Goal: Task Accomplishment & Management: Use online tool/utility

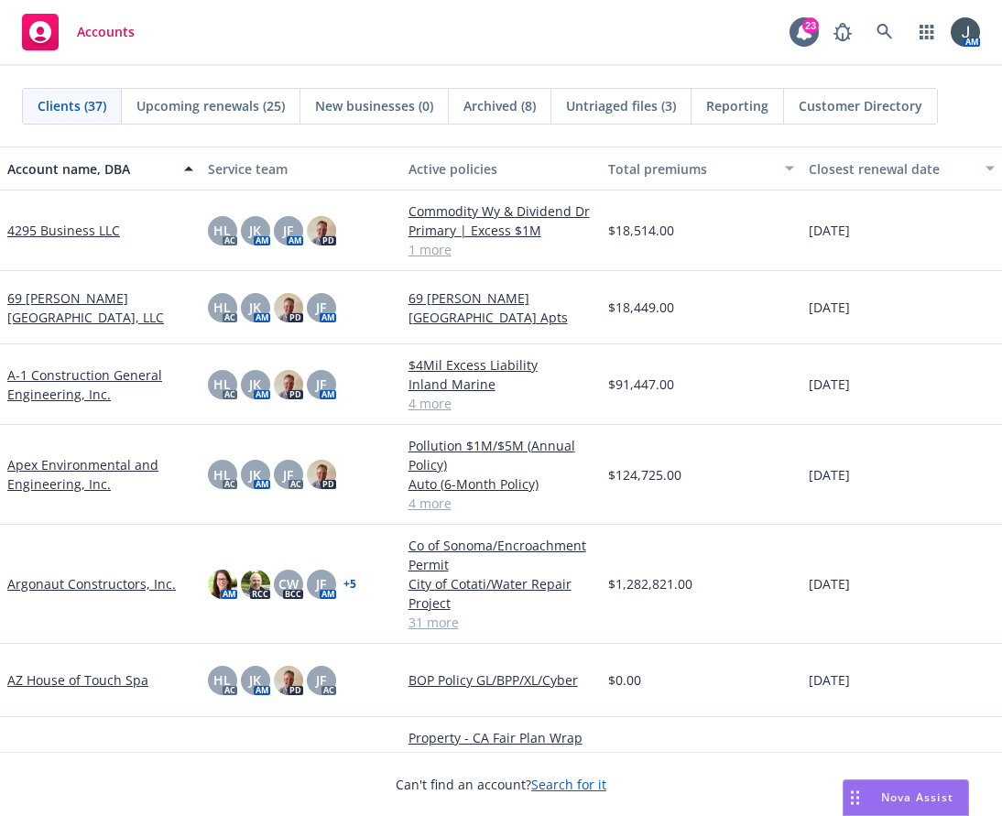
click at [95, 579] on link "Argonaut Constructors, Inc." at bounding box center [91, 583] width 169 height 19
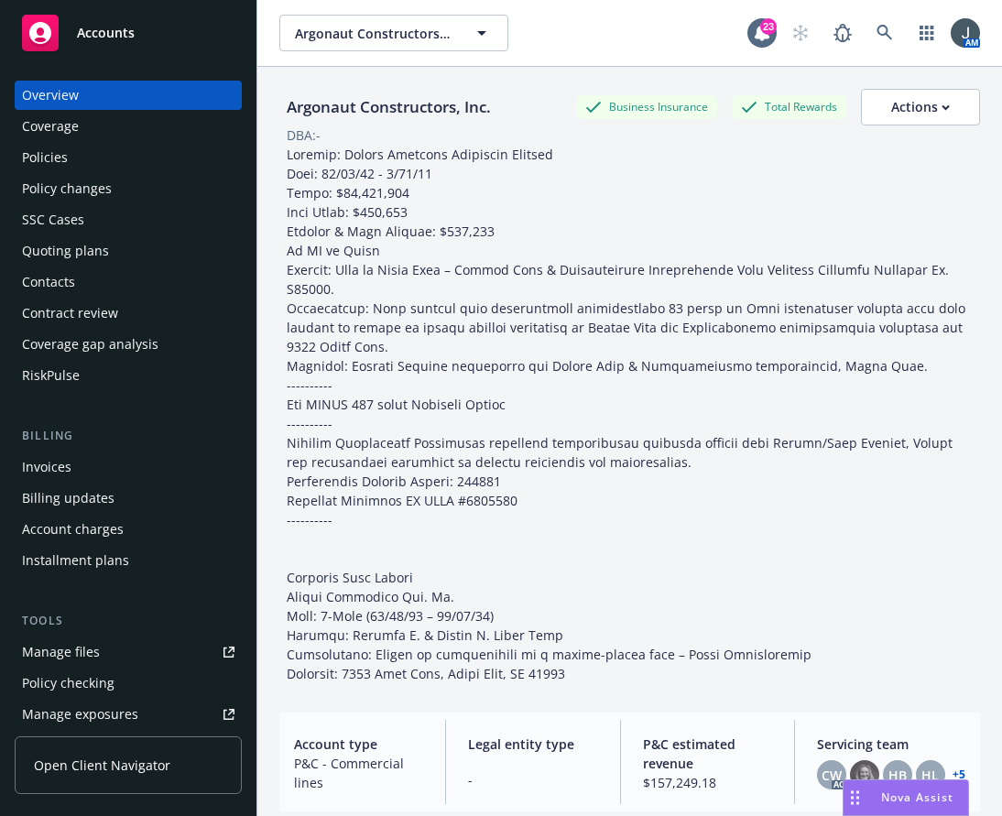
click at [71, 161] on div "Policies" at bounding box center [128, 157] width 213 height 29
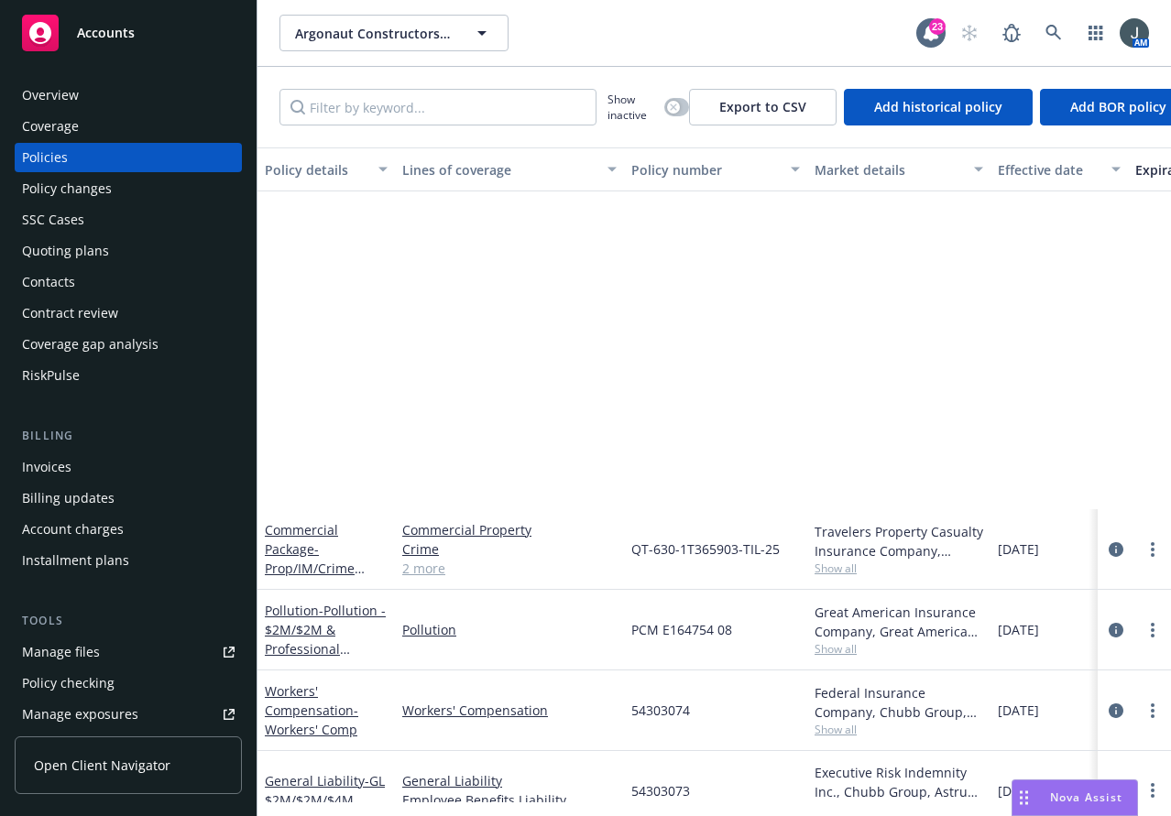
scroll to position [1282, 0]
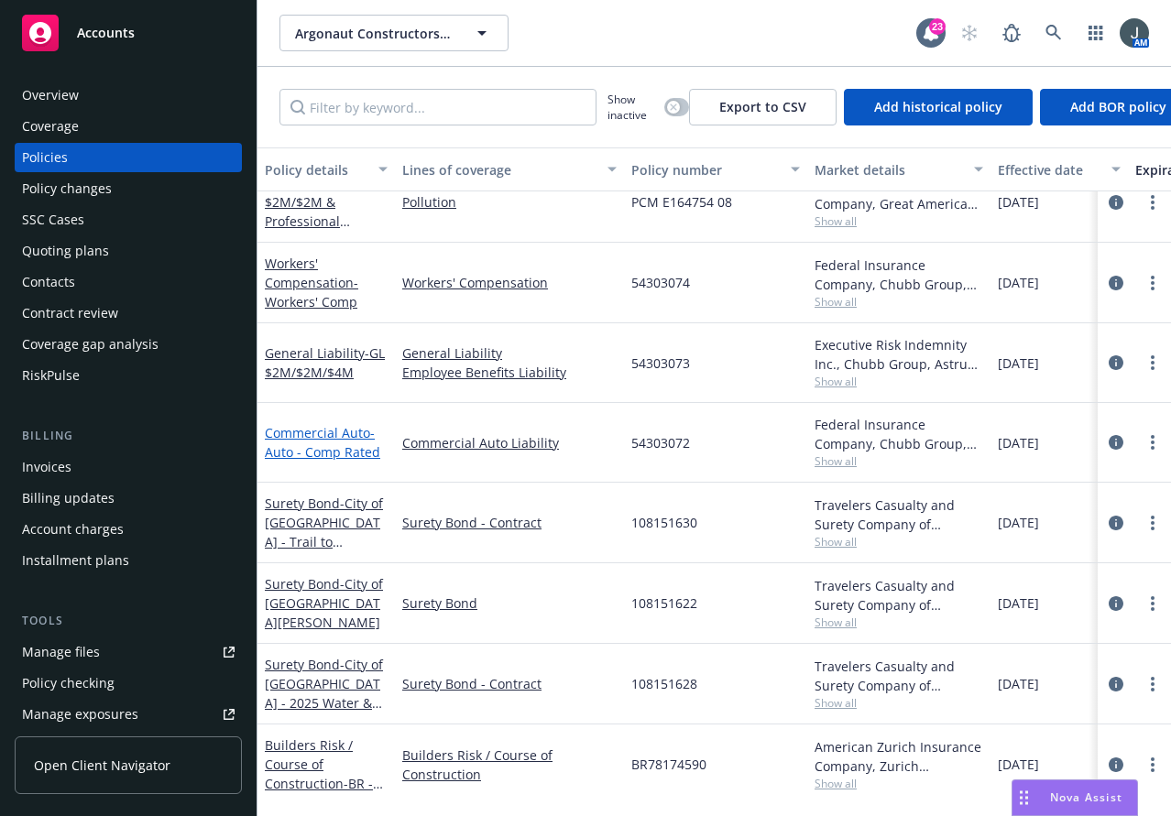
click at [350, 435] on link "Commercial Auto - Auto - Comp Rated" at bounding box center [322, 442] width 115 height 37
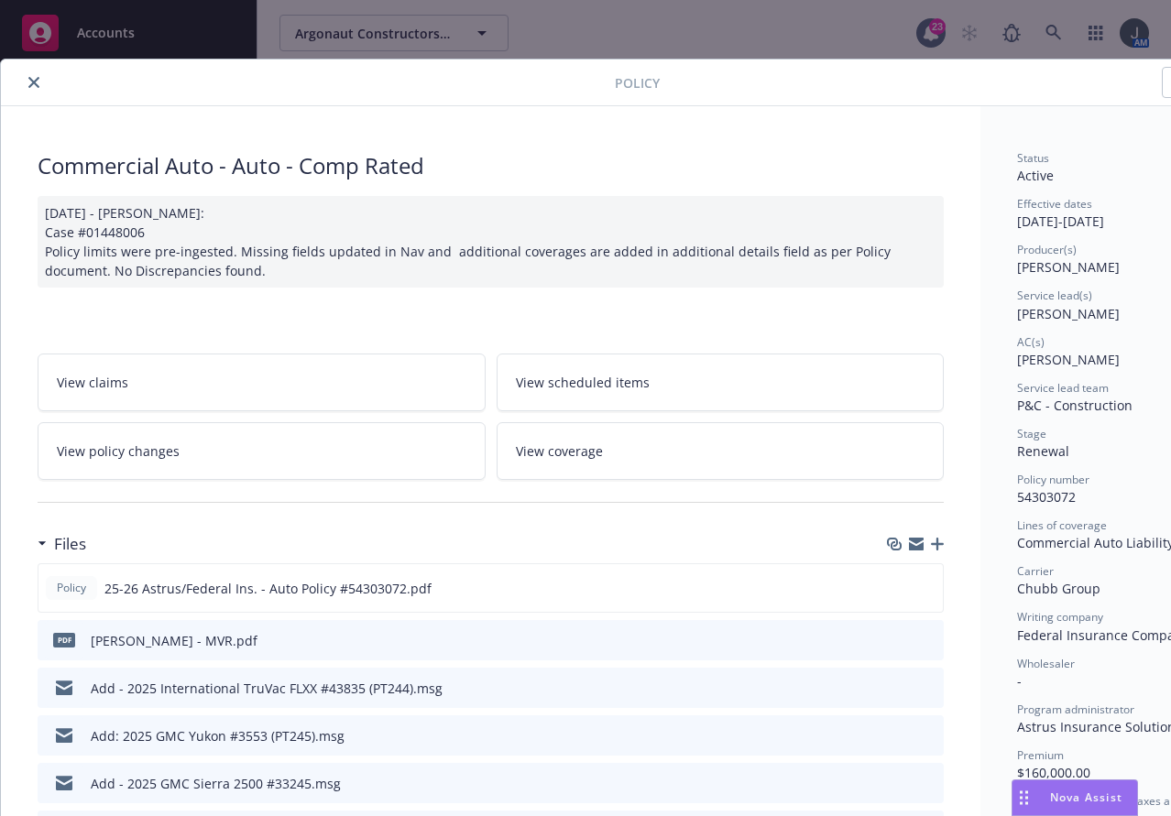
click at [941, 543] on icon "button" at bounding box center [937, 544] width 13 height 13
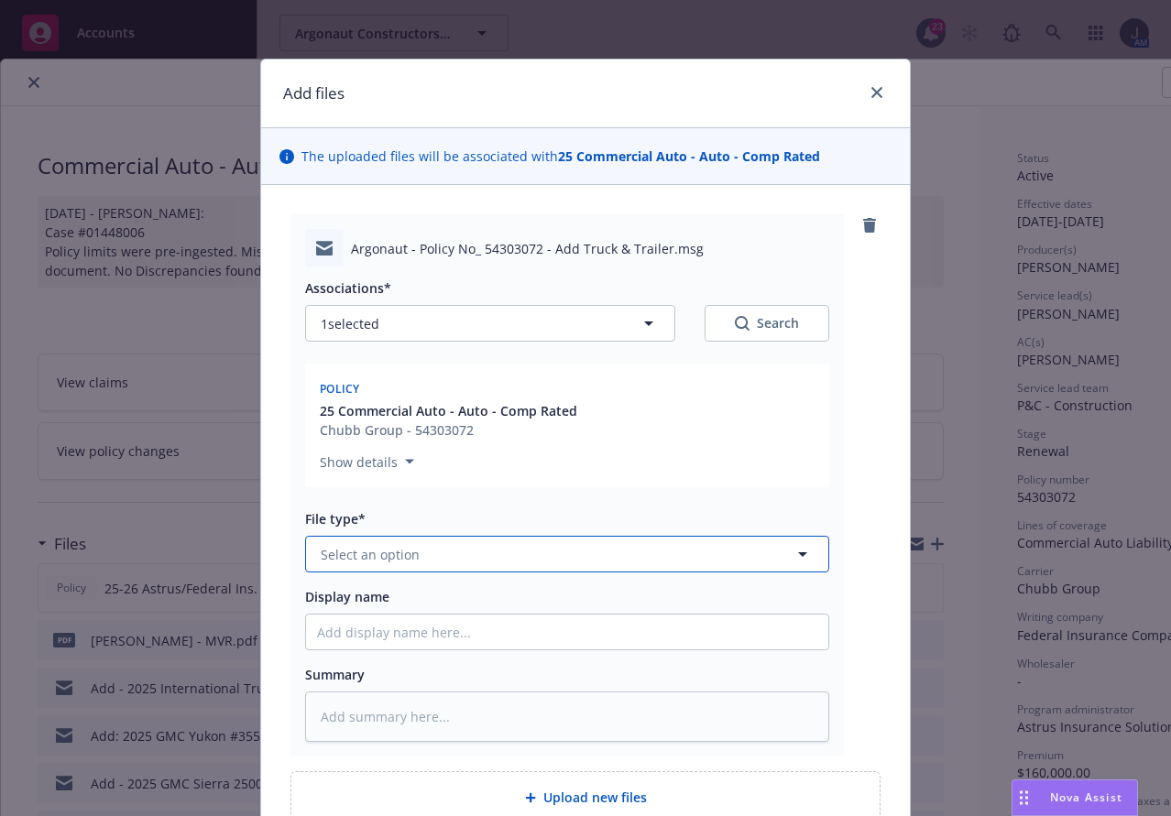
click at [474, 557] on button "Select an option" at bounding box center [567, 554] width 524 height 37
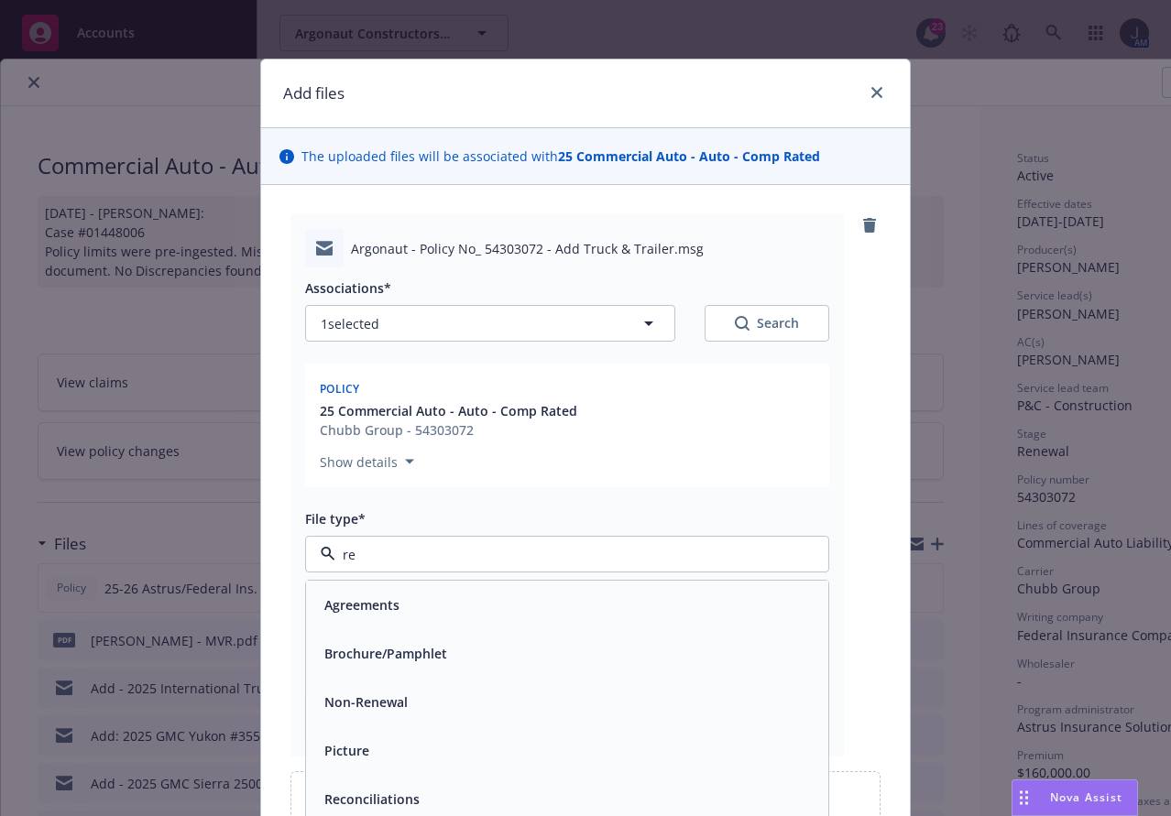
type input "req"
click at [454, 762] on div "Change request" at bounding box center [567, 750] width 500 height 27
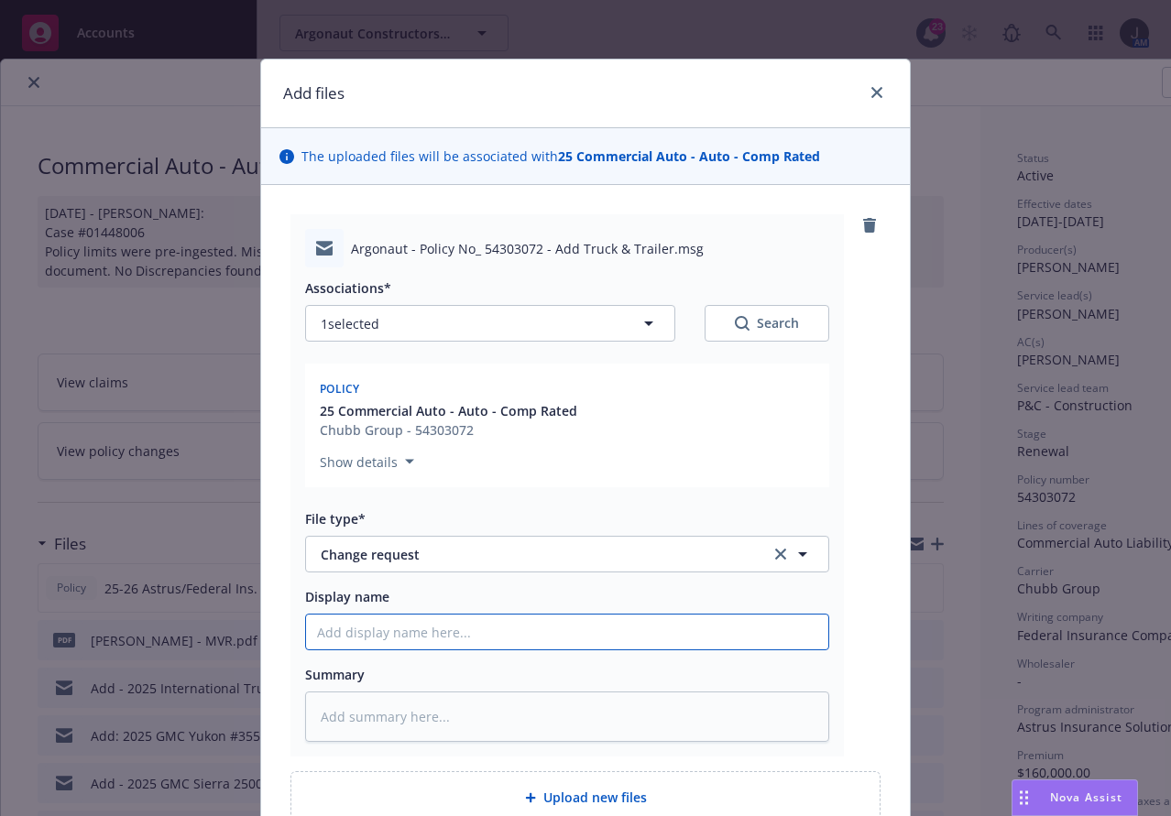
click at [410, 642] on input "Display name" at bounding box center [567, 632] width 522 height 35
type textarea "x"
type input "E"
type textarea "x"
type input "EM"
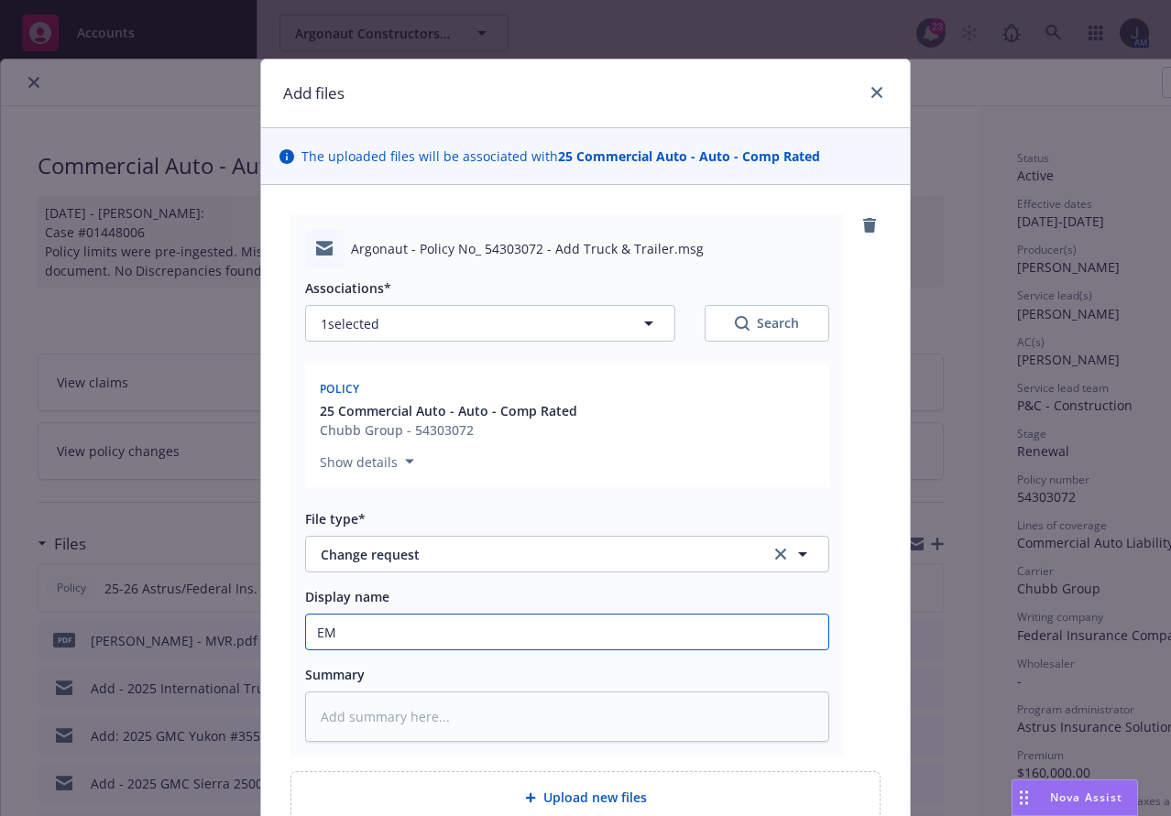
type textarea "x"
type input "EM"
type textarea "x"
type input "EM t"
type textarea "x"
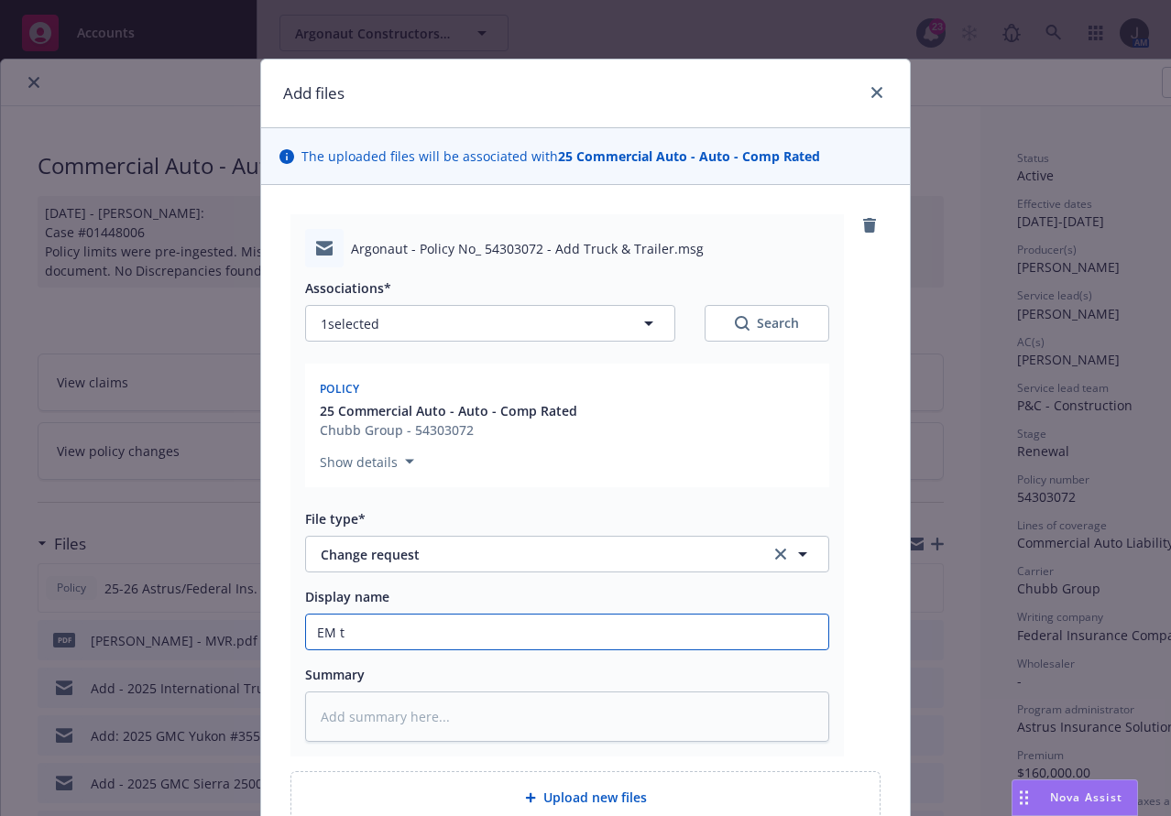
type input "EM to"
type textarea "x"
type input "EM to"
type textarea "x"
type input "EM to A"
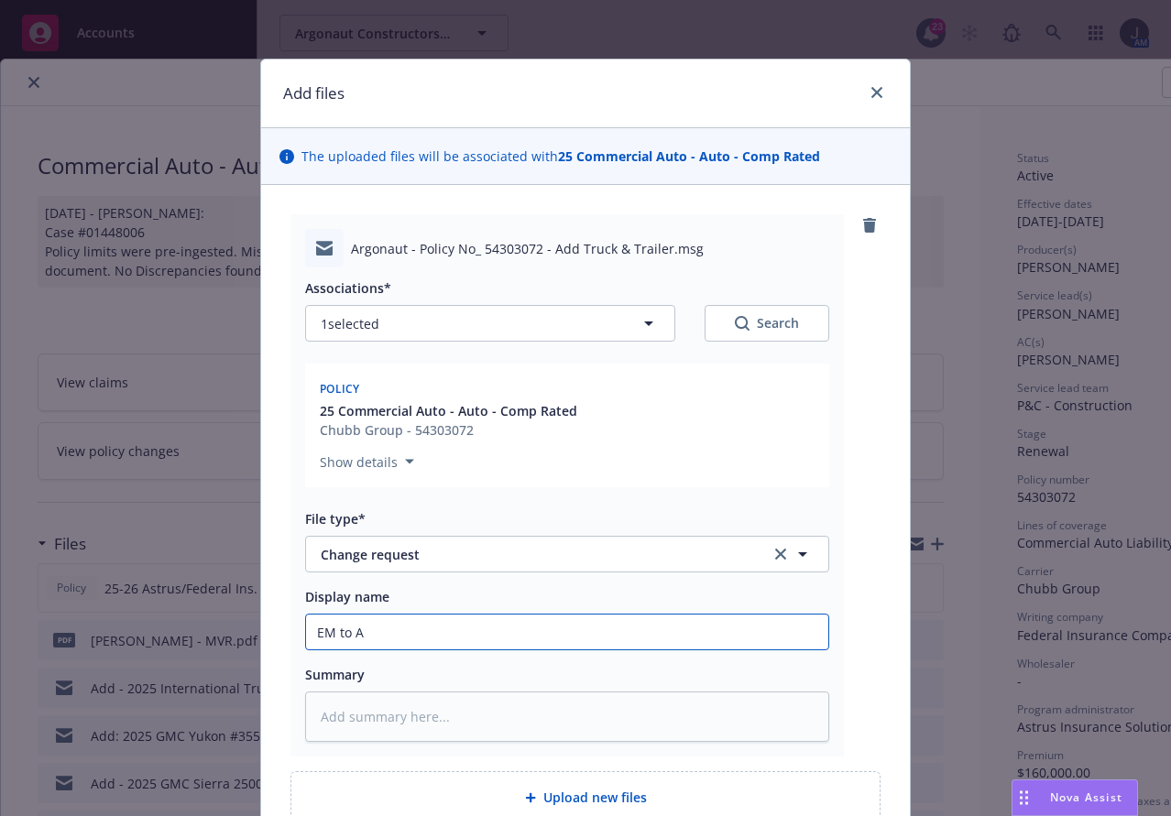
type textarea "x"
type input "EM to As"
type textarea "x"
type input "EM to Ast"
type textarea "x"
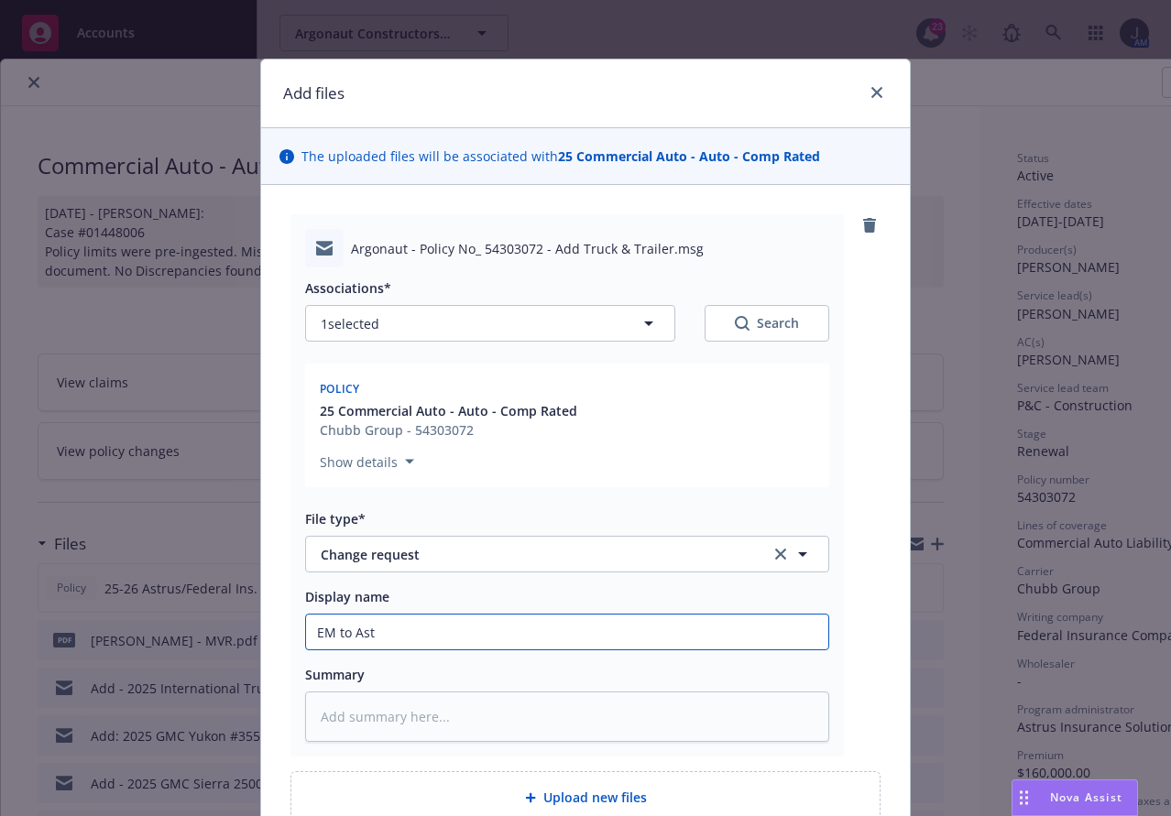
type input "EM to Astr"
type textarea "x"
type input "EM to Astru"
type textarea "x"
type input "EM to Astrus"
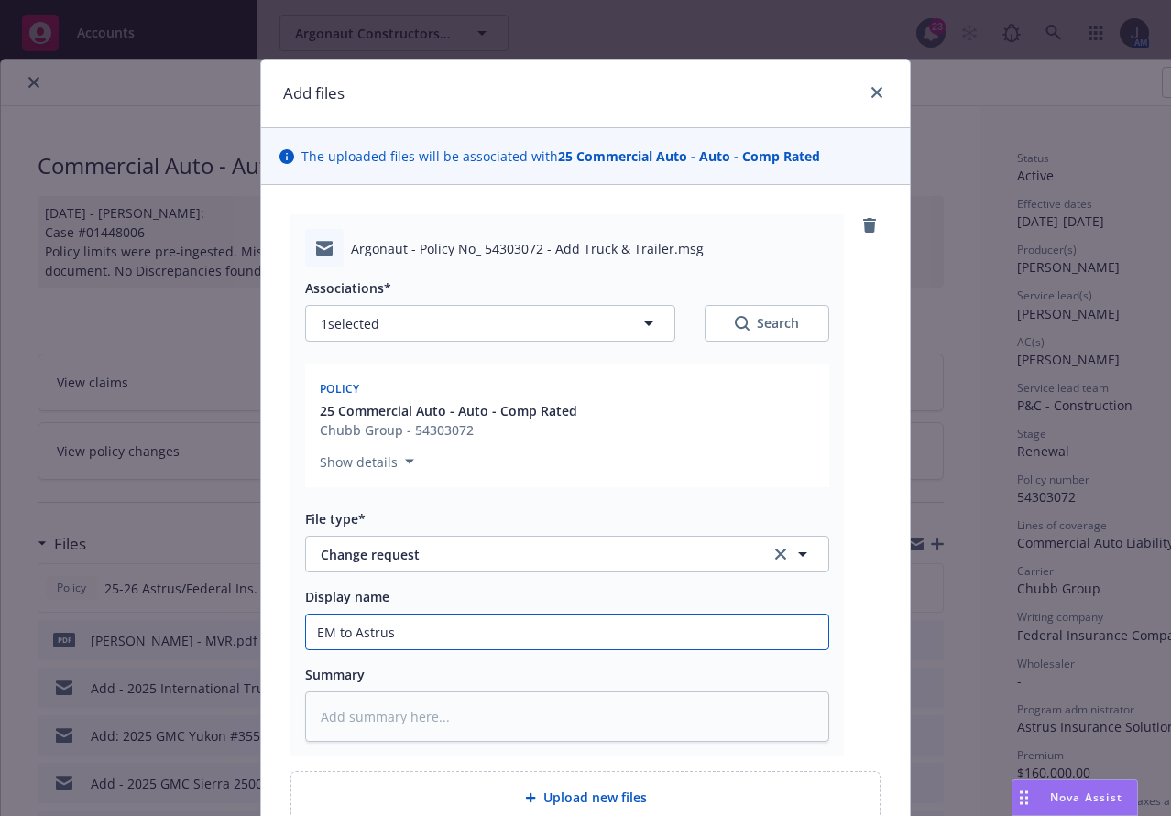
type textarea "x"
type input "EM to Astrus:"
type textarea "x"
type input "EM to Astrus:"
type textarea "x"
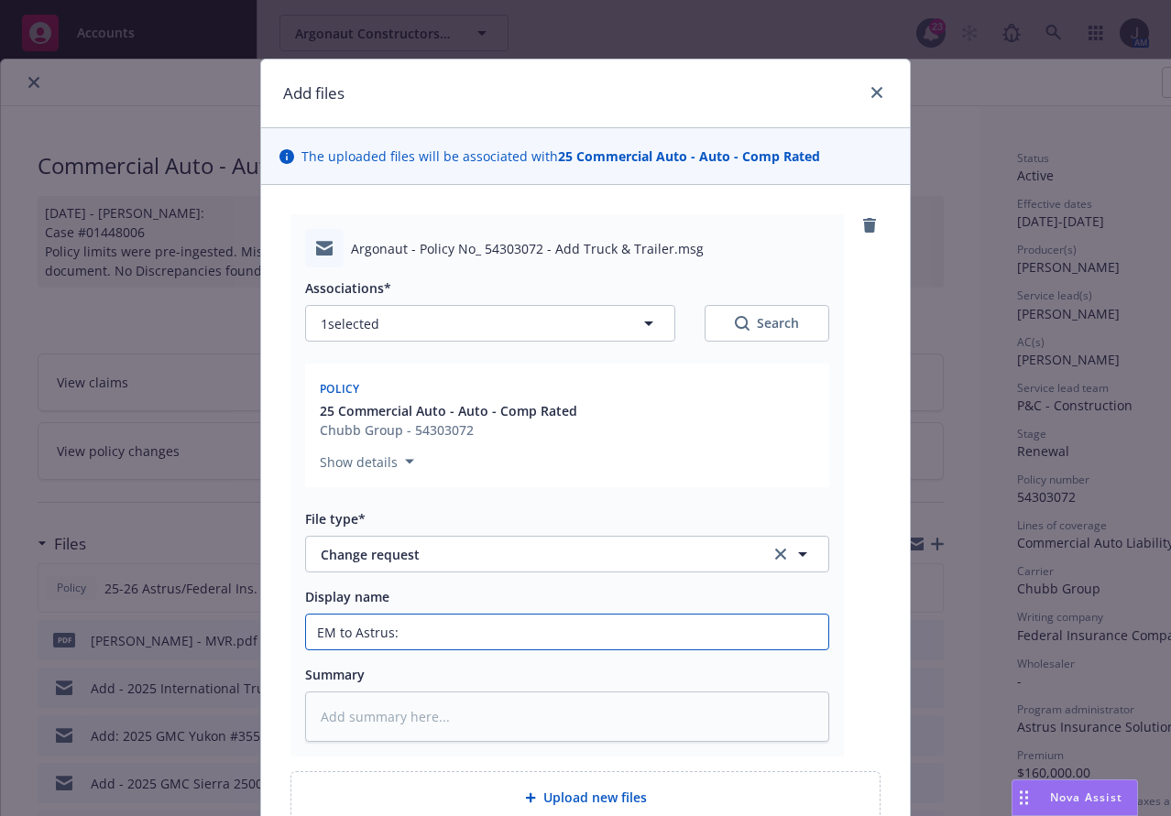
type input "EM to Astrus: A"
type textarea "x"
type input "EM to Astrus: AD"
type textarea "x"
type input "EM to Astrus: ADD"
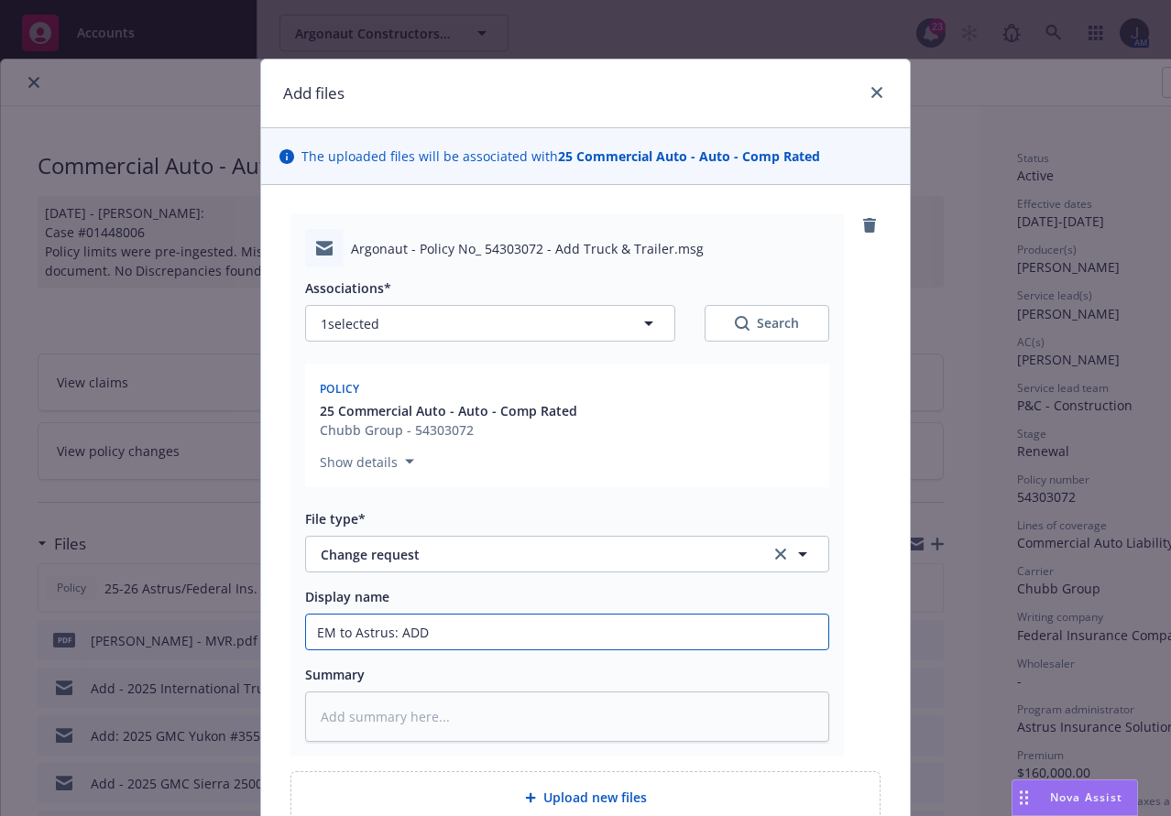
type textarea "x"
type input "EM to Astrus: ADD"
type textarea "x"
type input "EM to Astrus: ADD 2"
type textarea "x"
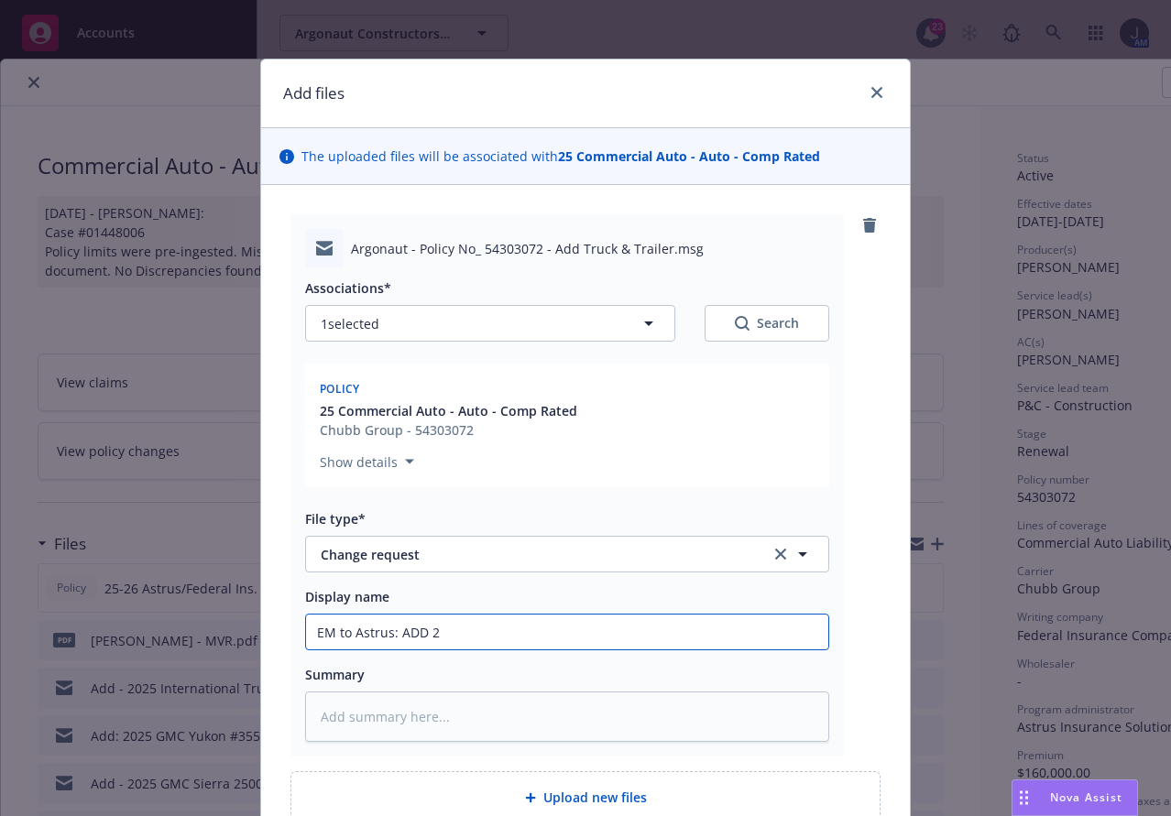
type input "EM to Astrus: ADD 20"
type textarea "x"
type input "EM to Astrus: ADD 202"
type textarea "x"
type input "EM to Astrus: ADD 2025"
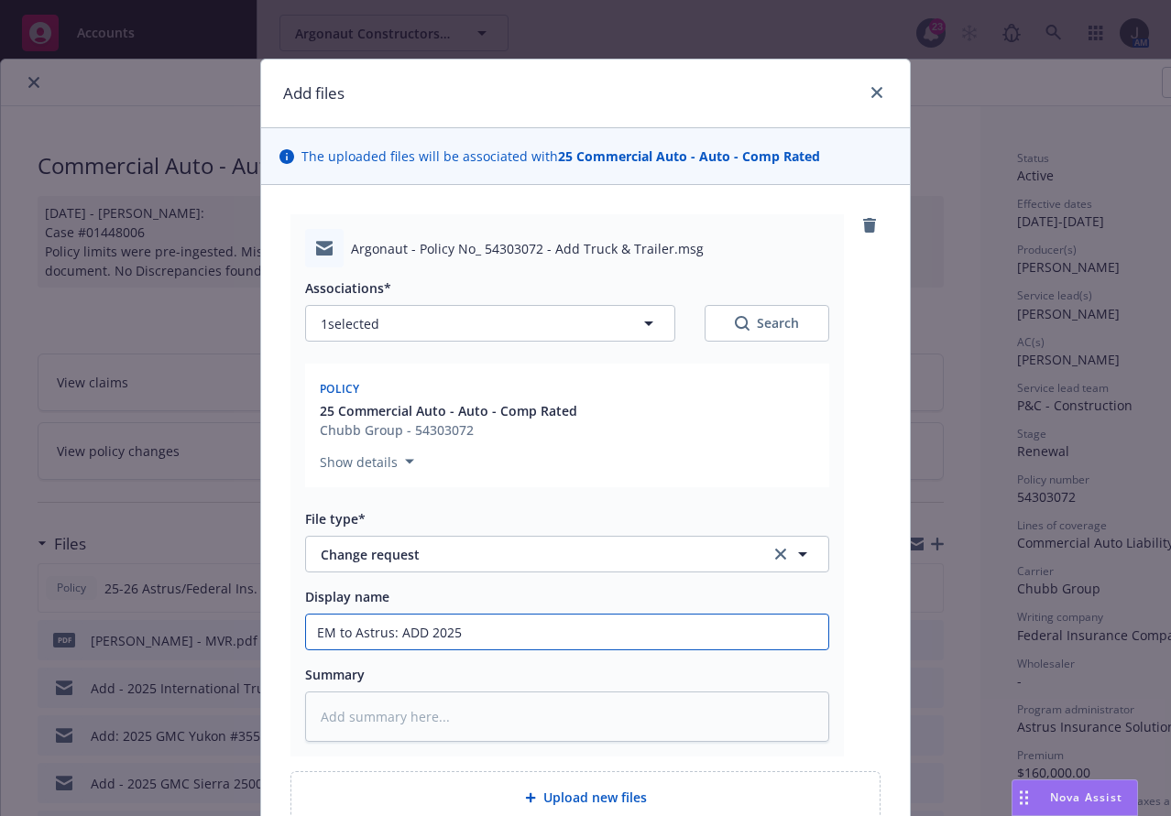
type textarea "x"
type input "EM to Astrus: ADD 2025"
type textarea "x"
type input "EM to Astrus: ADD 2025 P"
type textarea "x"
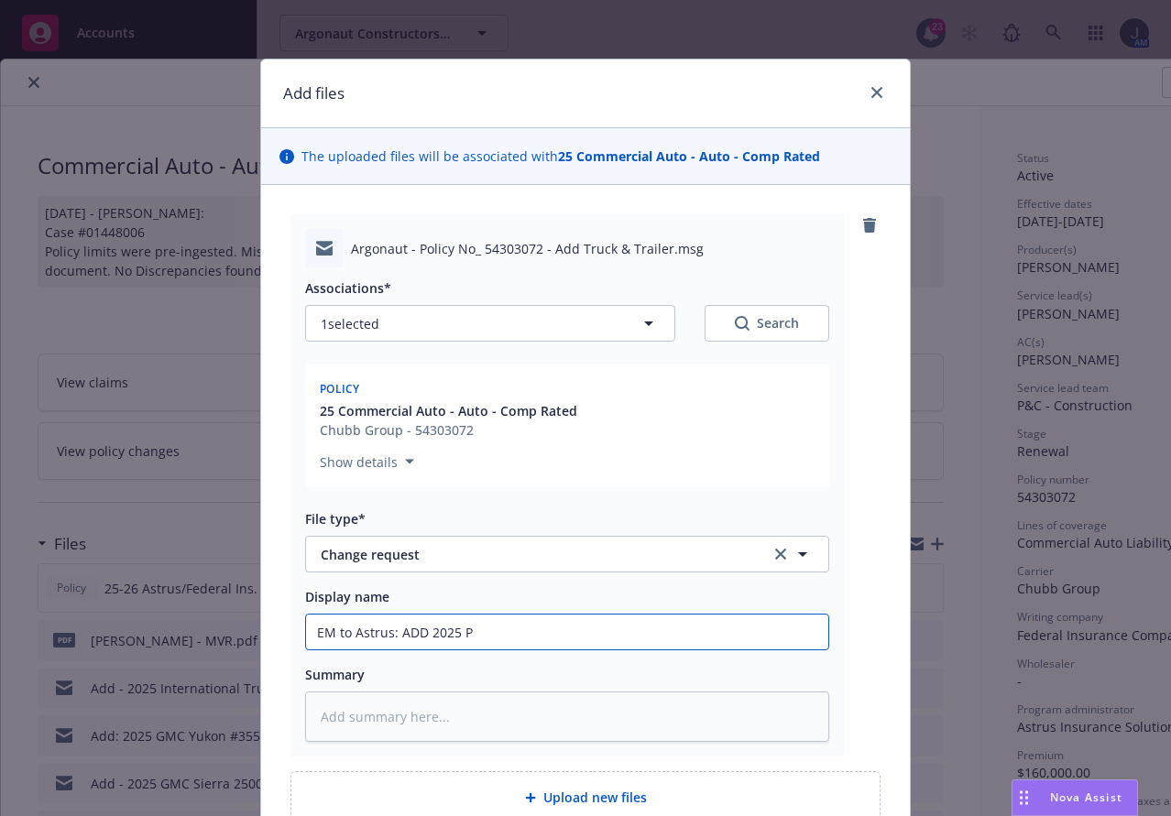
type input "EM to Astrus: ADD 2025 Pt"
type textarea "x"
type input "EM to Astrus: ADD 2025 Ptr"
type textarea "x"
type input "EM to Astrus: ADD 2025 Ptrb"
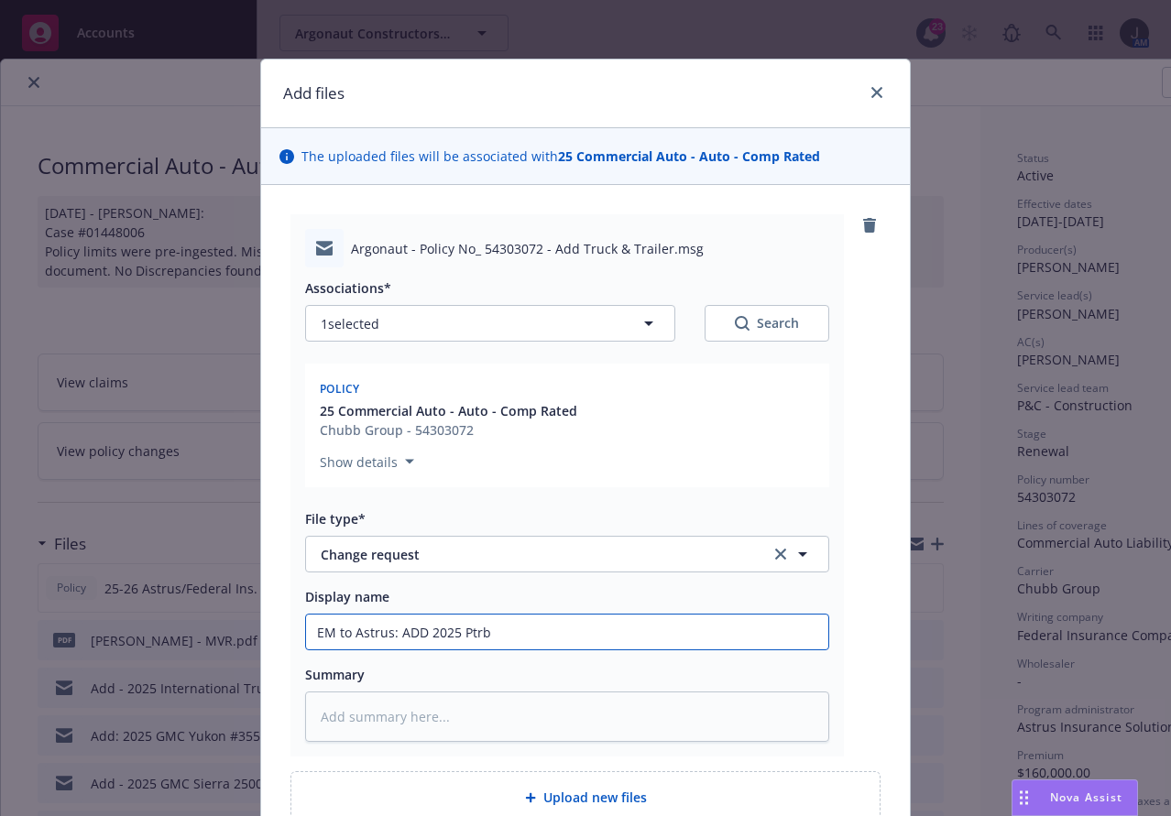
type textarea "x"
type input "EM to Astrus: ADD 2025 Ptrbl"
type textarea "x"
type input "EM to Astrus: ADD 2025 Ptrblt"
type textarea "x"
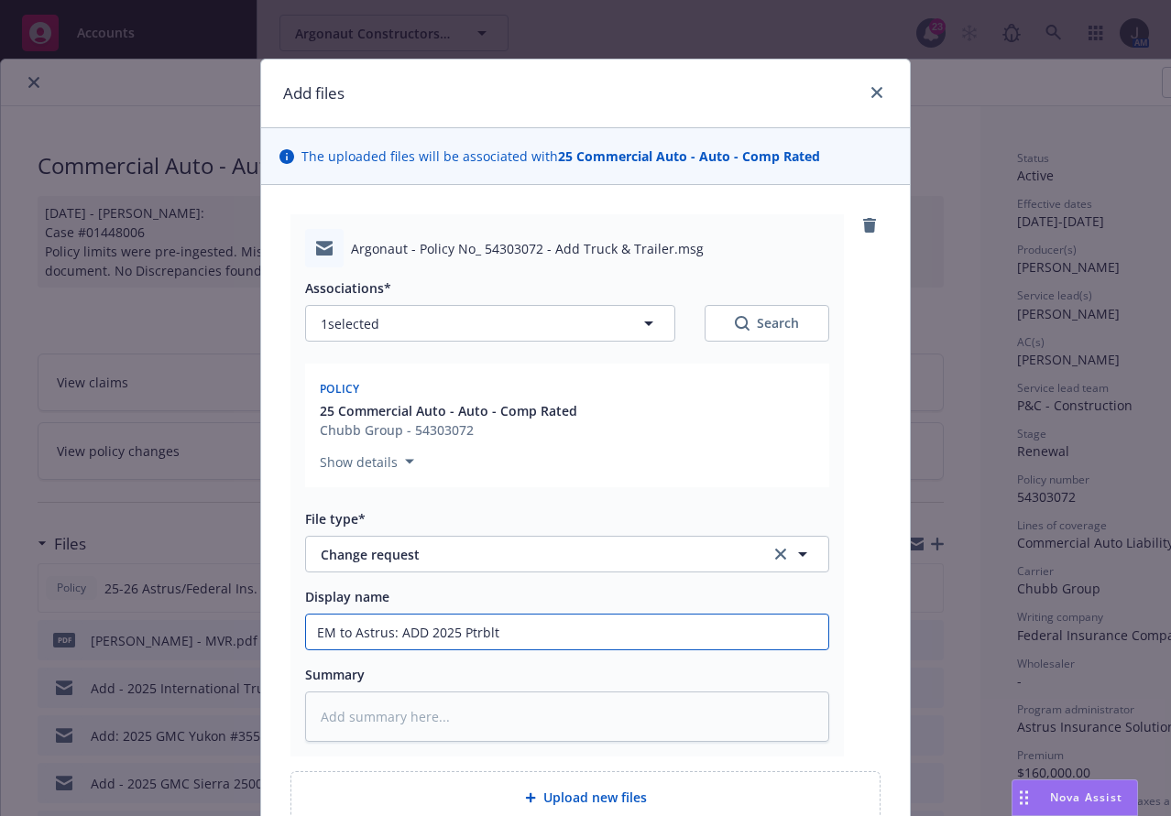
type input "EM to Astrus: ADD 2025 Ptrblt"
type textarea "x"
type input "EM to Astrus: ADD 2025 Ptrblt #"
type textarea "x"
type input "EM to Astrus: ADD 2025 Ptrblt #1"
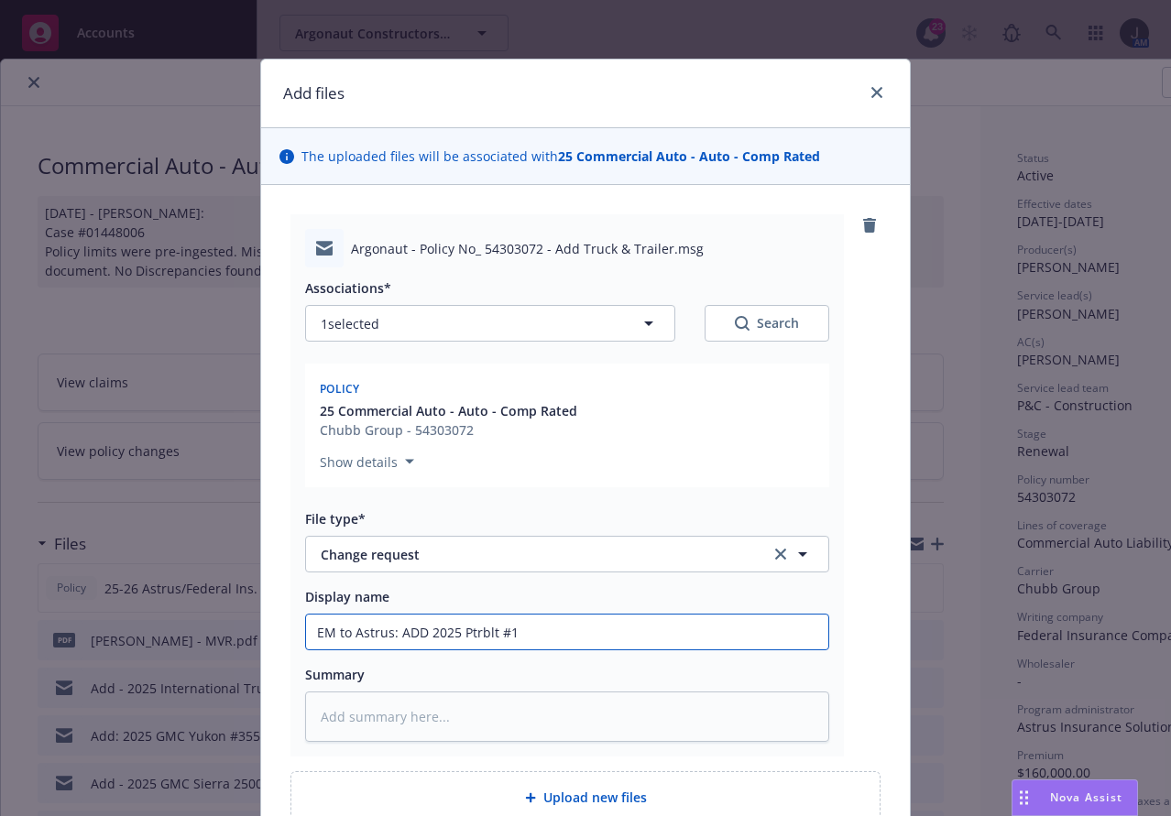
type textarea "x"
type input "EM to Astrus: ADD 2025 Ptrblt #11"
type textarea "x"
type input "EM to Astrus: ADD 2025 Ptrblt #116"
type textarea "x"
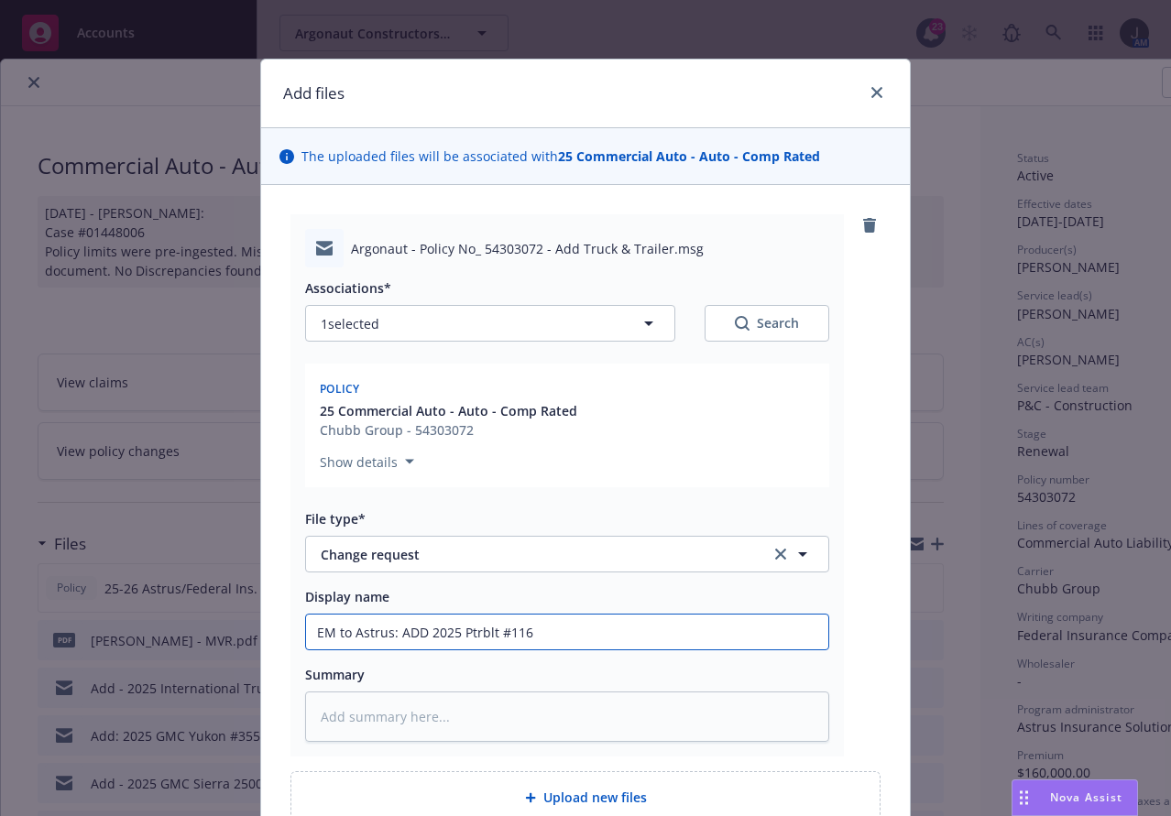
type input "EM to Astrus: ADD 2025 Ptrblt #1164"
type textarea "x"
type input "EM to Astrus: ADD 2025 Ptrblt #1164"
type textarea "x"
type input "EM to Astrus: ADD 2025 Ptrblt #1164 &"
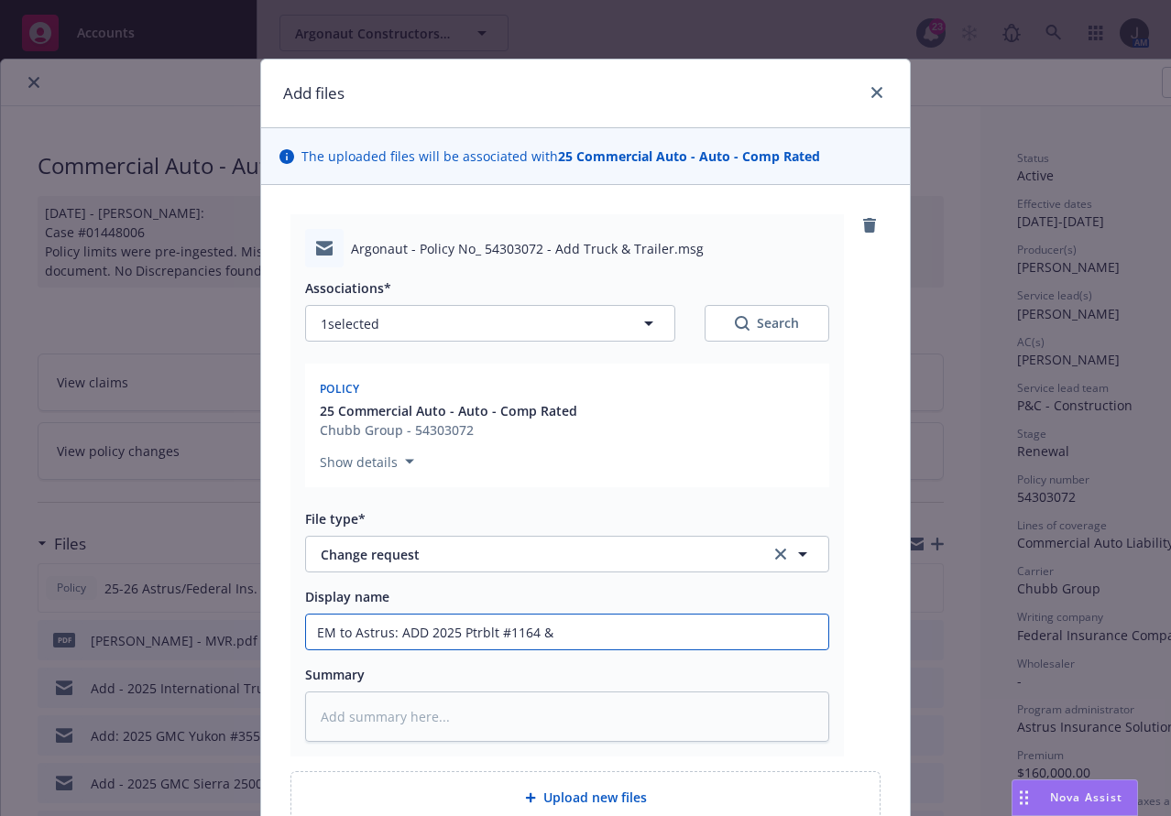
type textarea "x"
type input "EM to Astrus: ADD 2025 Ptrblt #1164 &"
type textarea "x"
type input "EM to Astrus: ADD 2025 Ptrblt #1164 & 2"
type textarea "x"
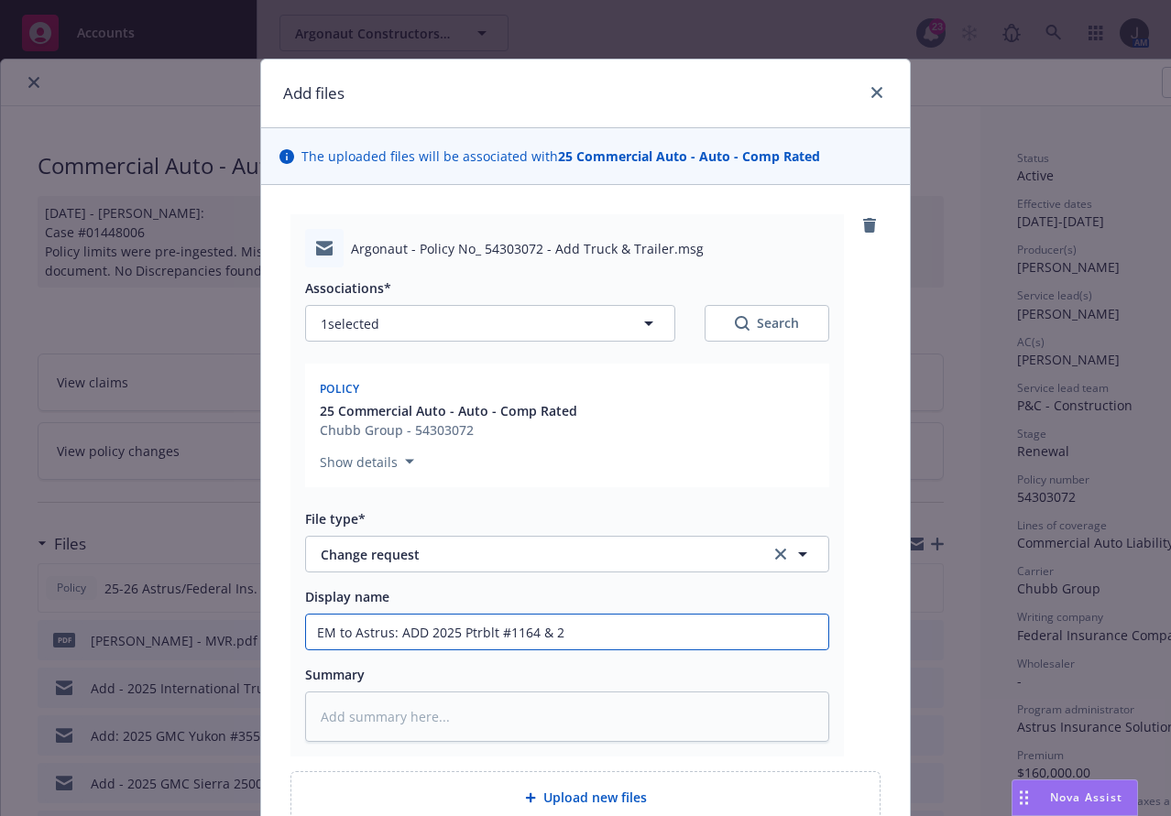
type input "EM to Astrus: ADD 2025 Ptrblt #1164 & 20"
type textarea "x"
type input "EM to Astrus: ADD 2025 Ptrblt #1164 & 202"
type textarea "x"
type input "EM to Astrus: ADD 2025 Ptrblt #1164 & 2025"
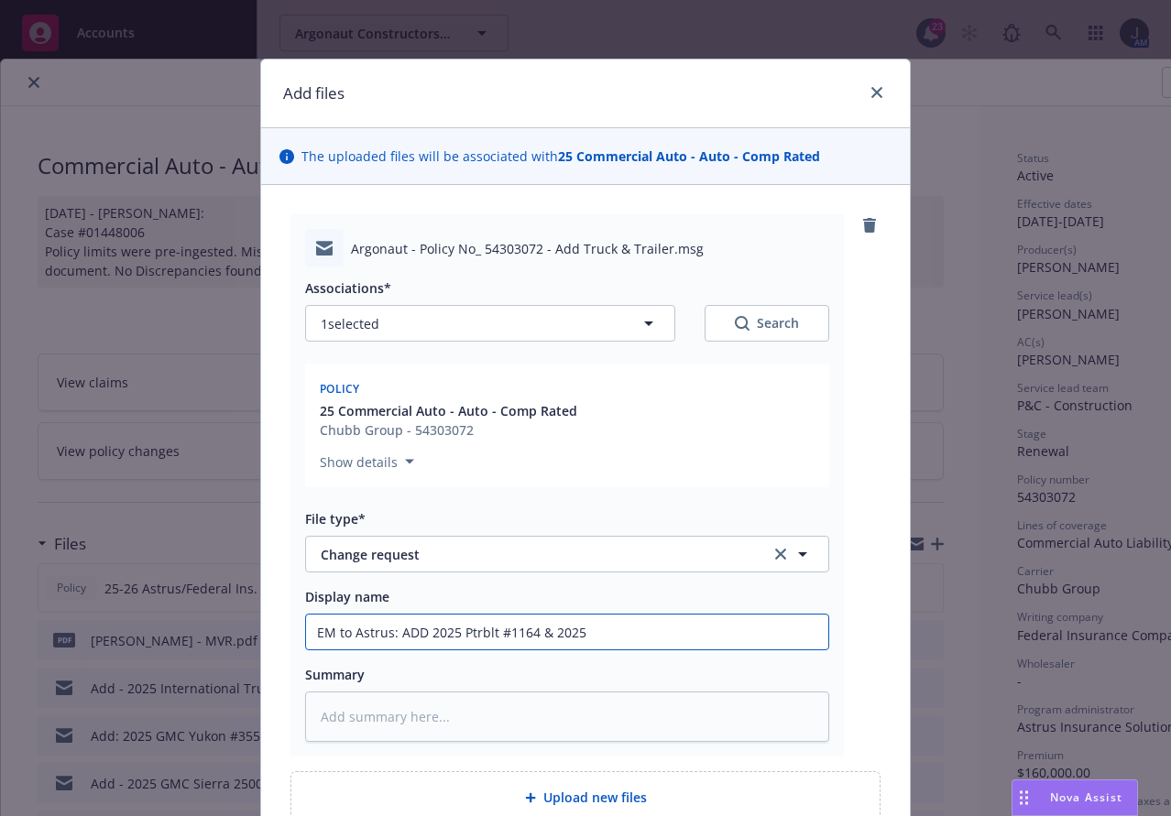
type textarea "x"
type input "EM to Astrus: ADD 2025 Ptrblt #1164 & 2025"
type textarea "x"
type input "EM to Astrus: ADD 2025 Ptrblt #1164 & 2025 R"
type textarea "x"
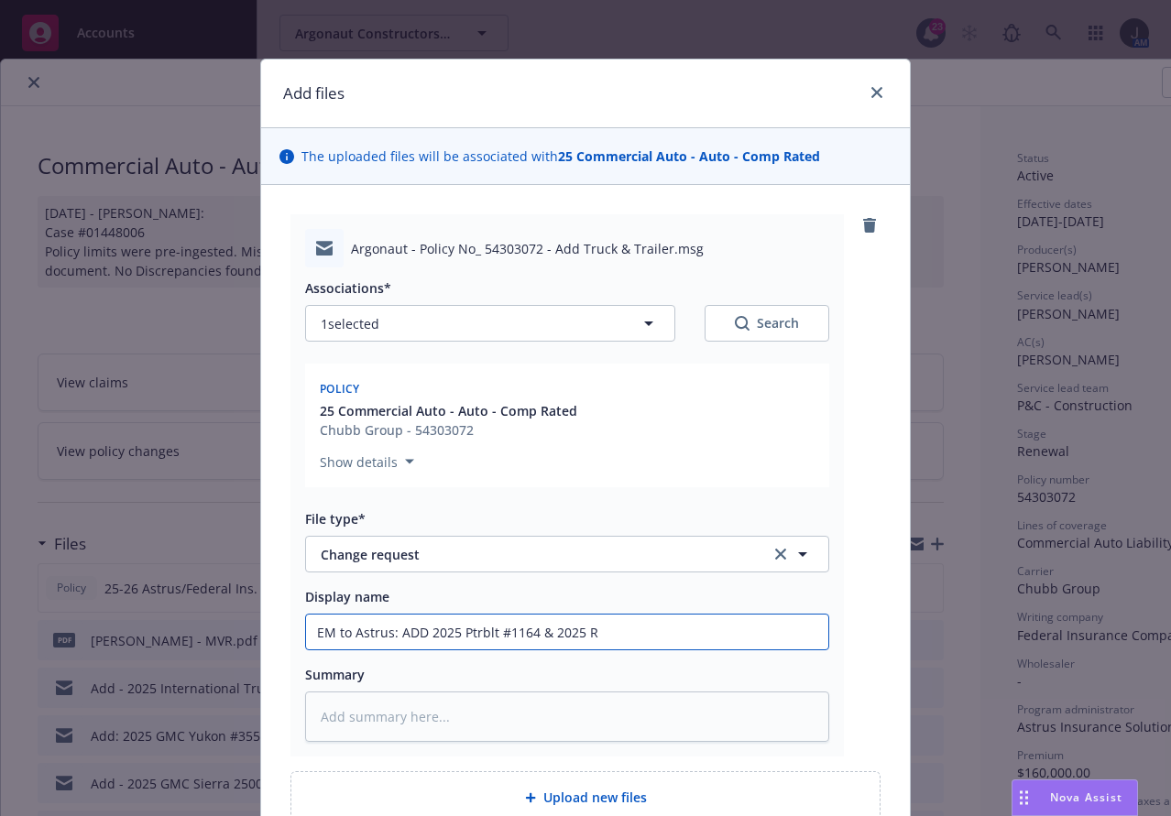
type input "EM to Astrus: ADD 2025 Ptrblt #1164 & 2025 Re"
type textarea "x"
type input "EM to Astrus: ADD 2025 Ptrblt #1164 & 2025 Rel"
type textarea "x"
type input "EM to Astrus: ADD 2025 Ptrblt #1164 & 2025 Relia"
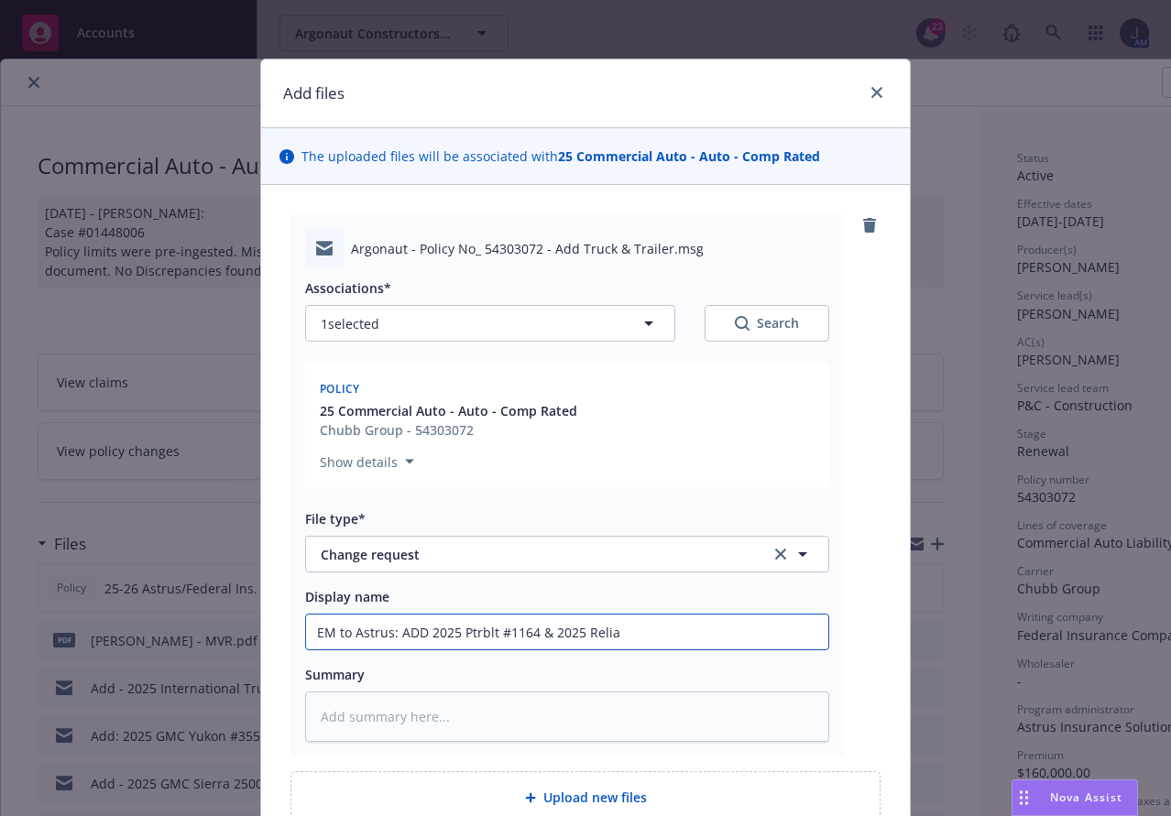
type textarea "x"
type input "EM to Astrus: ADD 2025 Ptrblt #1164 & 2025 Relian"
type textarea "x"
type input "EM to Astrus: ADD 2025 Ptrblt #1164 & 2025 Relianc"
type textarea "x"
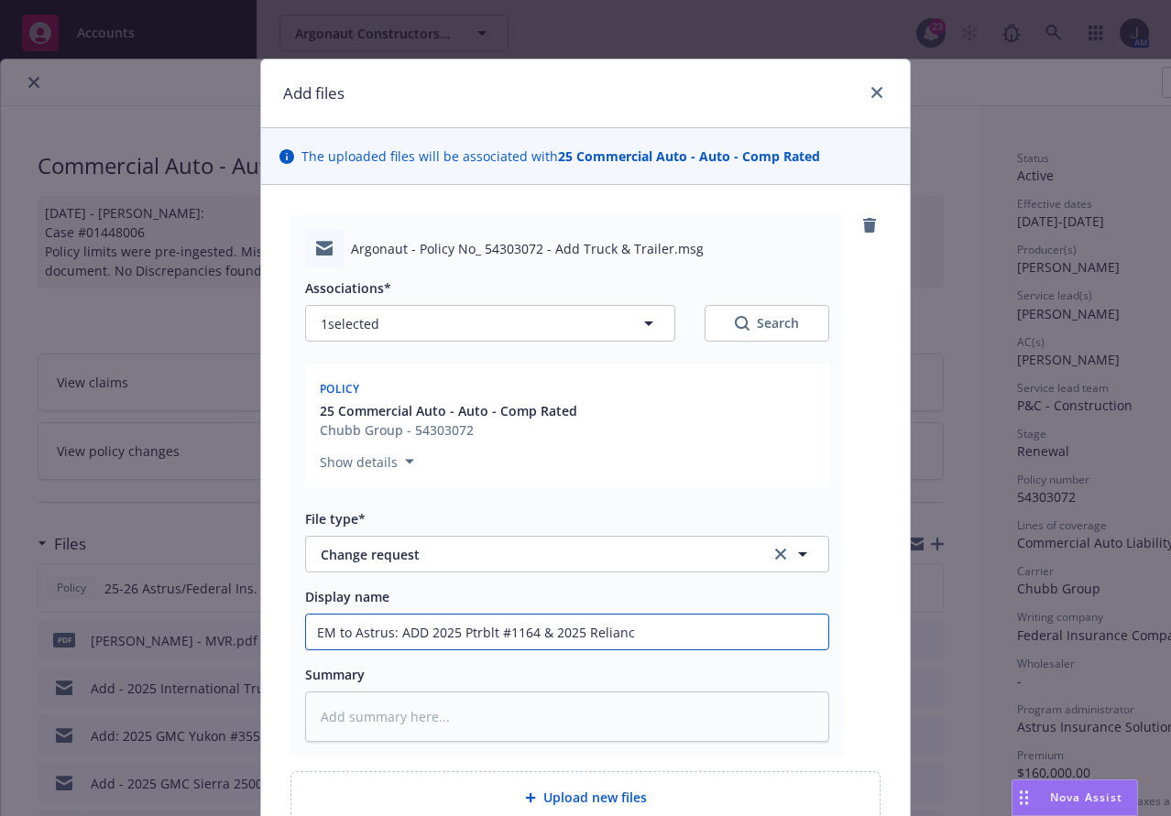
type input "EM to Astrus: ADD 2025 Ptrblt #1164 & 2025 Reliance"
type textarea "x"
type input "EM to Astrus: ADD 2025 Ptrblt #1164 & 2025 Reliance"
type textarea "x"
type input "EM to Astrus: ADD 2025 Ptrblt #1164 & 2025 Reliance T"
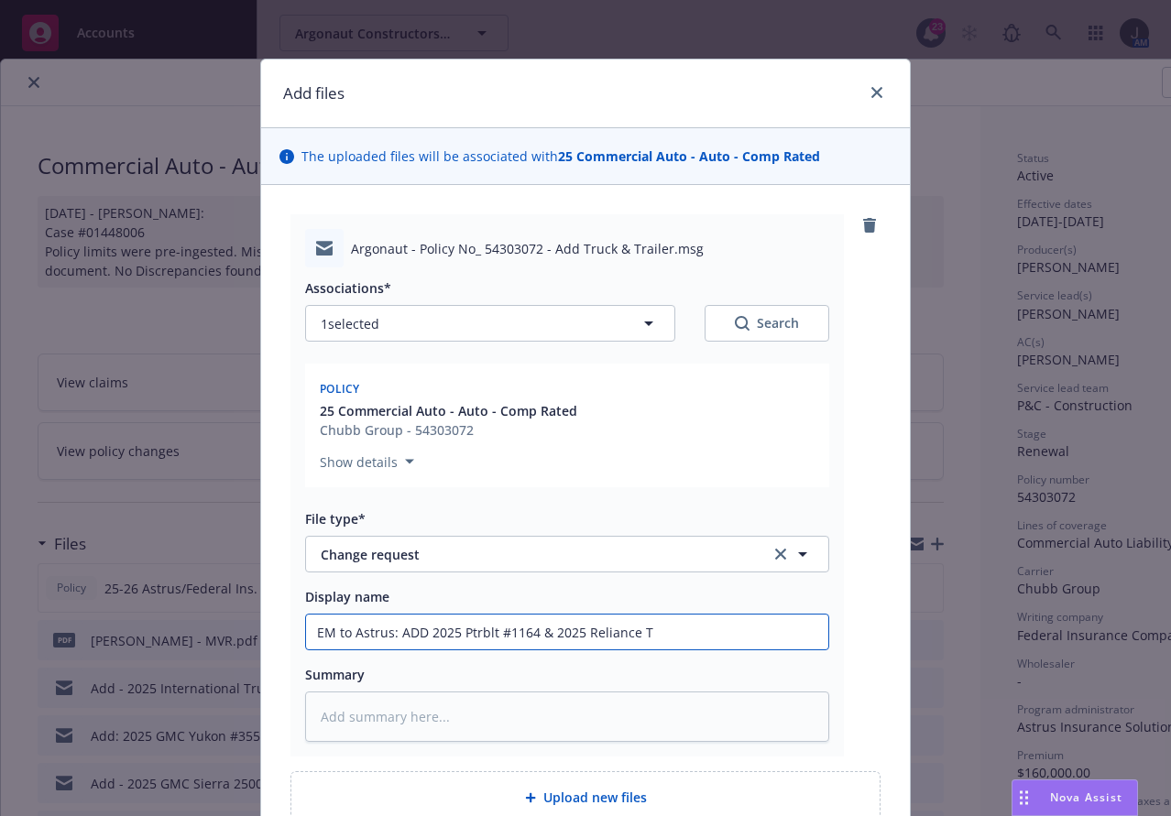
type textarea "x"
type input "EM to Astrus: ADD 2025 Ptrblt #1164 & 2025 Reliance Tr"
type textarea "x"
type input "EM to Astrus: ADD 2025 Ptrblt #1164 & 2025 Reliance Tra"
type textarea "x"
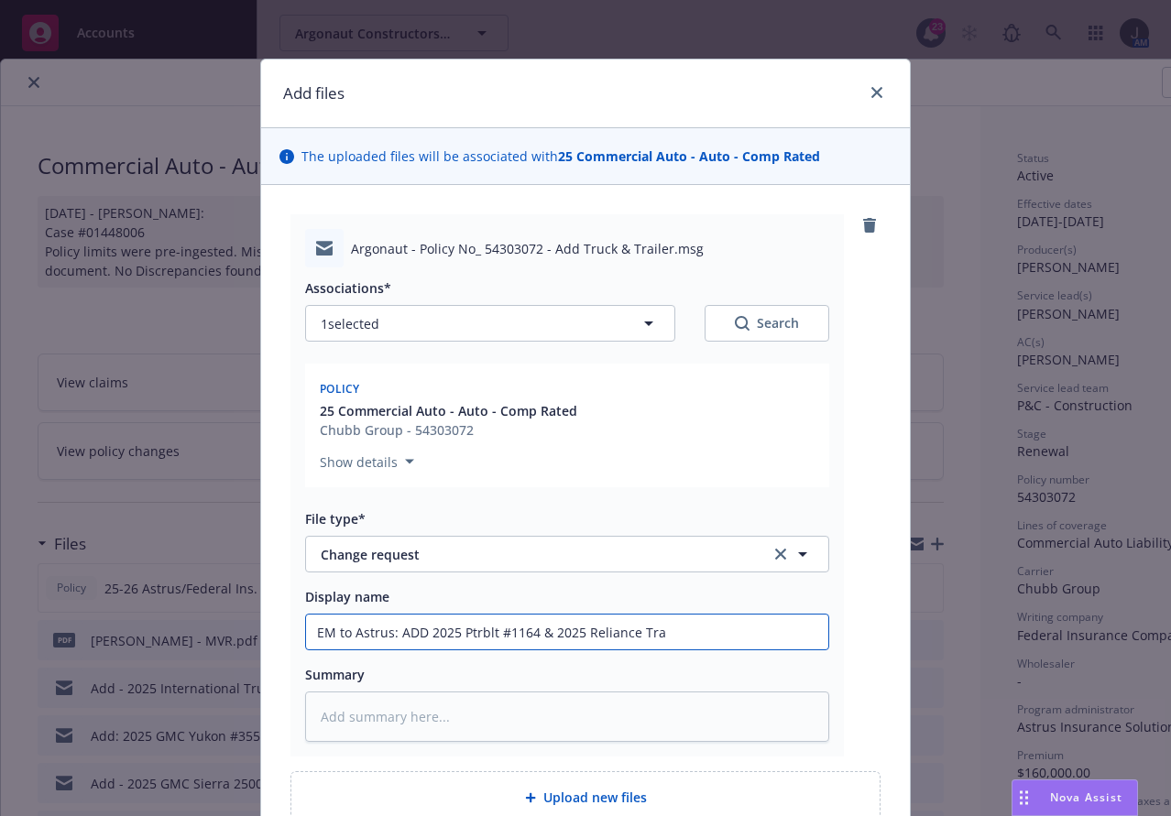
type input "EM to Astrus: ADD 2025 Ptrblt #1164 & 2025 Reliance Tran"
type textarea "x"
type input "EM to Astrus: ADD 2025 Ptrblt #1164 & 2025 Reliance Trans"
type textarea "x"
type input "EM to Astrus: ADD 2025 Ptrblt #1164 & 2025 Reliance Transf"
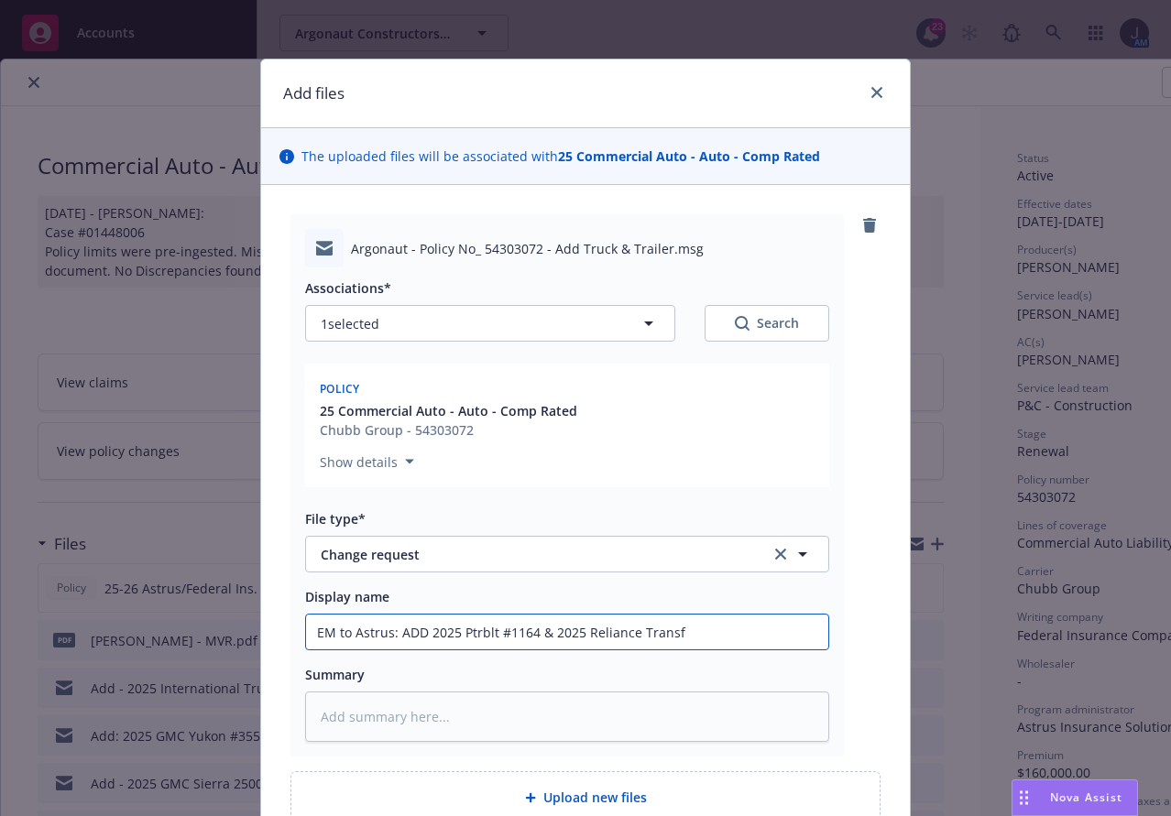
type textarea "x"
type input "EM to Astrus: ADD 2025 Ptrblt #1164 & 2025 Reliance Transfe"
type textarea "x"
type input "EM to Astrus: ADD 2025 Ptrblt #1164 & 2025 Reliance Transfer"
type textarea "x"
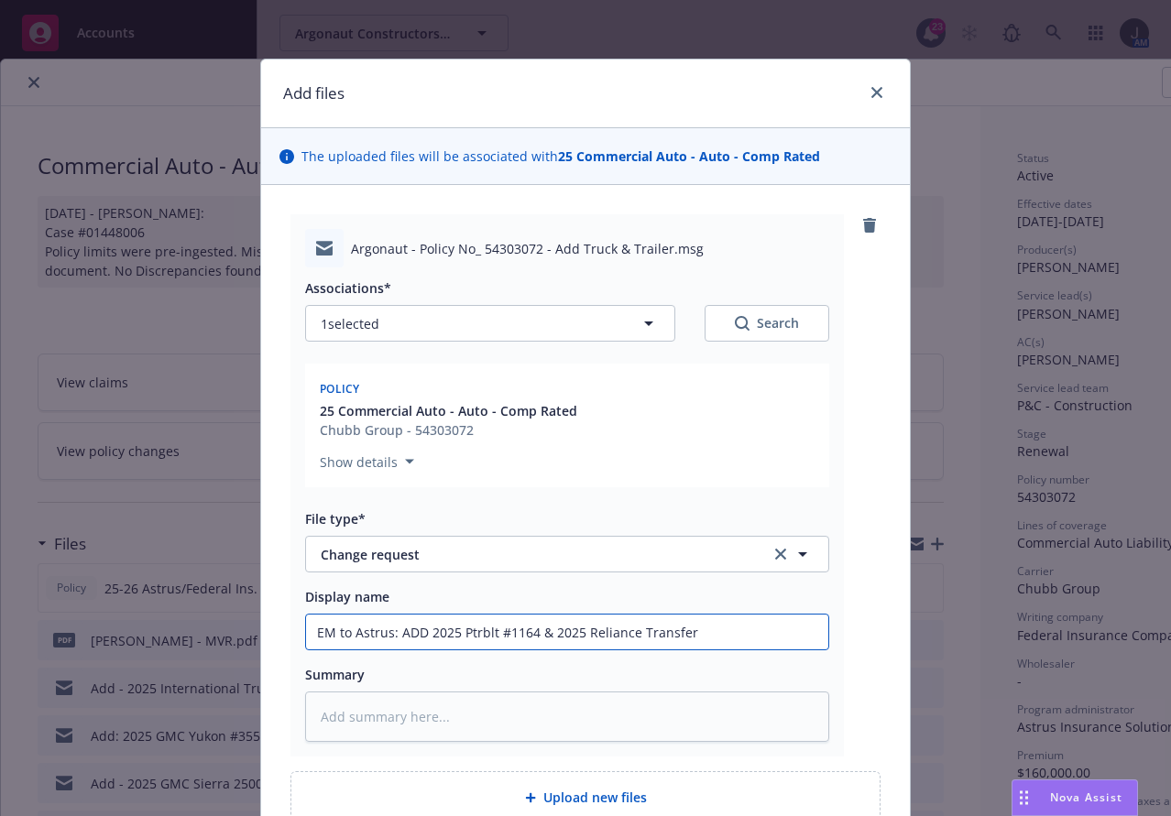
type input "EM to Astrus: ADD 2025 Ptrblt #1164 & 2025 Reliance Transfer"
type textarea "x"
type input "EM to Astrus: ADD 2025 Ptrblt #1164 & 2025 Reliance Transfer z"
type textarea "x"
type input "EM to Astrus: ADD 2025 Ptrblt #1164 & 2025 Reliance Transfer zT"
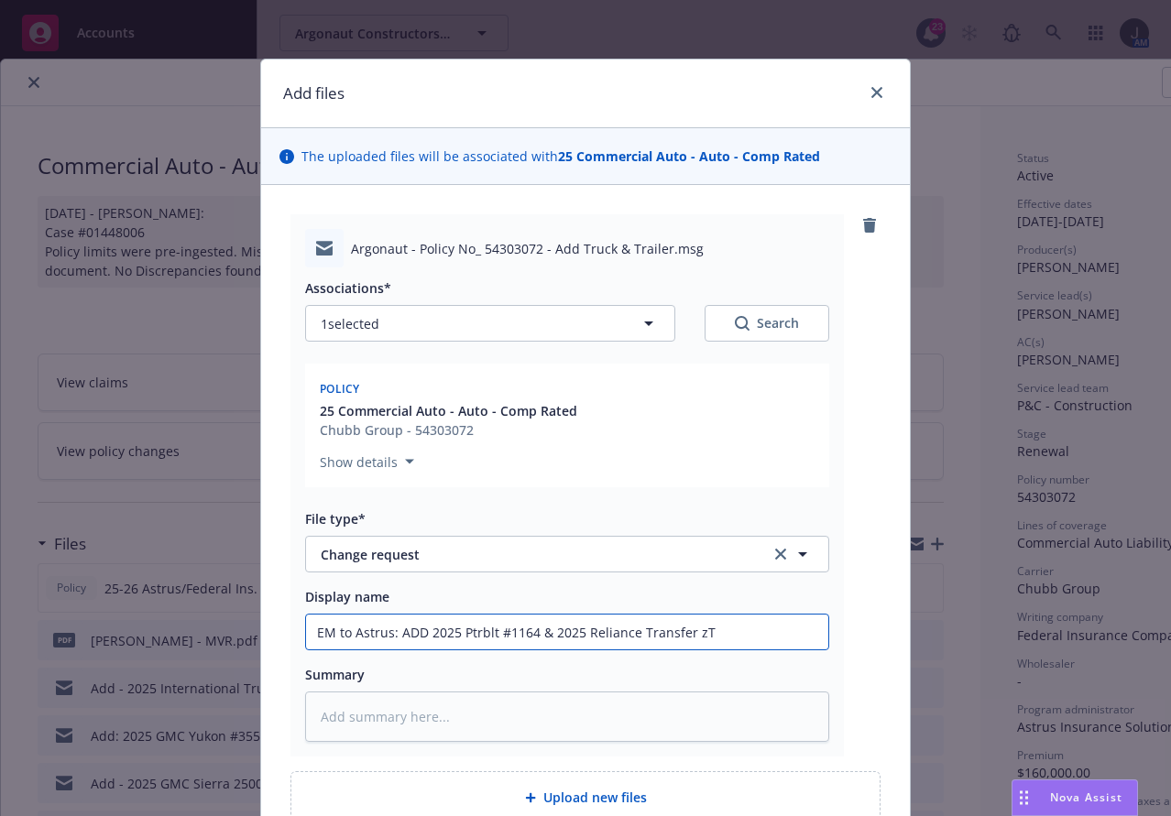
type textarea "x"
type input "EM to Astrus: ADD 2025 Ptrblt #1164 & 2025 Reliance Transfer z"
type textarea "x"
type input "EM to Astrus: ADD 2025 Ptrblt #1164 & 2025 Reliance Transfer"
type textarea "x"
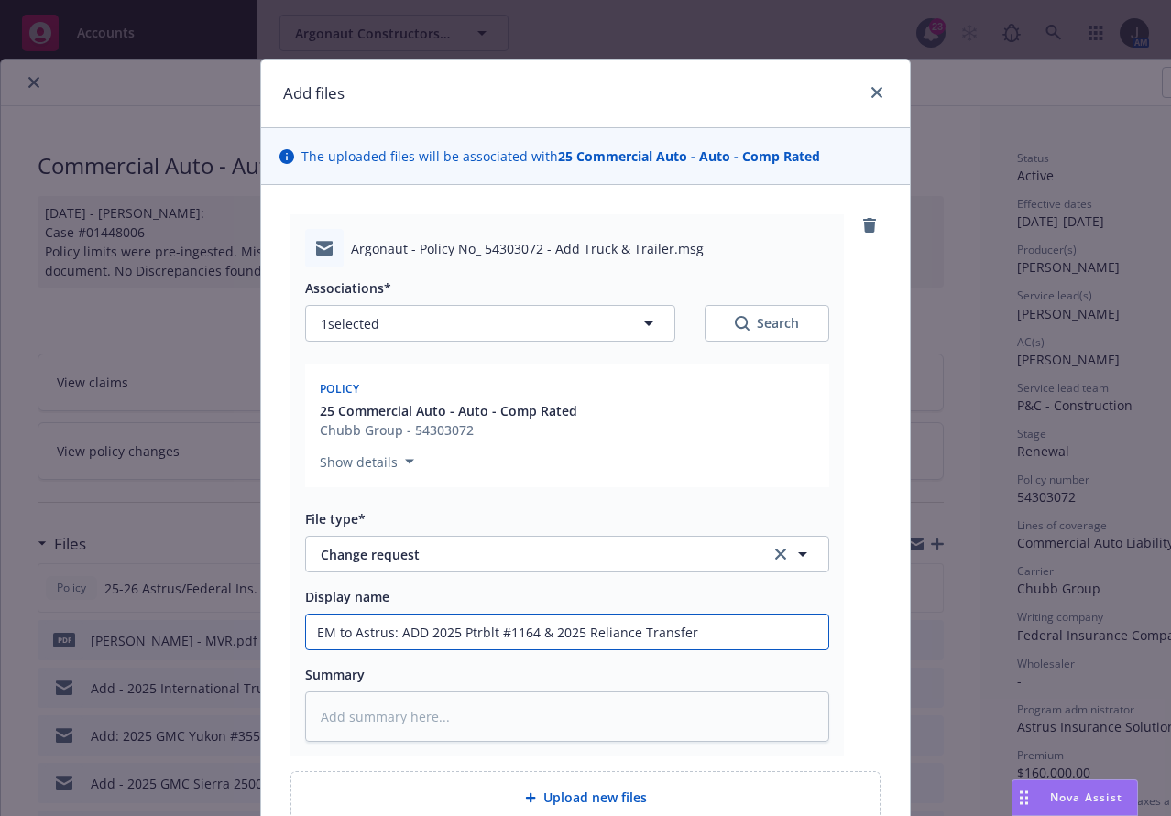
type input "EM to Astrus: ADD 2025 Ptrblt #1164 & 2025 Reliance Transfer T"
type textarea "x"
type input "EM to Astrus: ADD 2025 Ptrblt #1164 & 2025 Reliance Transfer Tr"
type textarea "x"
type input "EM to Astrus: ADD 2025 Ptrblt #1164 & 2025 Reliance Transfer Tra"
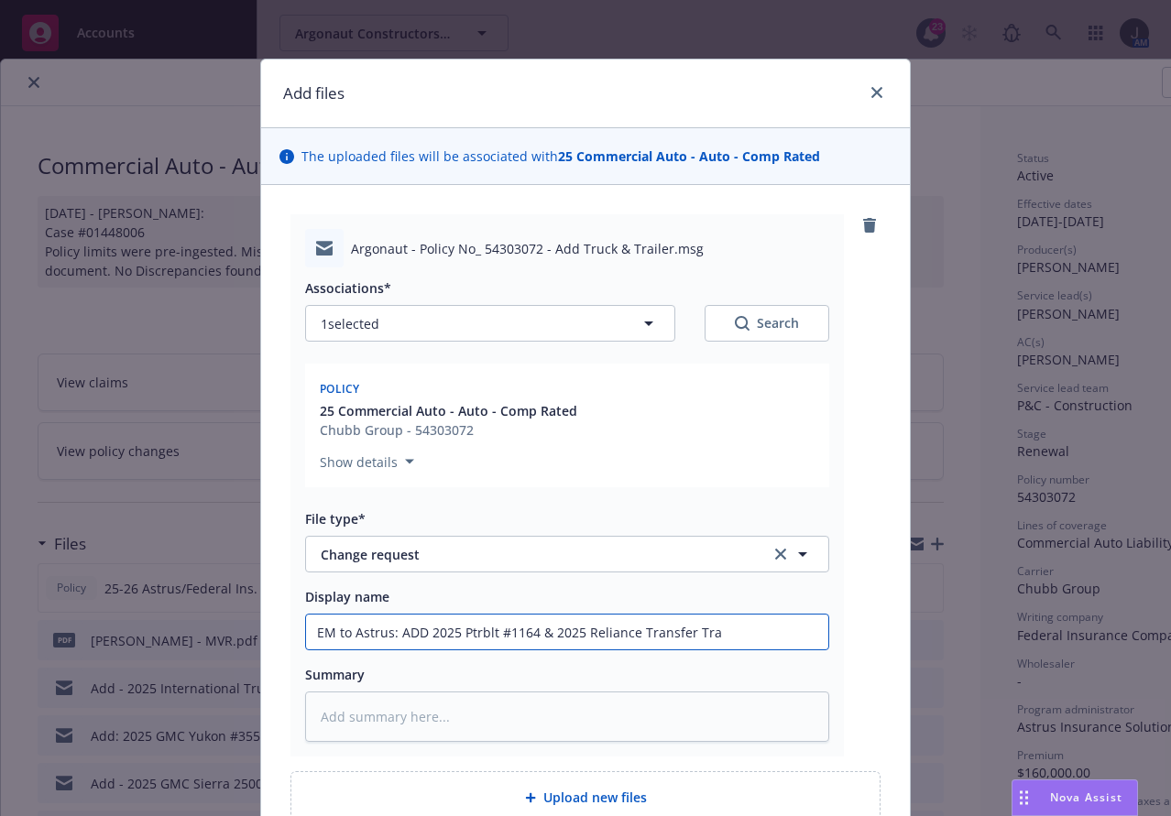
type textarea "x"
type input "EM to Astrus: ADD 2025 Ptrblt #1164 & 2025 Reliance Transfer Trai"
type textarea "x"
type input "EM to Astrus: ADD 2025 Ptrblt #1164 & 2025 Reliance Transfer Trail"
type textarea "x"
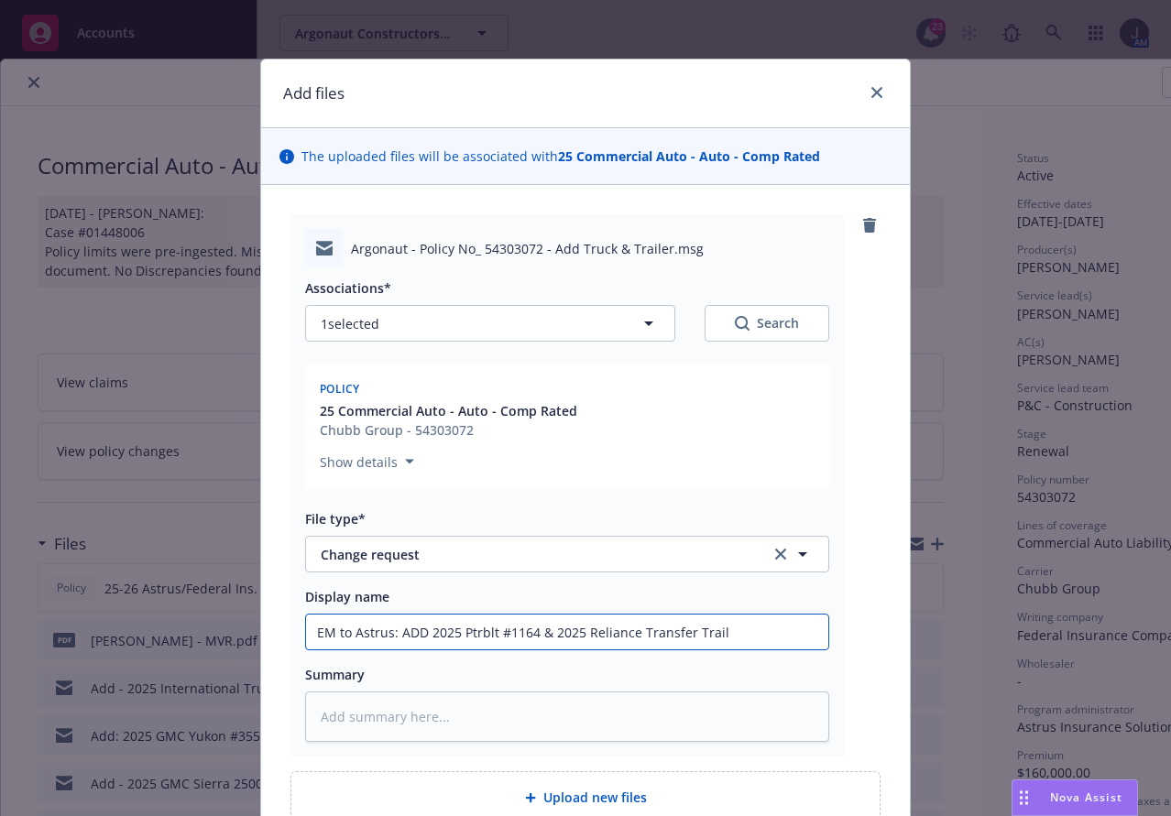
type input "EM to Astrus: ADD 2025 Ptrblt #1164 & 2025 Reliance Transfer Traile"
type textarea "x"
type input "EM to Astrus: ADD 2025 Ptrblt #1164 & 2025 Reliance Transfer Trailer"
type textarea "x"
type input "EM to Astrus: ADD 2025 Ptrblt #1164 & 2025 Reliance Transfer Trailer"
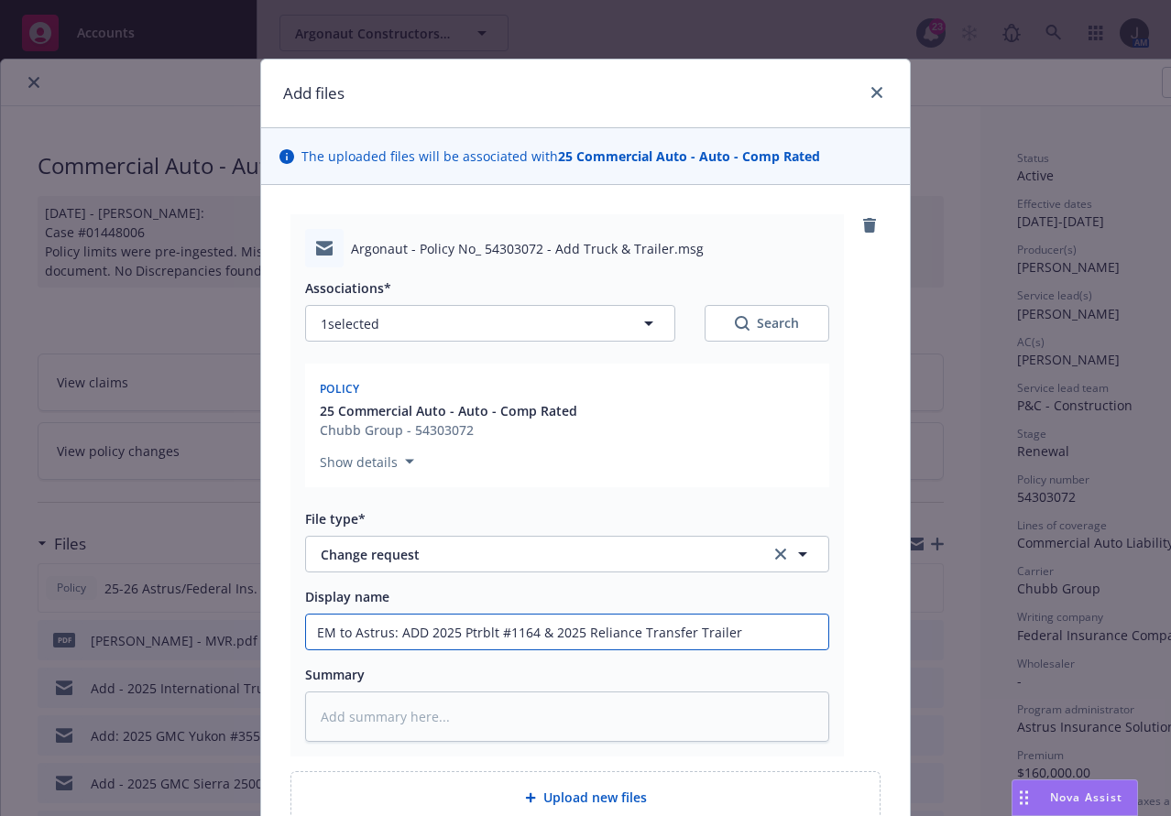
type textarea "x"
type input "EM to Astrus: ADD 2025 Ptrblt #1164 & 2025 Reliance Transfer Trailer #"
type textarea "x"
type input "EM to Astrus: ADD 2025 Ptrblt #1164 & 2025 Reliance Transfer Trailer #4"
type textarea "x"
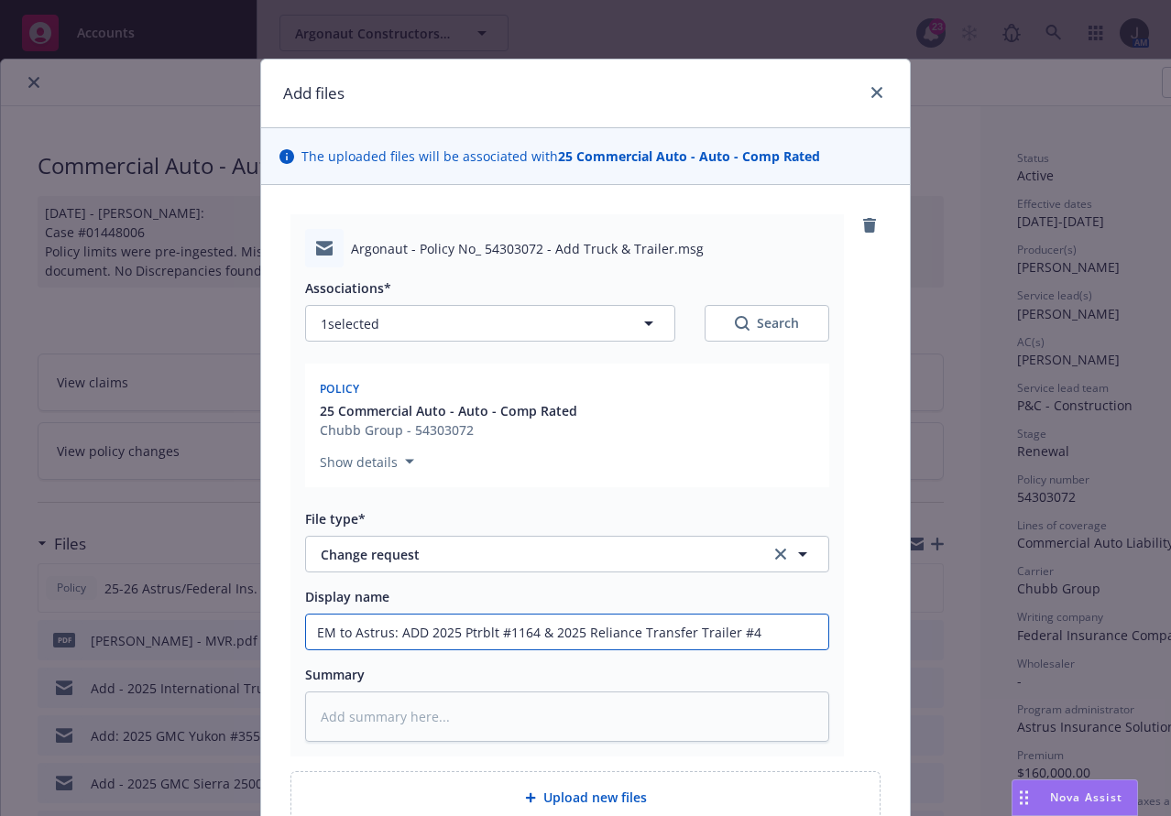
type input "EM to Astrus: ADD 2025 Ptrblt #1164 & 2025 Reliance Transfer Trailer #40"
type textarea "x"
type input "EM to Astrus: ADD 2025 Ptrblt #1164 & 2025 Reliance Transfer Trailer #402"
type textarea "x"
drag, startPoint x: 775, startPoint y: 625, endPoint x: 267, endPoint y: 616, distance: 508.4
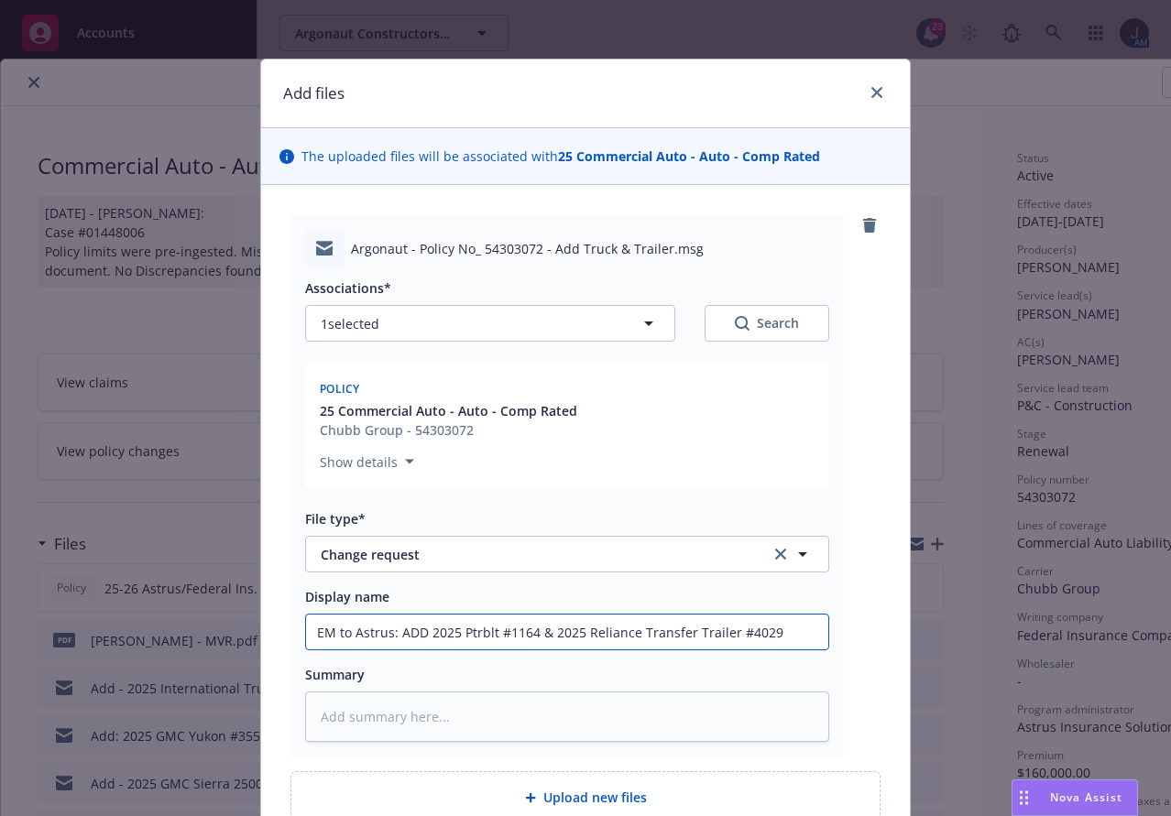
click at [248, 609] on div "Add files The uploaded files will be associated with 25 Commercial Auto - Auto …" at bounding box center [585, 408] width 1171 height 816
type input "EM to Astrus: ADD 2025 Ptrblt #1164 & 2025 Reliance Transfer Trailer #4029"
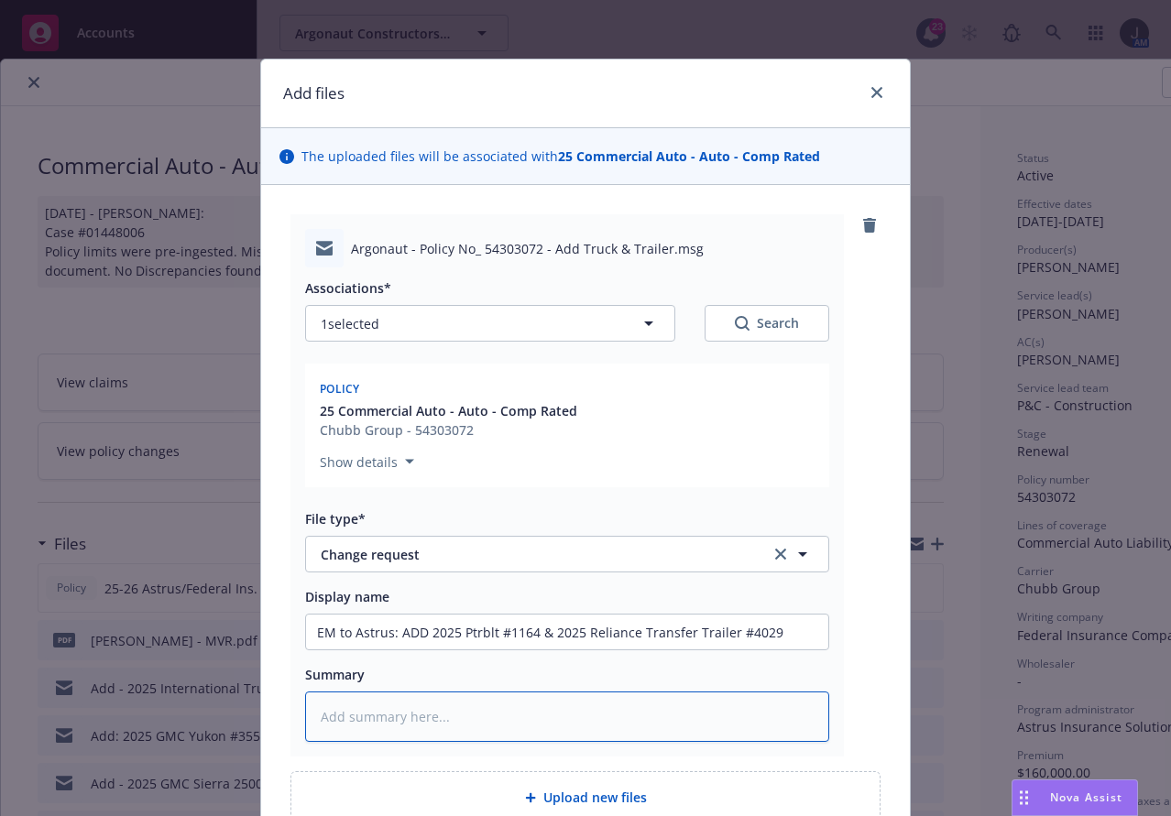
click at [403, 706] on textarea at bounding box center [567, 717] width 524 height 50
paste textarea "EM to Astrus: ADD 2025 Ptrblt #1164 & 2025 Reliance Transfer Trailer #4029"
type textarea "x"
type textarea "EM to Astrus: ADD 2025 Ptrblt #1164 & 2025 Reliance Transfer Trailer #4029"
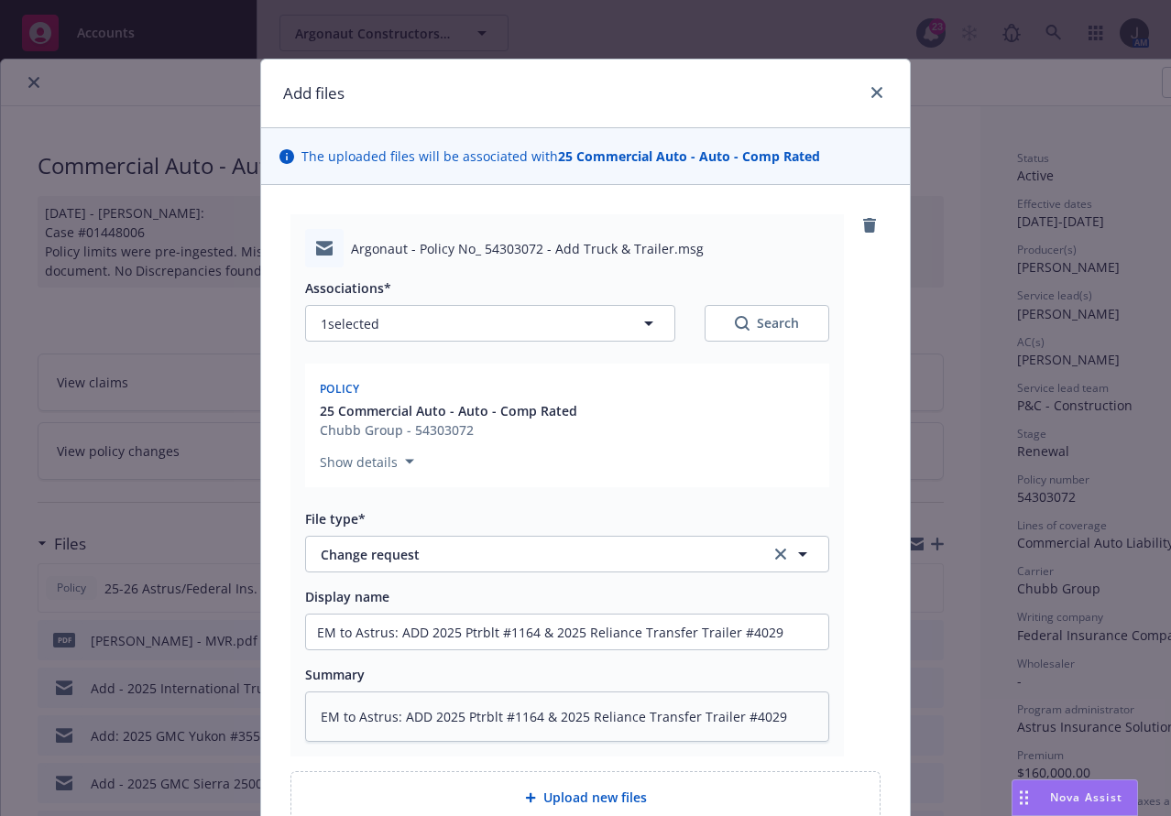
scroll to position [178, 0]
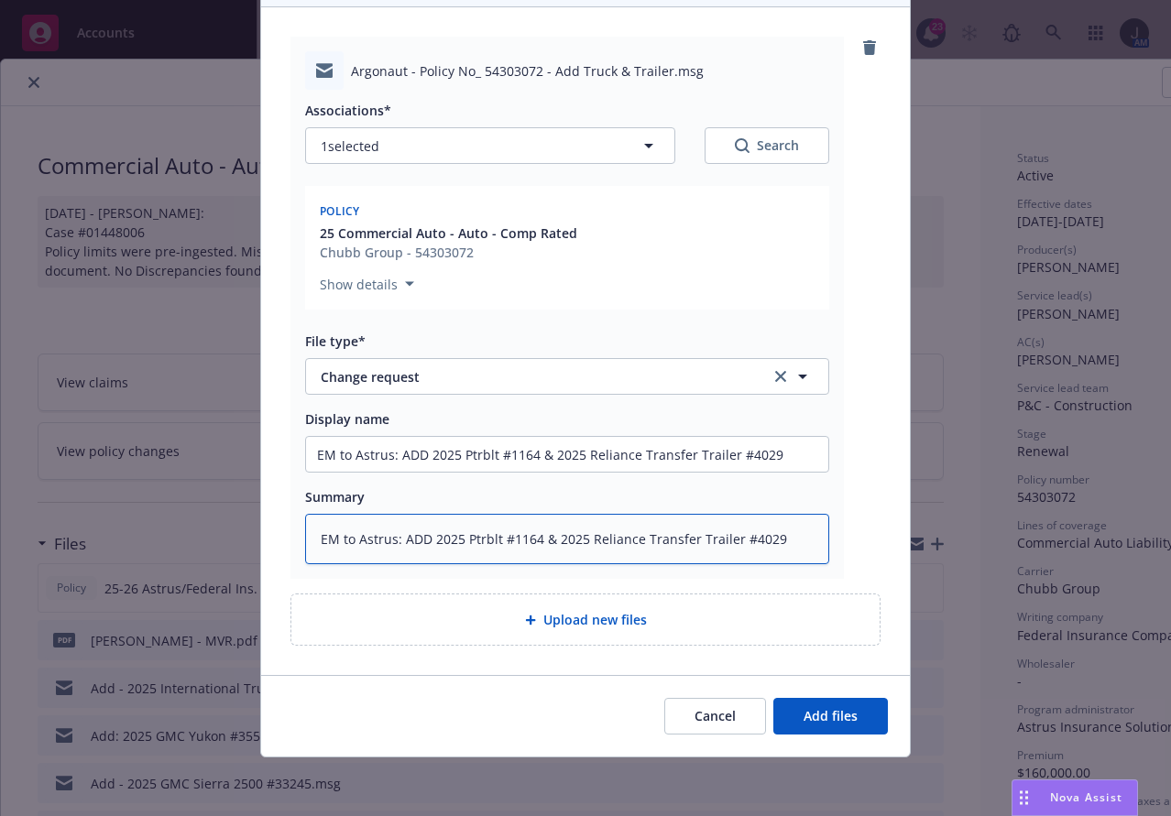
type textarea "x"
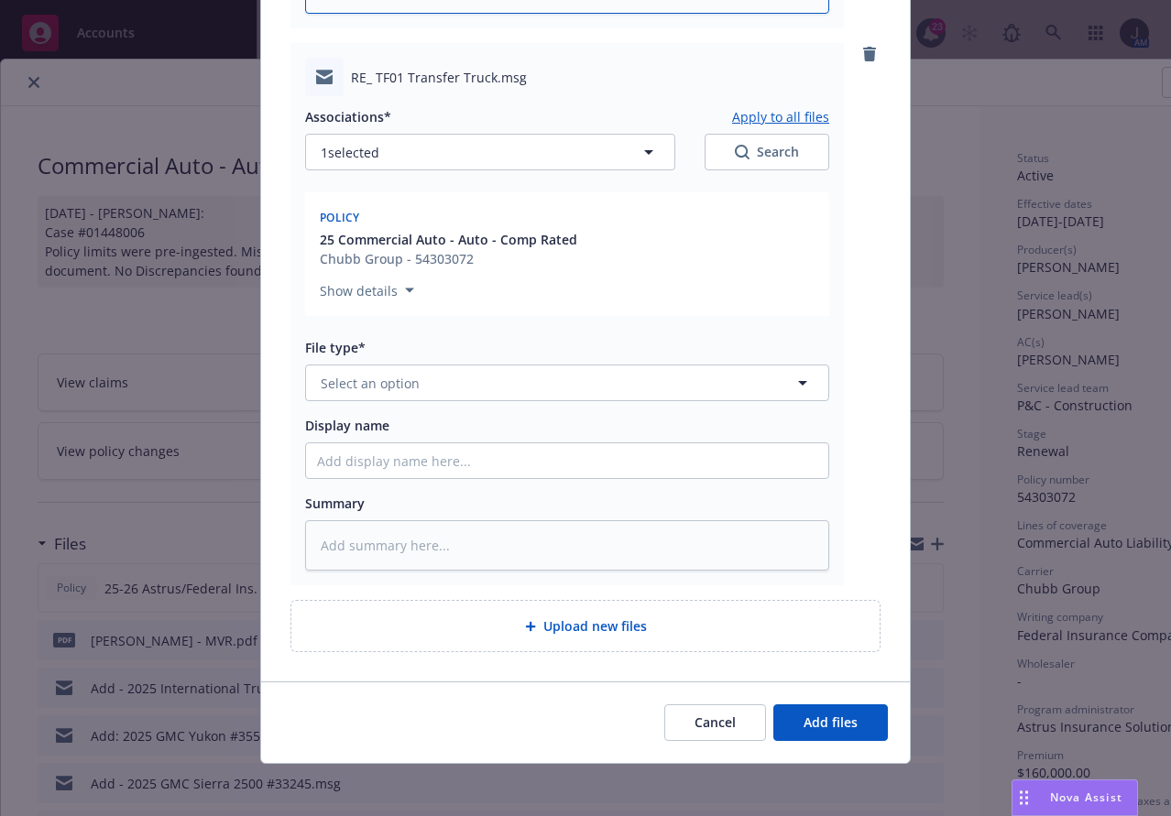
scroll to position [735, 0]
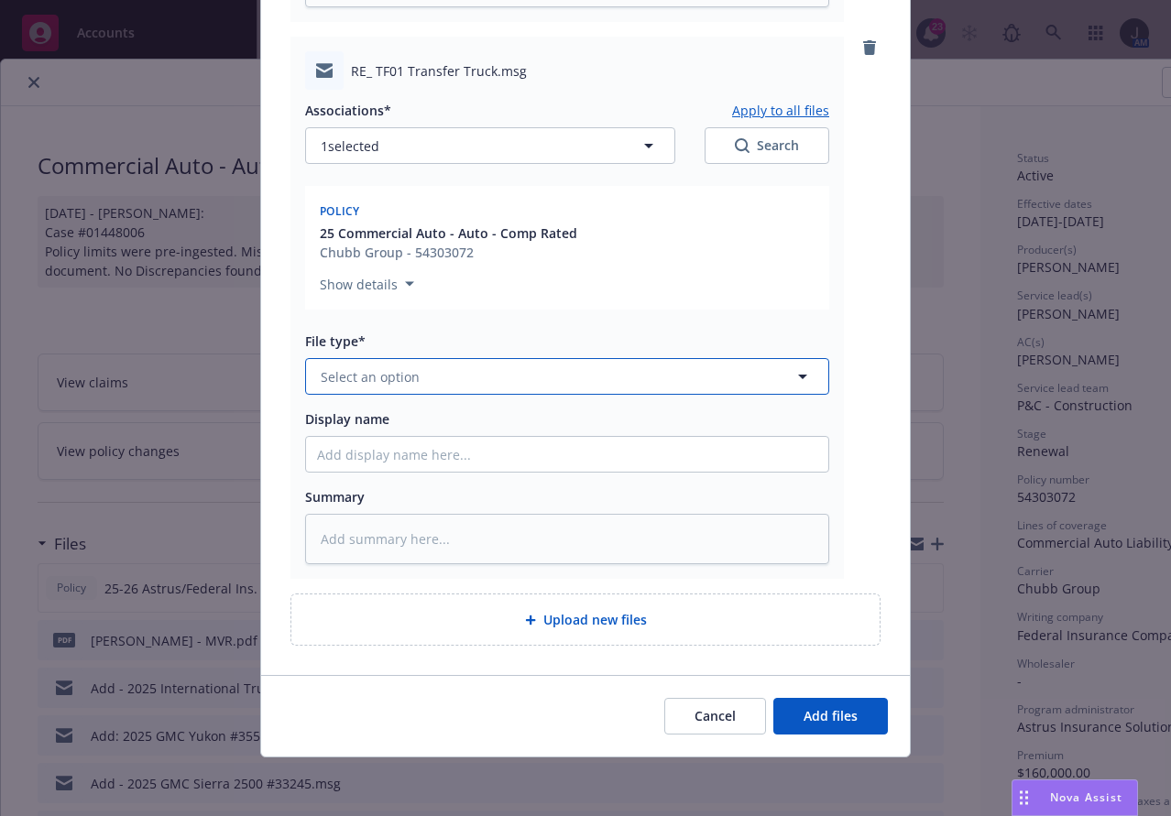
click at [432, 378] on button "Select an option" at bounding box center [567, 376] width 524 height 37
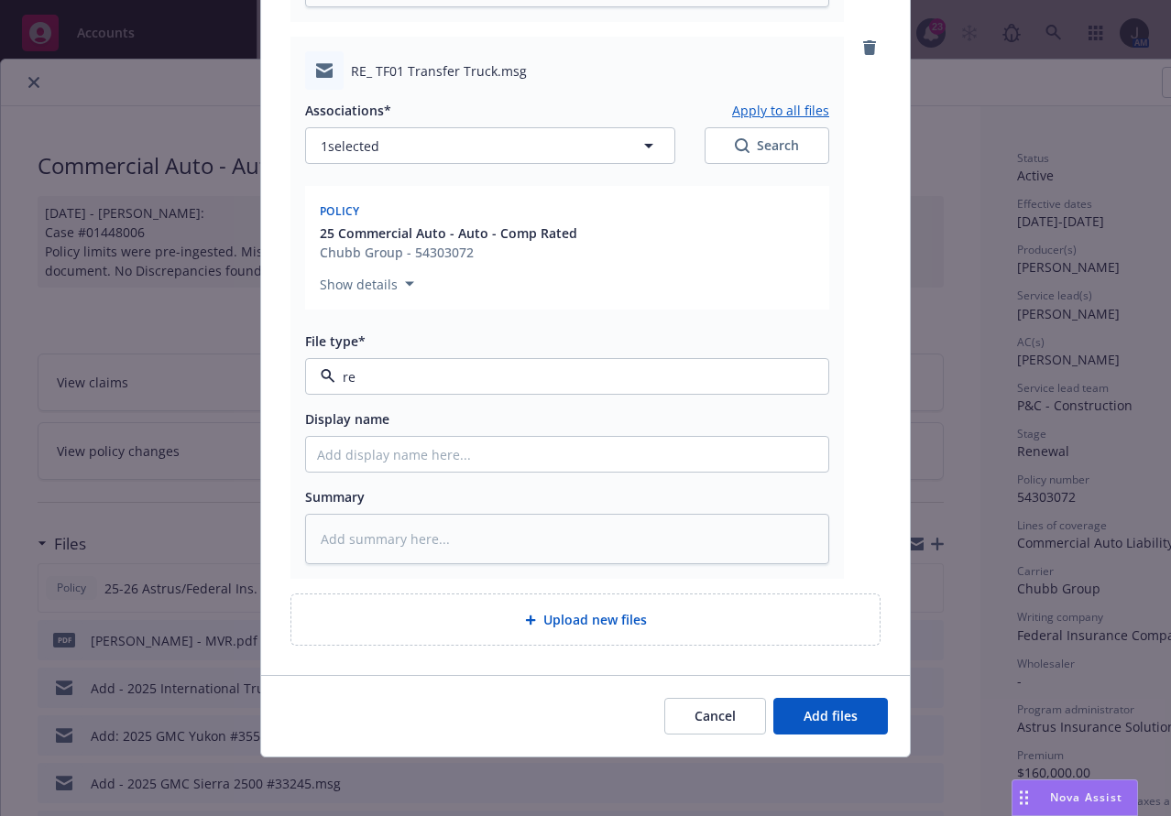
type input "req"
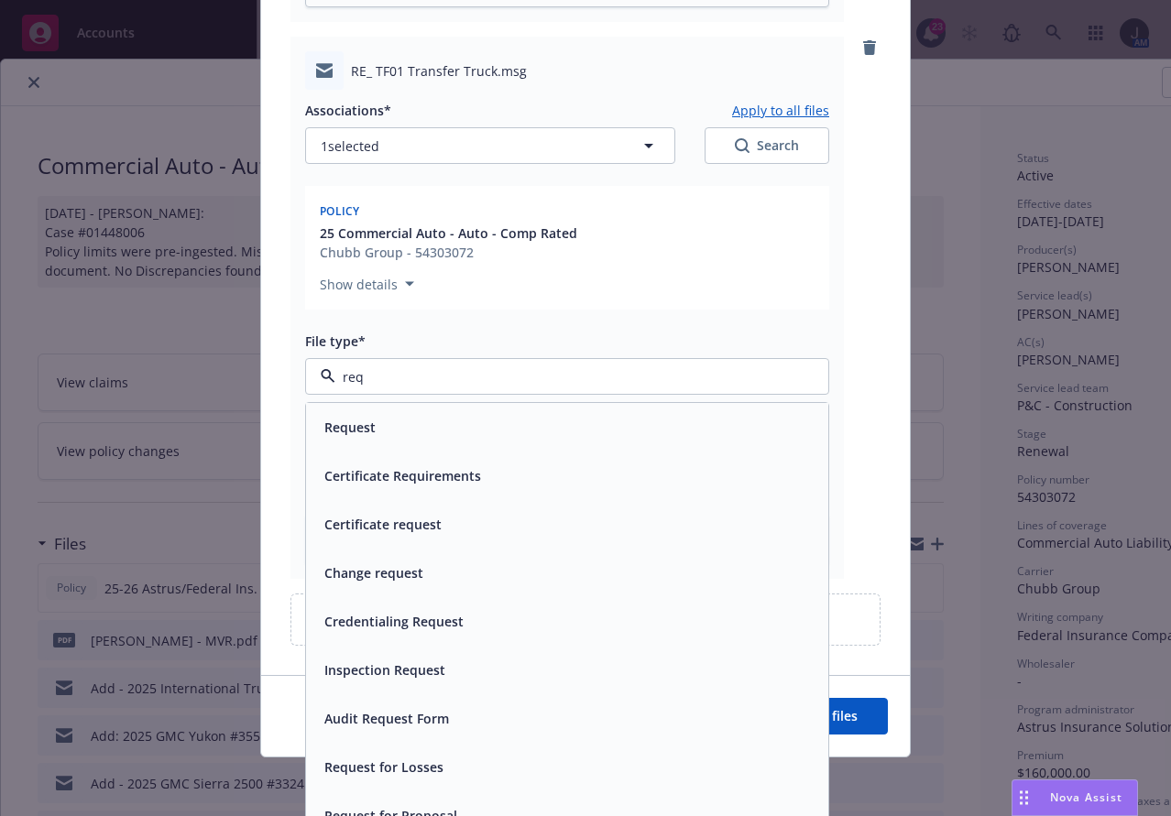
click at [427, 414] on div "Request" at bounding box center [567, 427] width 500 height 27
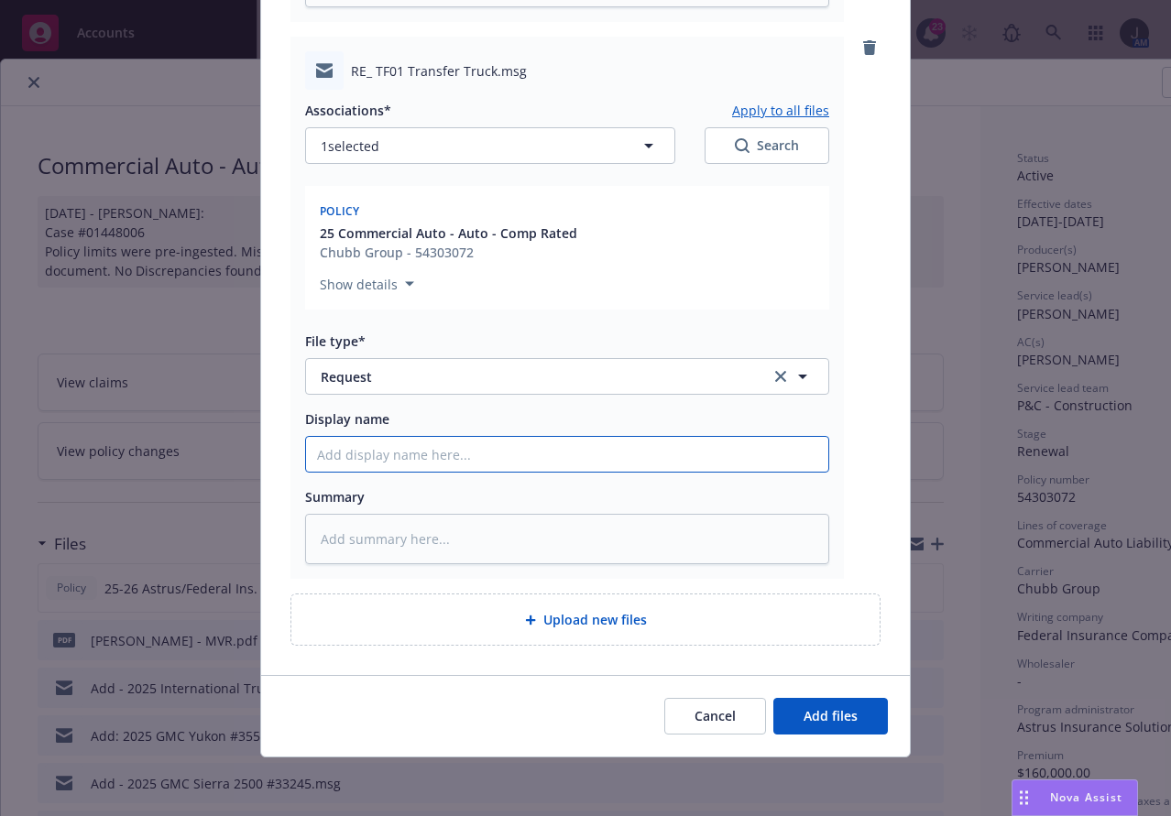
paste input "EM to Astrus: ADD 2025 Ptrblt #1164 & 2025 Reliance Transfer Trailer #4029"
type textarea "x"
type input "EM to Astrus: ADD 2025 Ptrblt #1164 & 2025 Reliance Transfer Trailer #4029"
drag, startPoint x: 393, startPoint y: 451, endPoint x: 326, endPoint y: 422, distance: 72.6
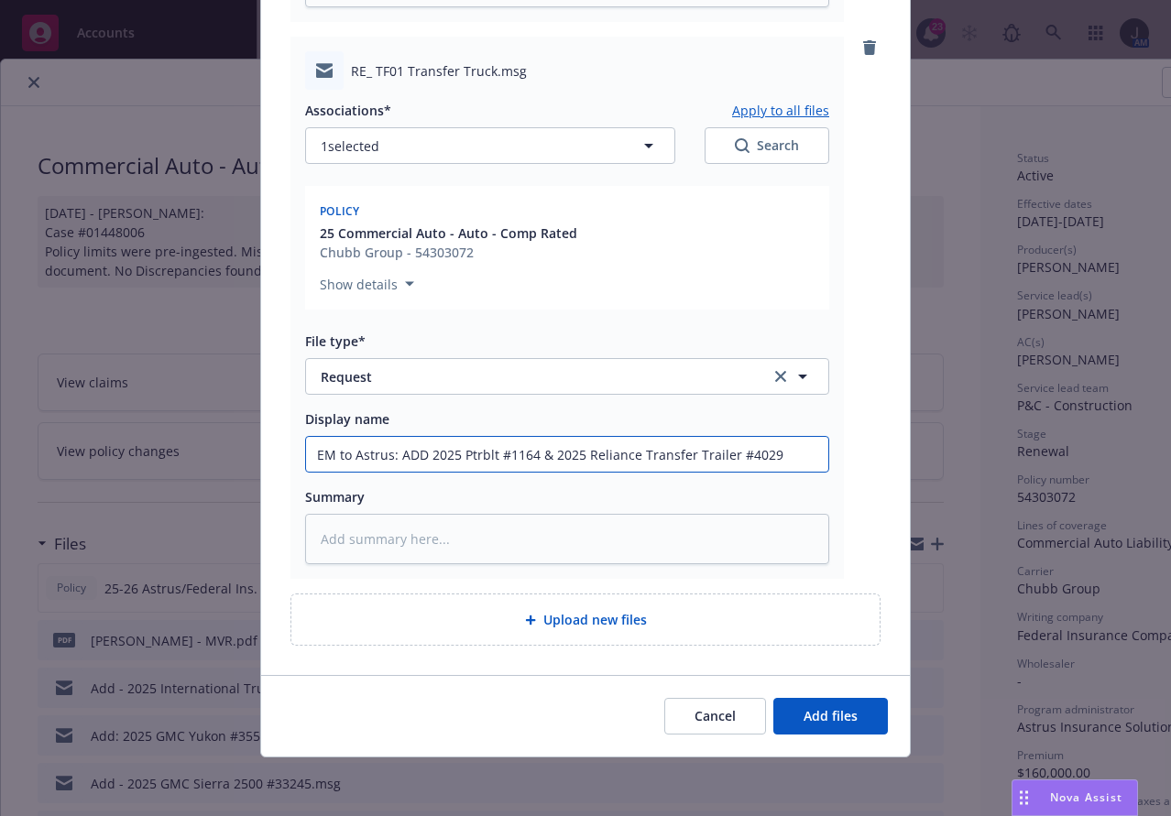
click at [290, 452] on div "RE_ TF01 Transfer Truck.msg Associations* Apply to all files 1 selected Search …" at bounding box center [566, 308] width 553 height 542
type textarea "x"
type input "EADD 2025 Ptrblt #1164 & 2025 Reliance Transfer Trailer #4029"
type textarea "x"
type input "EMADD 2025 Ptrblt #1164 & 2025 Reliance Transfer Trailer #4029"
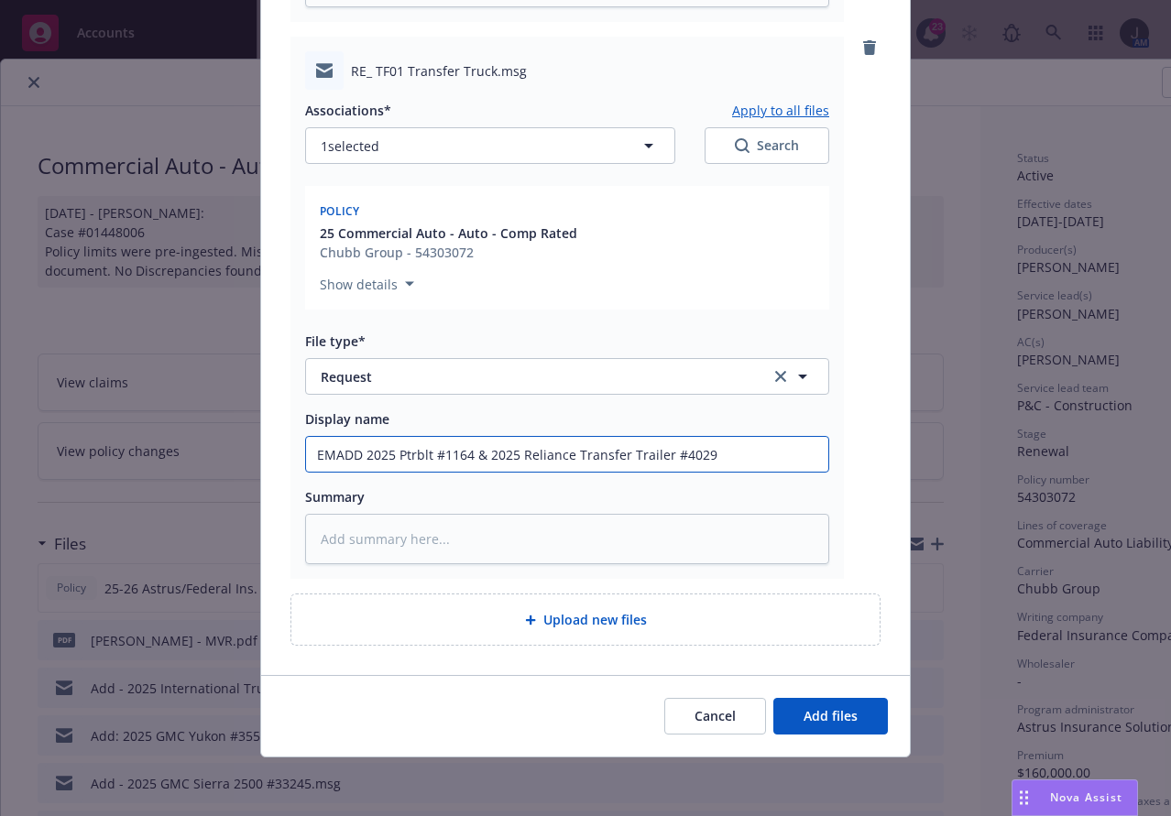
type textarea "x"
type input "EM ADD 2025 Ptrblt #1164 & 2025 Reliance Transfer Trailer #4029"
type textarea "x"
type input "EM fADD 2025 Ptrblt #1164 & 2025 Reliance Transfer Trailer #4029"
type textarea "x"
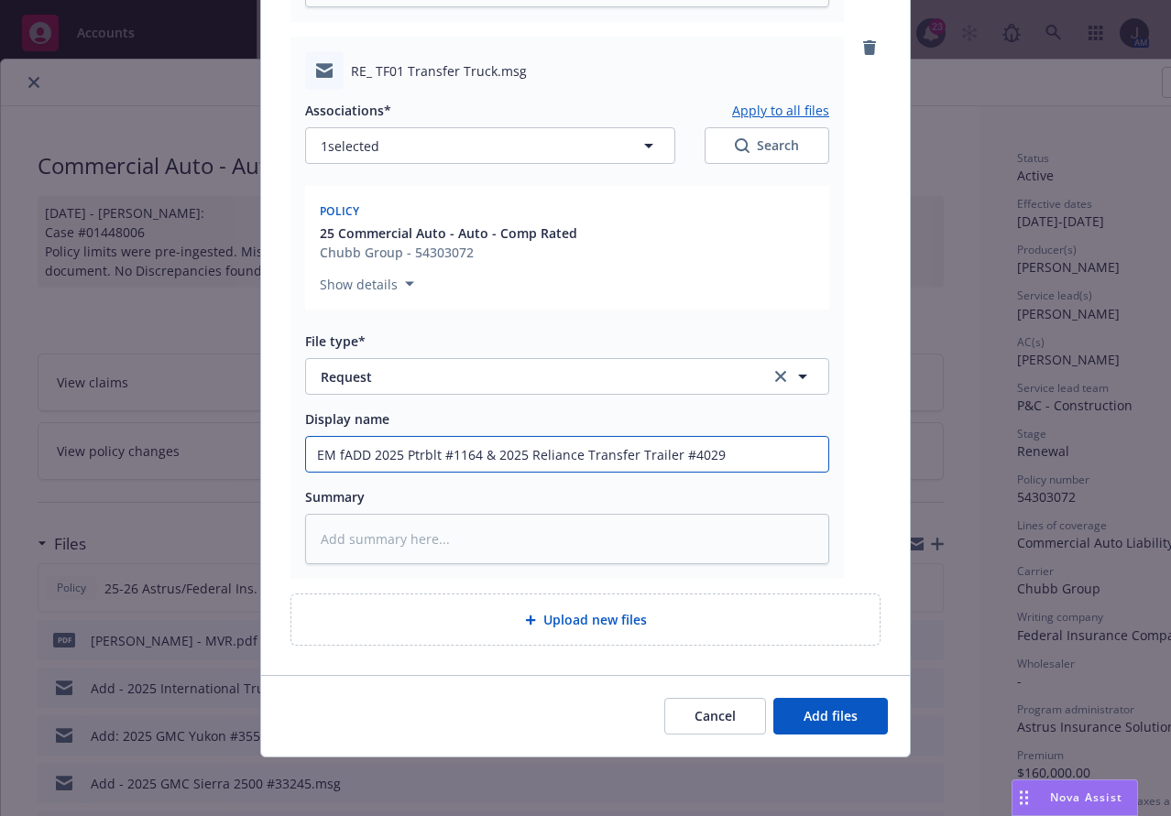
type input "EM frADD 2025 Ptrblt #1164 & 2025 Reliance Transfer Trailer #4029"
type textarea "x"
type input "EM froADD 2025 Ptrblt #1164 & 2025 Reliance Transfer Trailer #4029"
type textarea "x"
type input "EM fromADD 2025 Ptrblt #1164 & 2025 Reliance Transfer Trailer #4029"
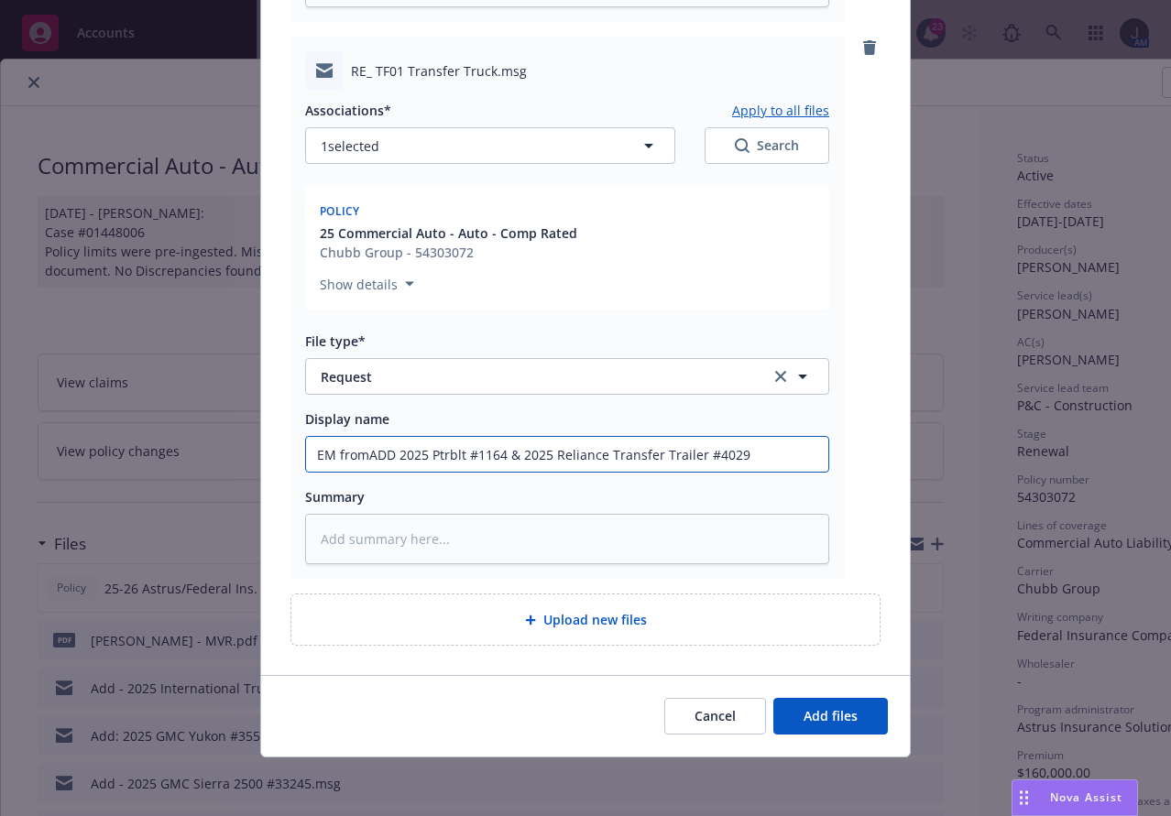
type textarea "x"
type input "EM from ADD 2025 Ptrblt #1164 & 2025 Reliance Transfer Trailer #4029"
type textarea "x"
type input "EM from AADD 2025 Ptrblt #1164 & 2025 Reliance Transfer Trailer #4029"
type textarea "x"
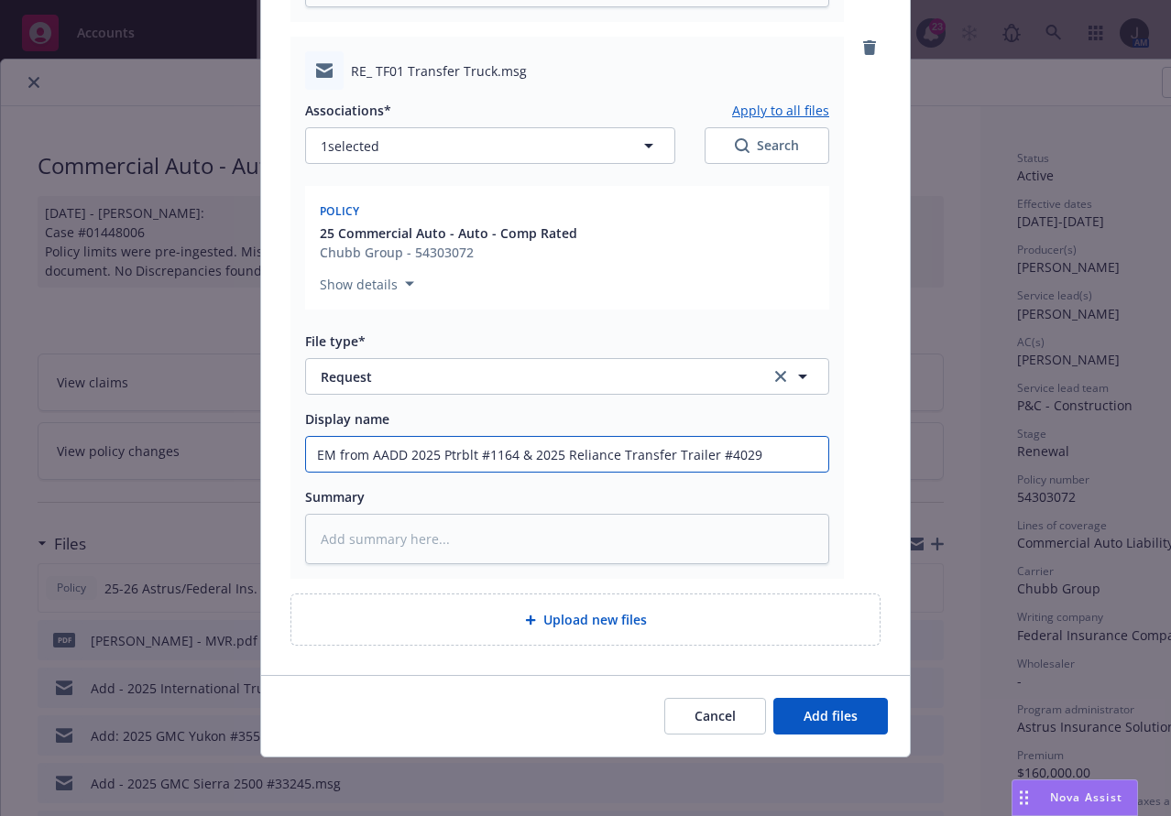
type input "EM from ArADD 2025 Ptrblt #1164 & 2025 Reliance Transfer Trailer #4029"
type textarea "x"
type input "EM from ArgADD 2025 Ptrblt #1164 & 2025 Reliance Transfer Trailer #4029"
type textarea "x"
type input "EM from ArgoADD 2025 Ptrblt #1164 & 2025 Reliance Transfer Trailer #4029"
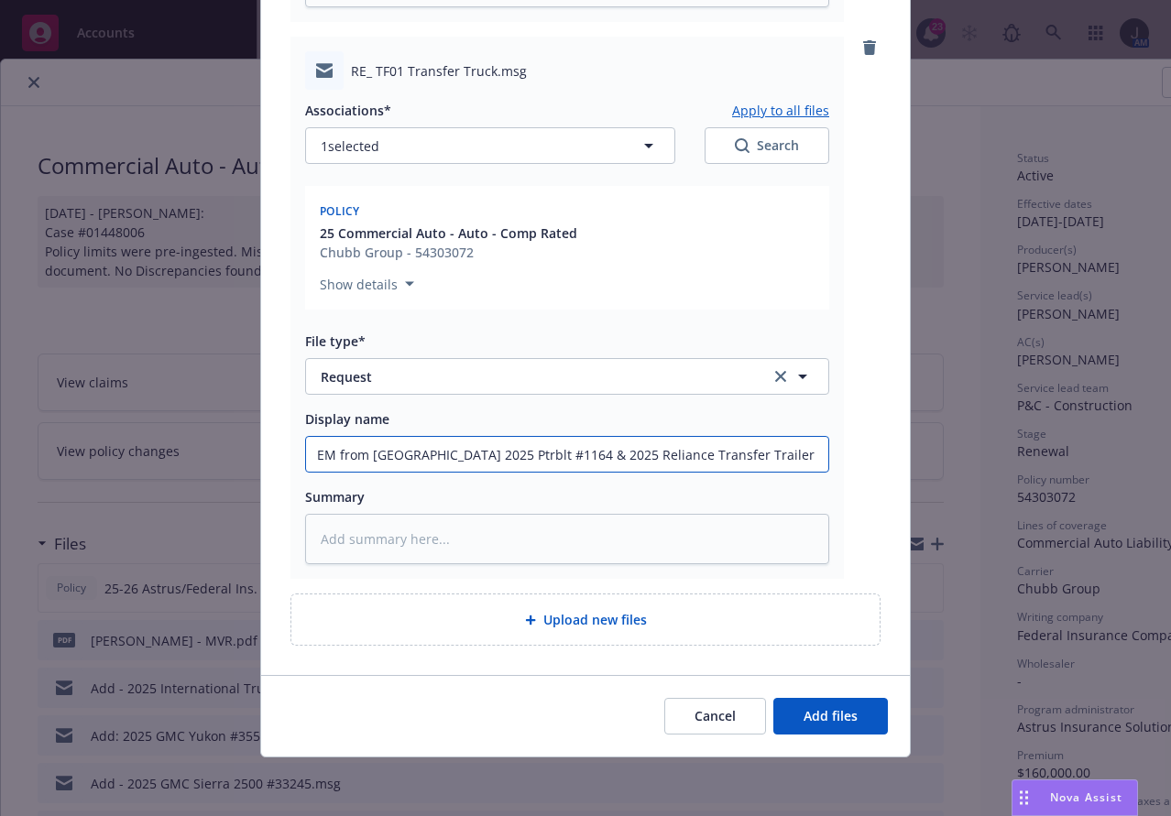
type textarea "x"
type input "EM from ArgonADD 2025 Ptrblt #1164 & 2025 Reliance Transfer Trailer #4029"
type textarea "x"
type input "EM from ArgonaADD 2025 Ptrblt #1164 & 2025 Reliance Transfer Trailer #4029"
type textarea "x"
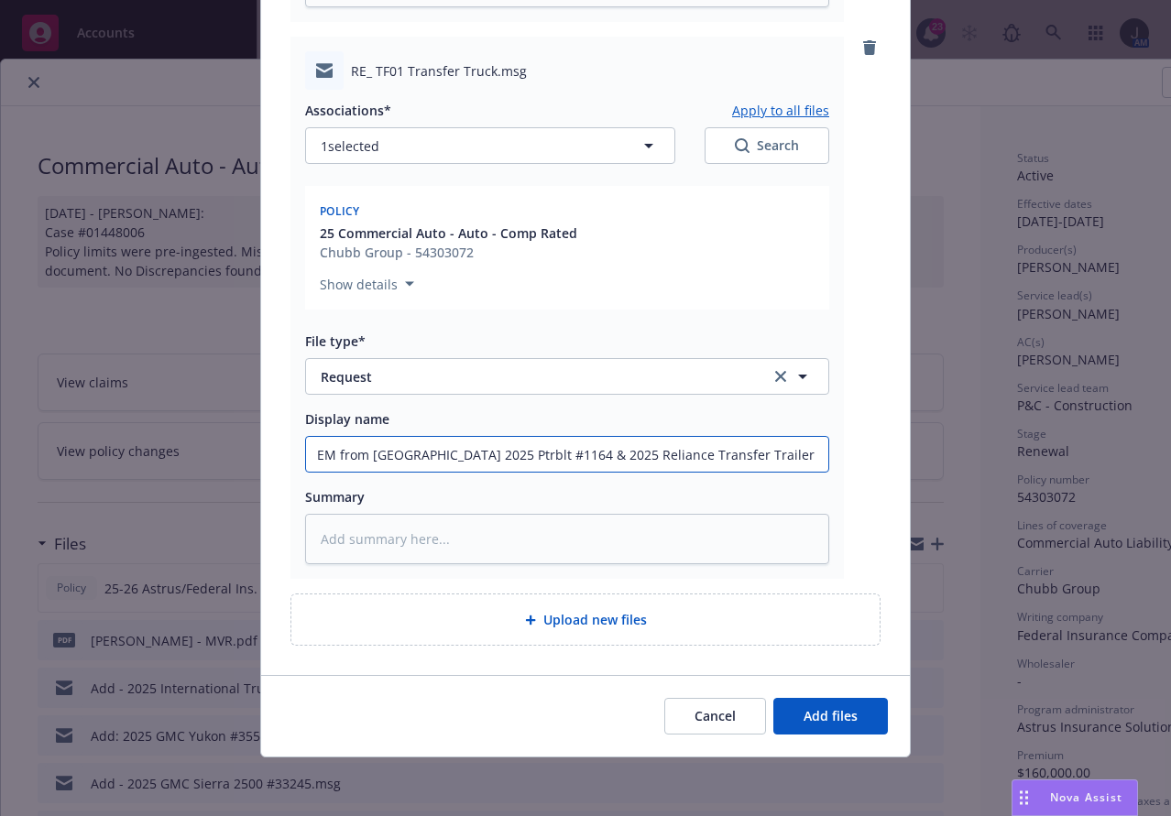
type input "EM from ArgonauADD 2025 Ptrblt #1164 & 2025 Reliance Transfer Trailer #4029"
type textarea "x"
type input "EM from ArgonautADD 2025 Ptrblt #1164 & 2025 Reliance Transfer Trailer #4029"
type textarea "x"
type input "EM from Argonaut ADD 2025 Ptrblt #1164 & 2025 Reliance Transfer Trailer #4029"
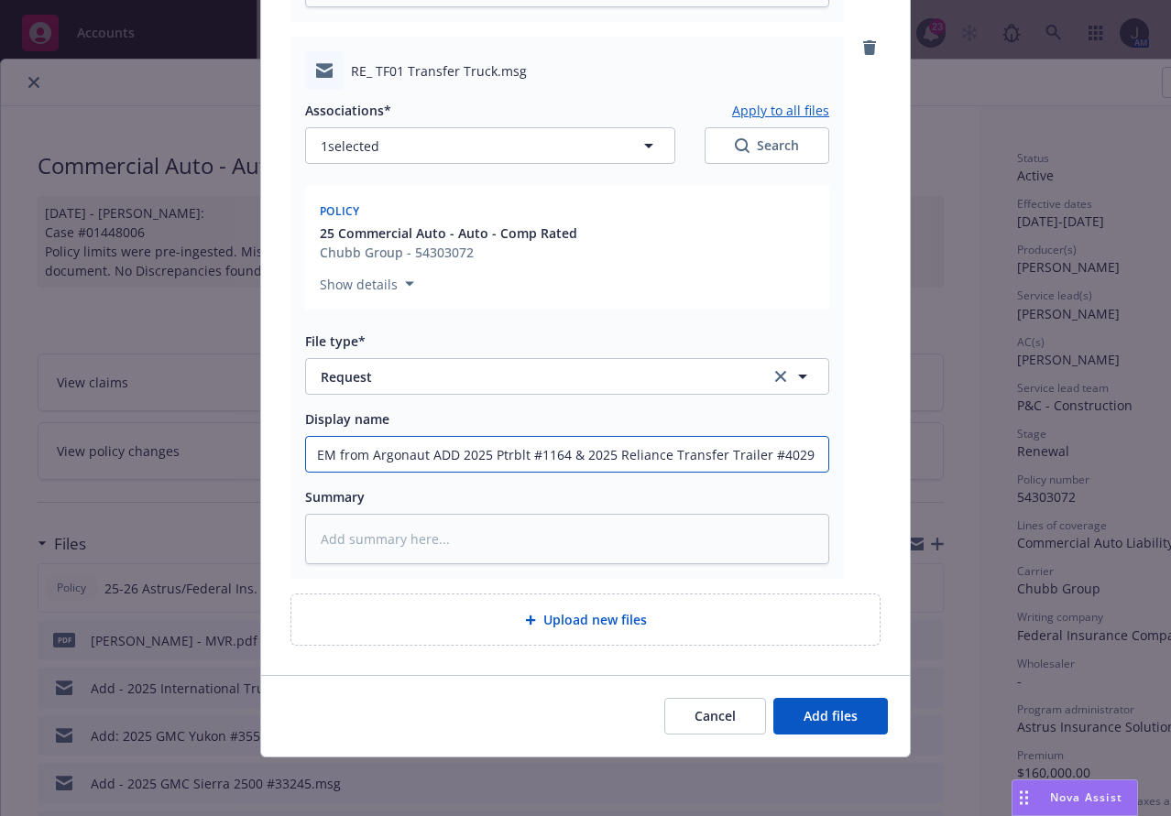
type textarea "x"
type input "EM from Argonaut -ADD 2025 Ptrblt #1164 & 2025 Reliance Transfer Trailer #4029"
type textarea "x"
drag, startPoint x: 811, startPoint y: 452, endPoint x: -3, endPoint y: 471, distance: 813.6
click at [0, 471] on html "Accounts Overview Coverage Policies Policy changes SSC Cases Quoting plans Cont…" at bounding box center [585, 408] width 1171 height 816
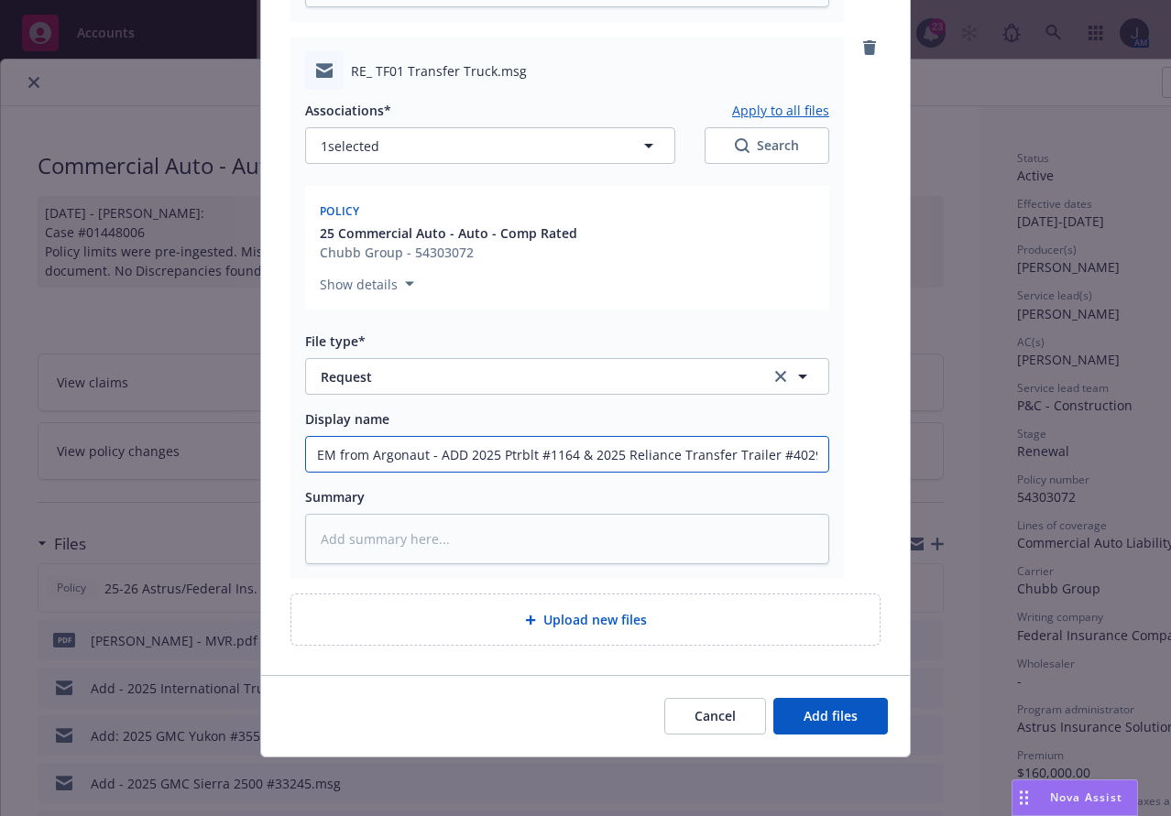
type input "EM from Argonaut - ADD 2025 Ptrblt #1164 & 2025 Reliance Transfer Trailer #4029"
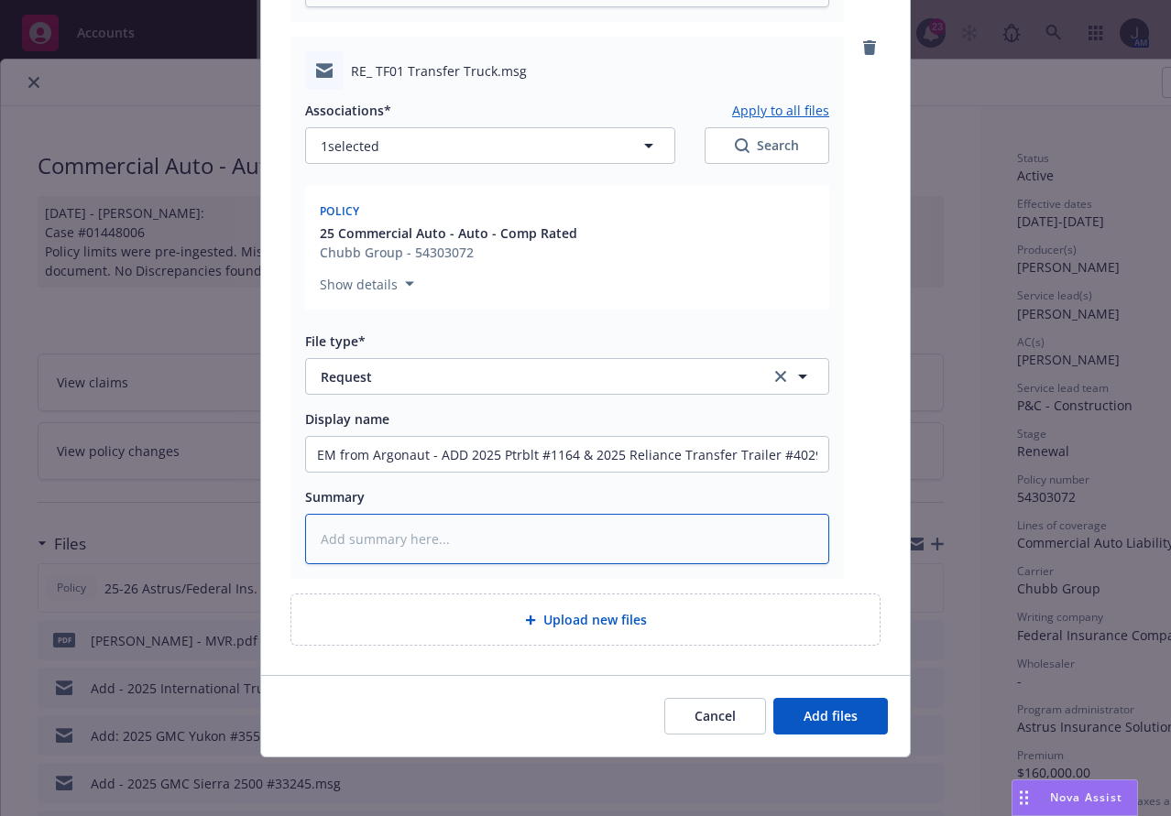
click at [371, 539] on textarea at bounding box center [567, 539] width 524 height 50
paste textarea "EM from Argonaut - ADD 2025 Ptrblt #1164 & 2025 Reliance Transfer Trailer #4029"
type textarea "x"
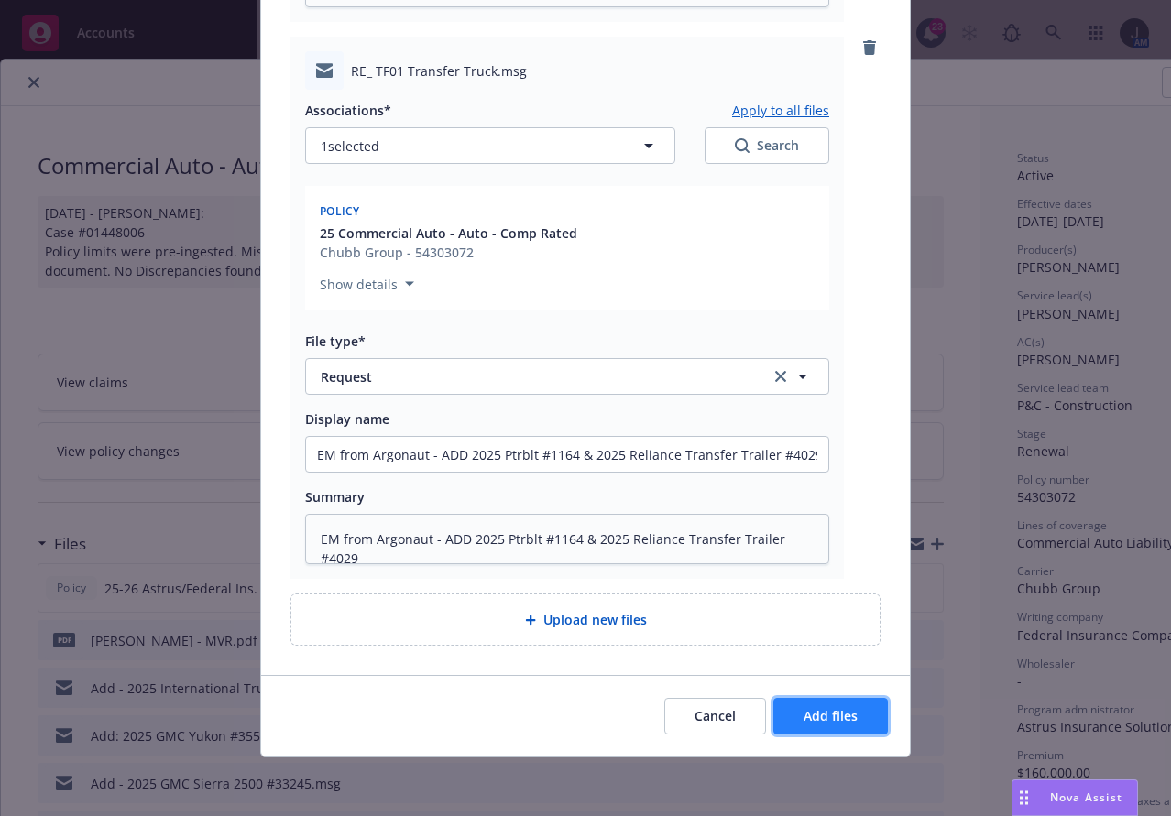
click at [824, 703] on button "Add files" at bounding box center [830, 716] width 114 height 37
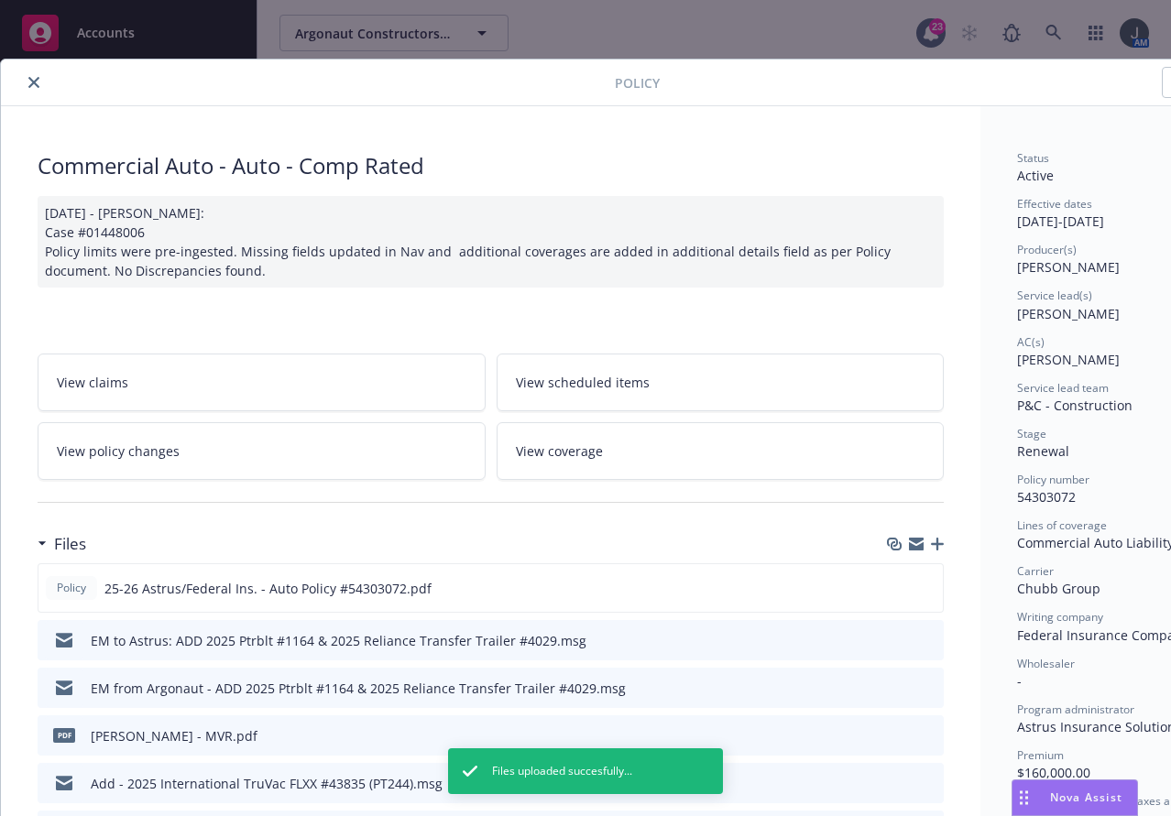
click at [33, 80] on icon "close" at bounding box center [33, 82] width 11 height 11
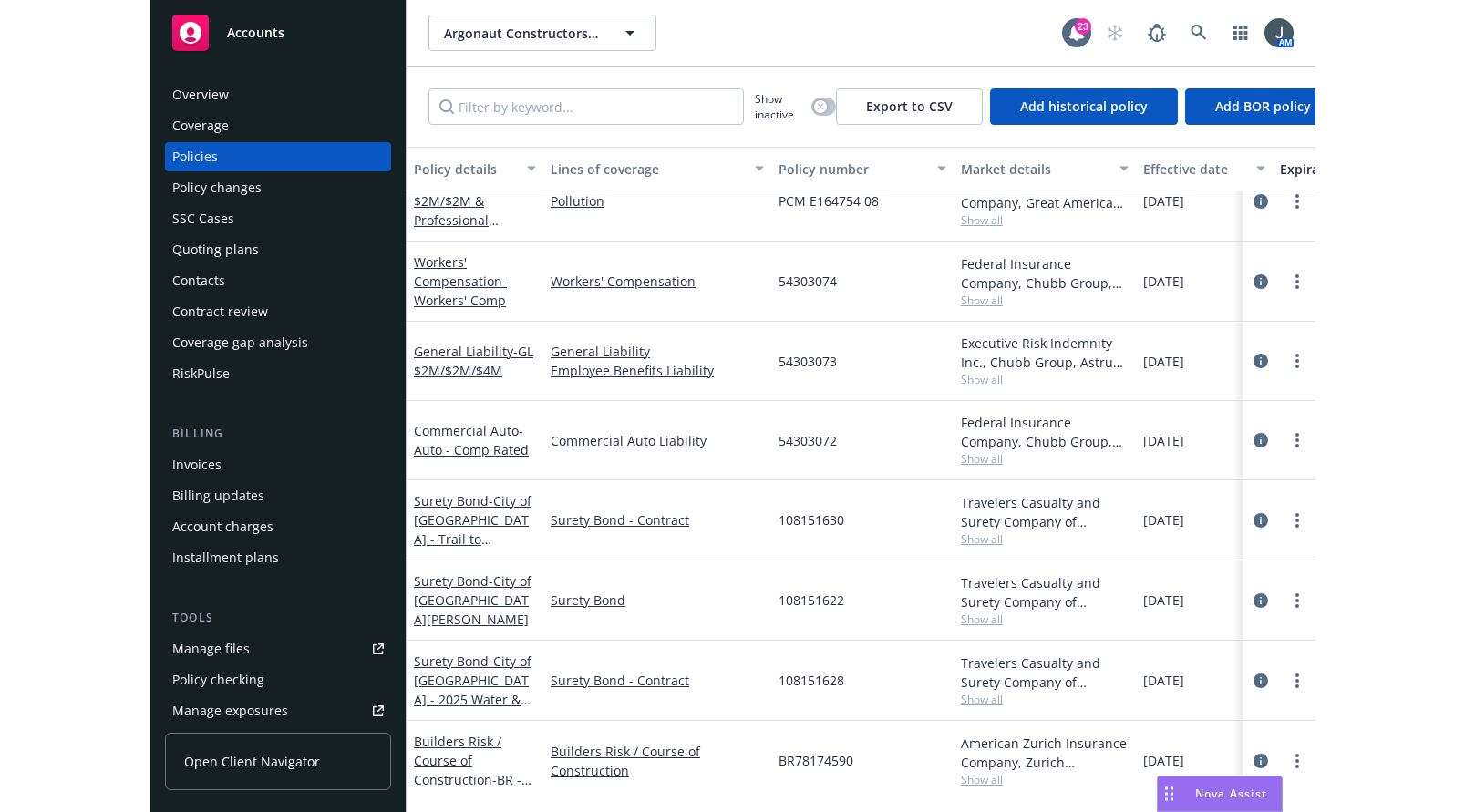
scroll to position [426, 0]
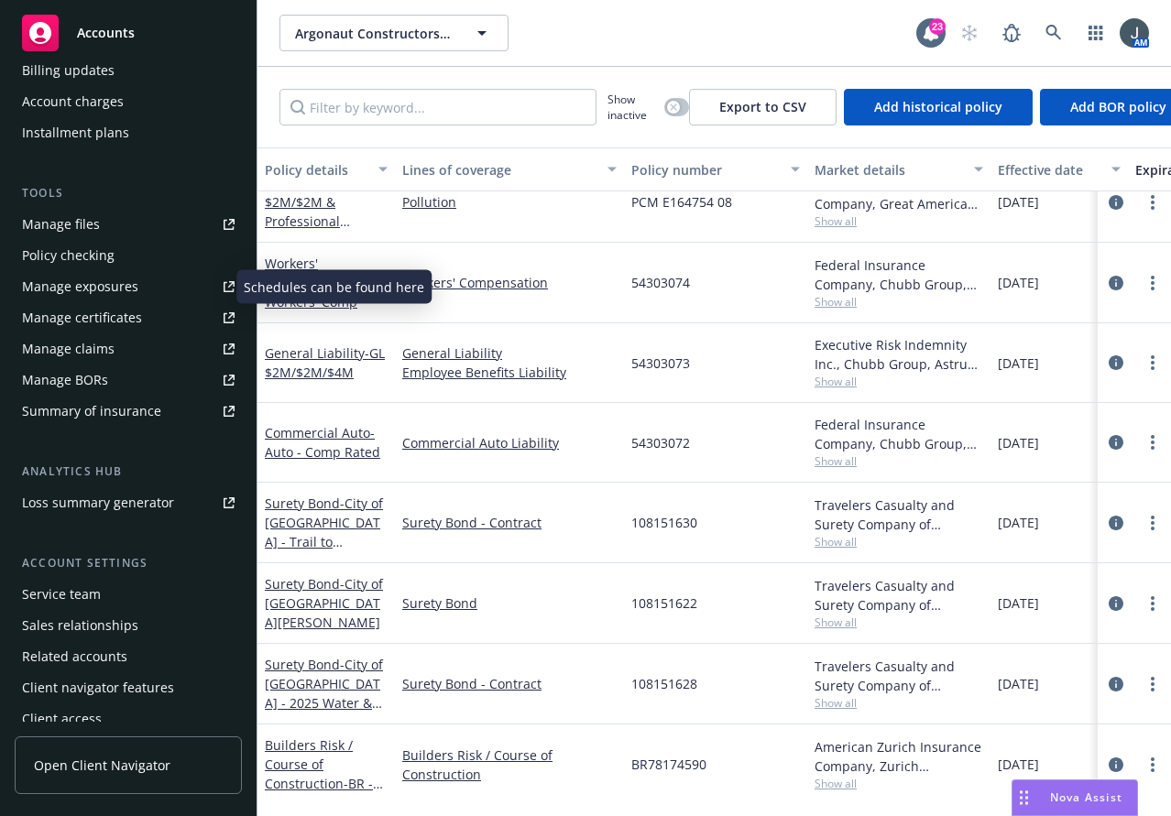
click at [111, 292] on div "Manage exposures" at bounding box center [80, 286] width 116 height 29
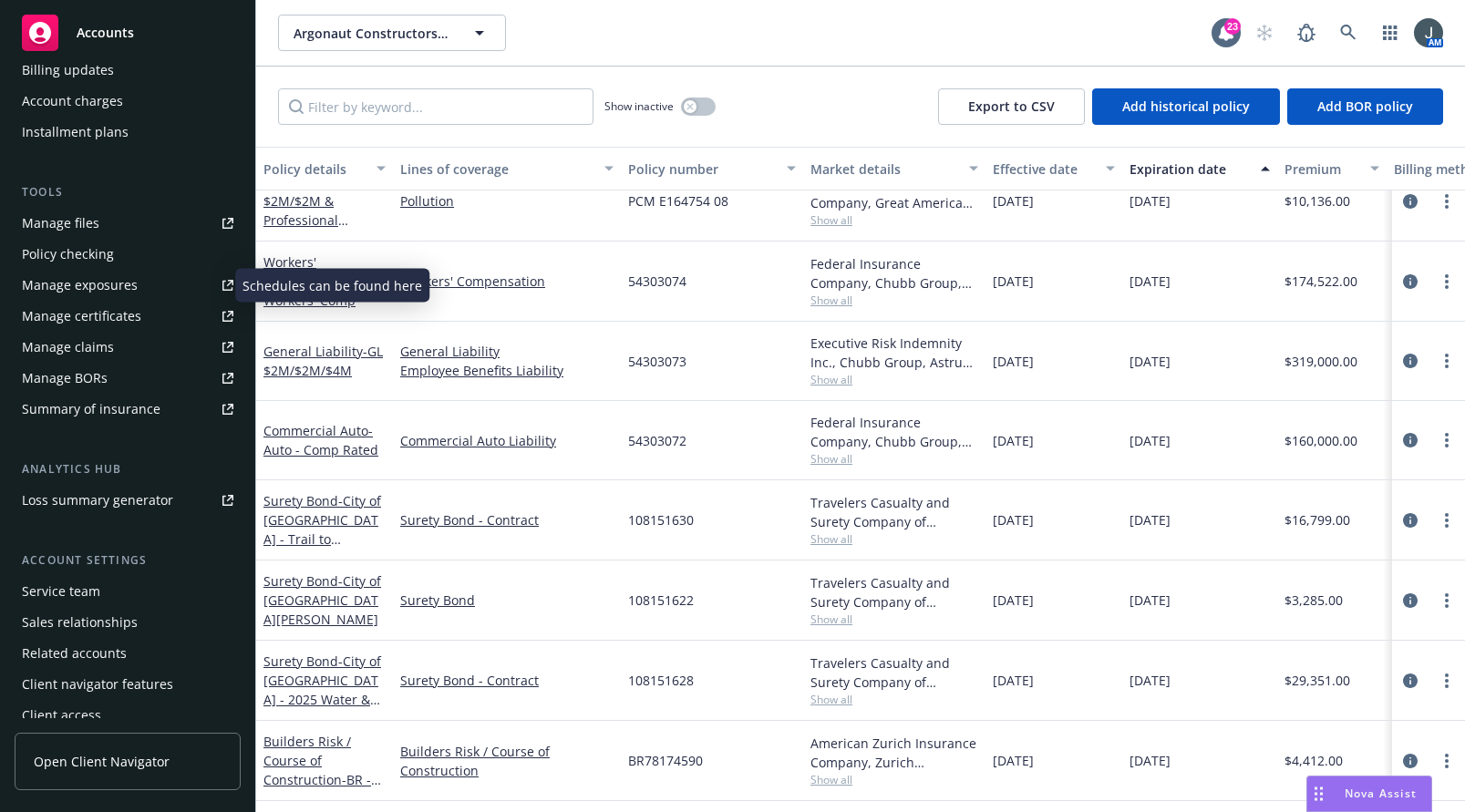
click at [90, 277] on div "Manage exposures" at bounding box center [80, 285] width 115 height 29
click at [89, 31] on span "Accounts" at bounding box center [105, 33] width 58 height 15
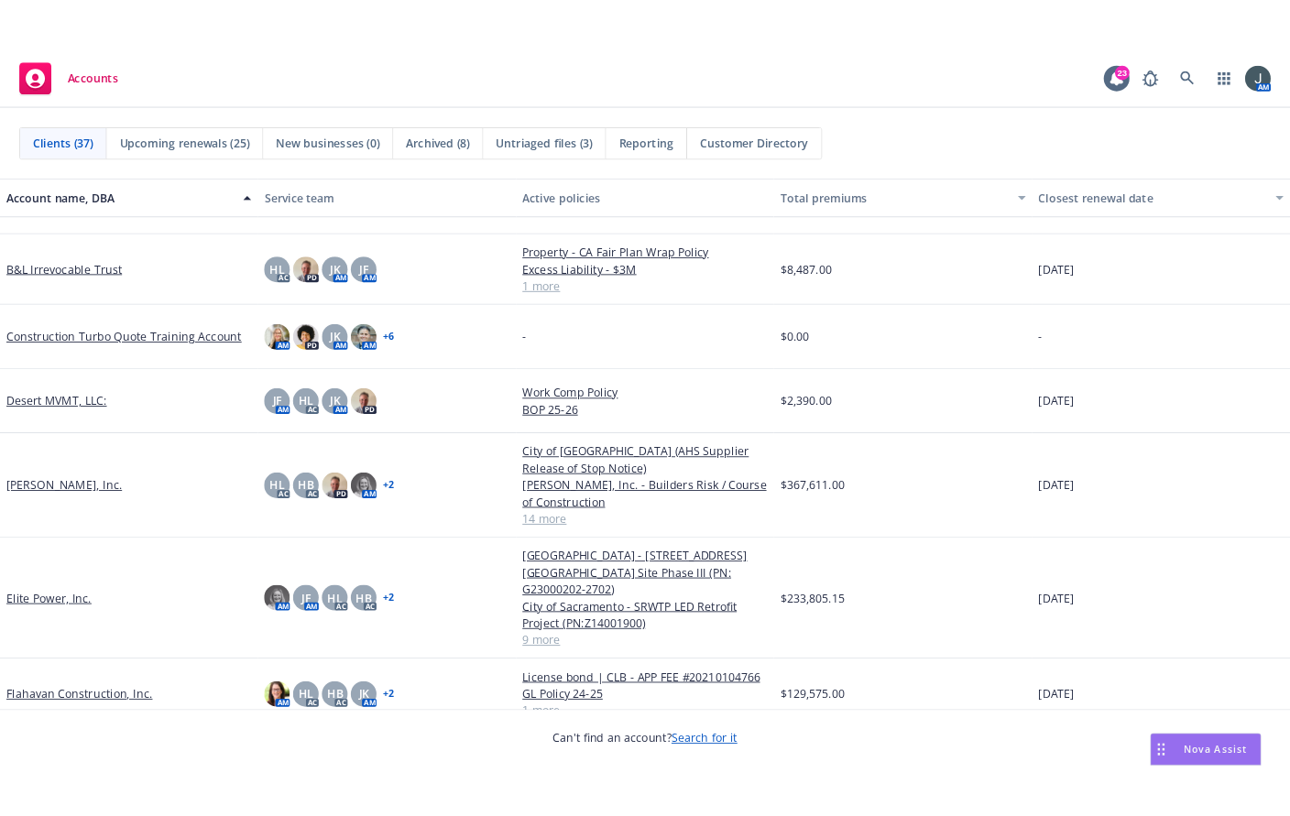
scroll to position [855, 0]
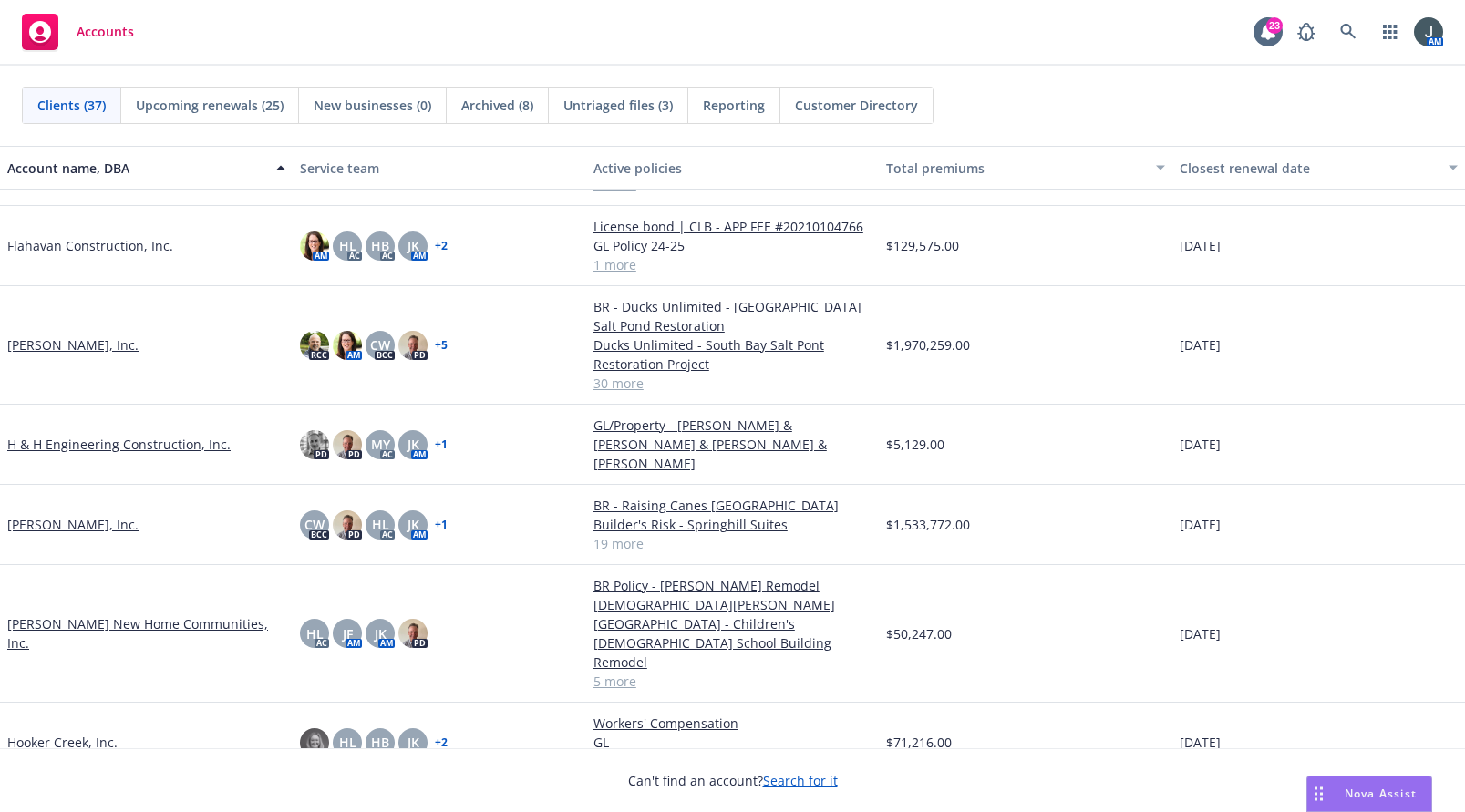
click at [111, 614] on link "Hilbers New Home Communities, Inc." at bounding box center [145, 633] width 278 height 38
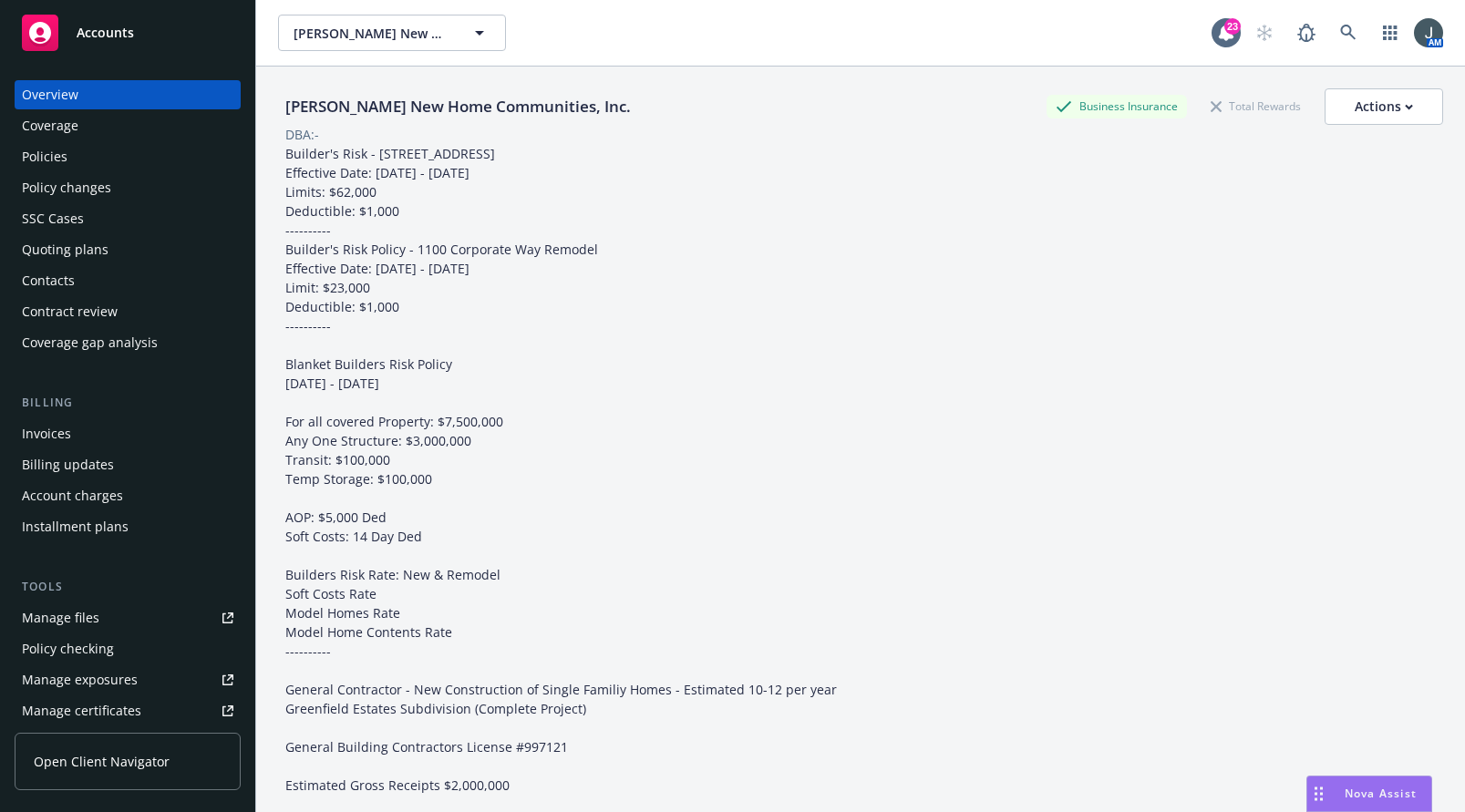
click at [38, 160] on div "Policies" at bounding box center [45, 156] width 46 height 29
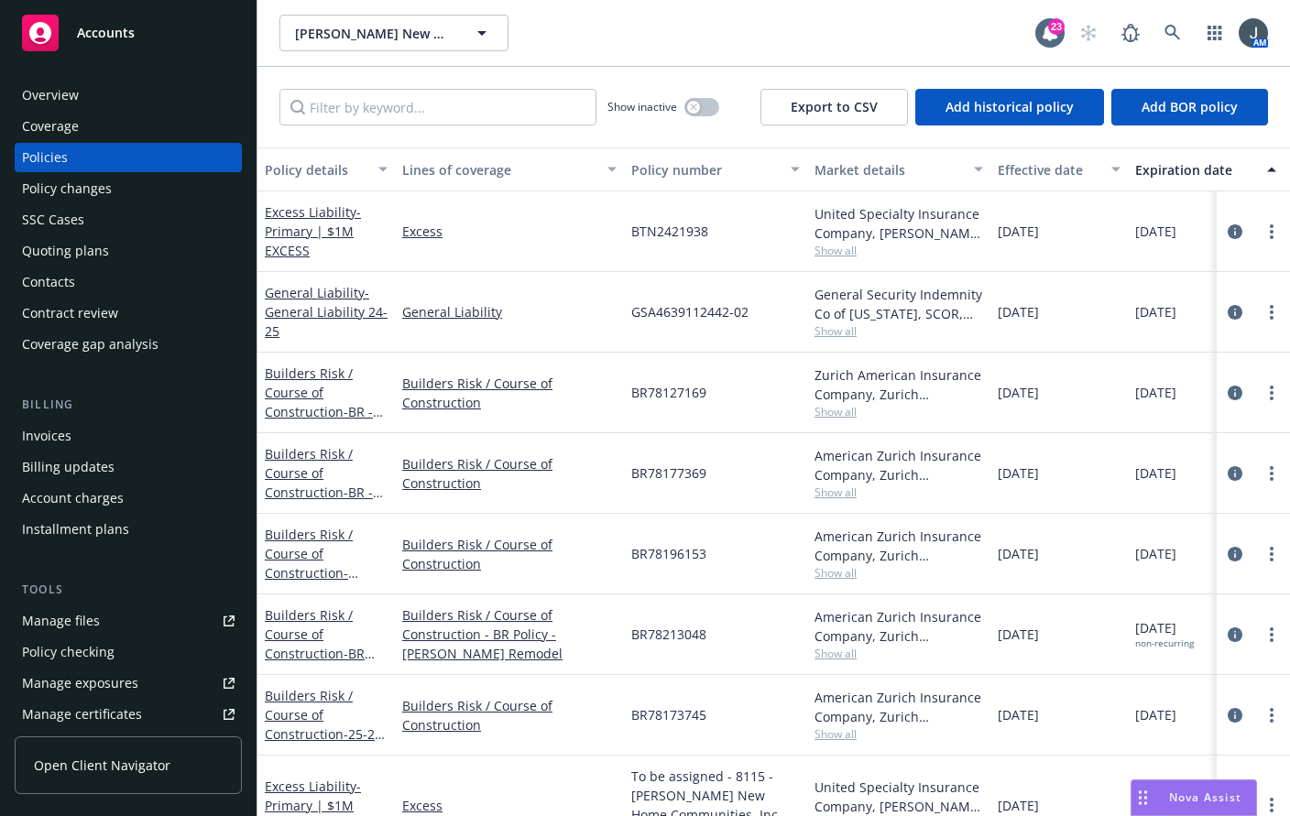
click at [496, 788] on div "Excess" at bounding box center [509, 806] width 229 height 100
click at [718, 33] on div "Hilbers New Home Communities, Inc. Hilbers New Home Communities, Inc." at bounding box center [657, 33] width 756 height 37
click at [1001, 792] on span "Nova Assist" at bounding box center [1205, 798] width 72 height 16
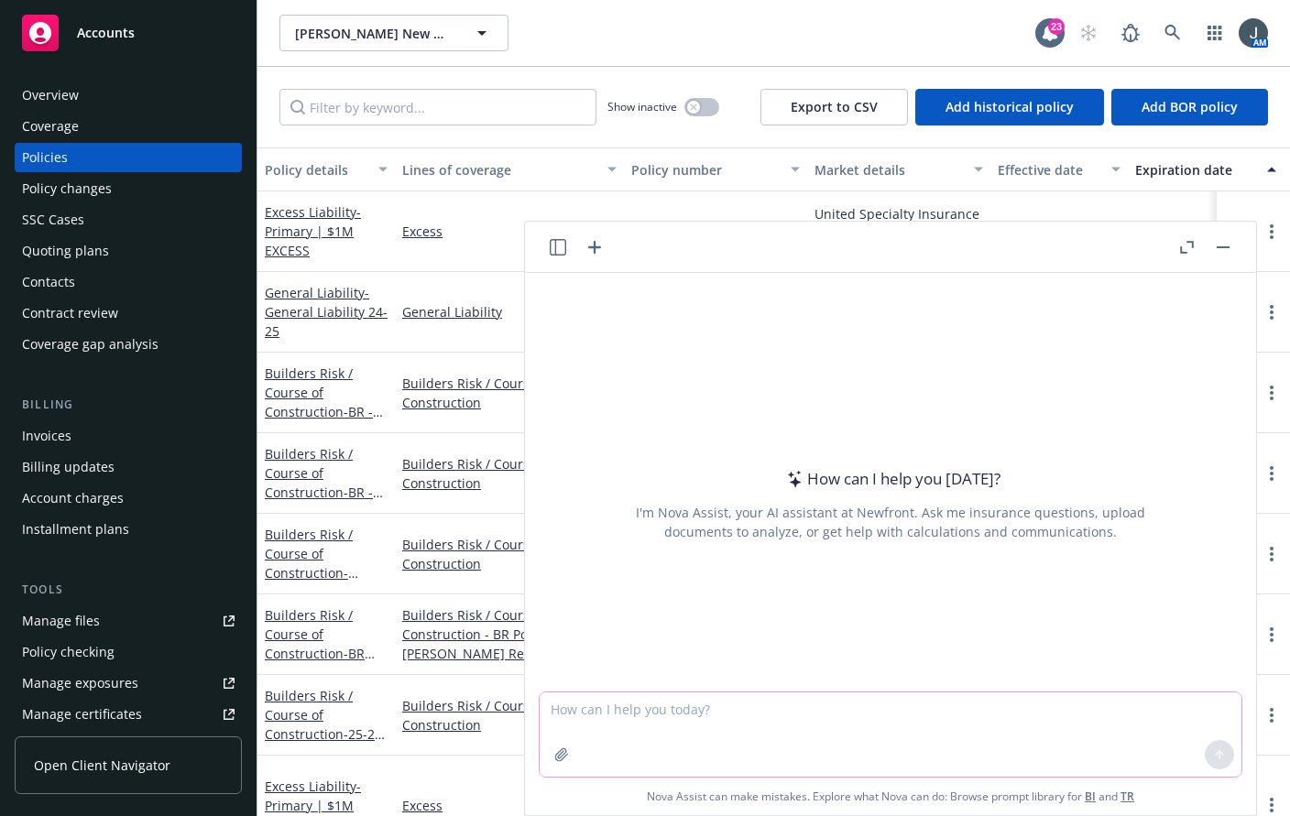
click at [743, 722] on textarea at bounding box center [890, 734] width 702 height 84
paste textarea "Act as a Construction Insurance Expert. Review the attached files. Please gener…"
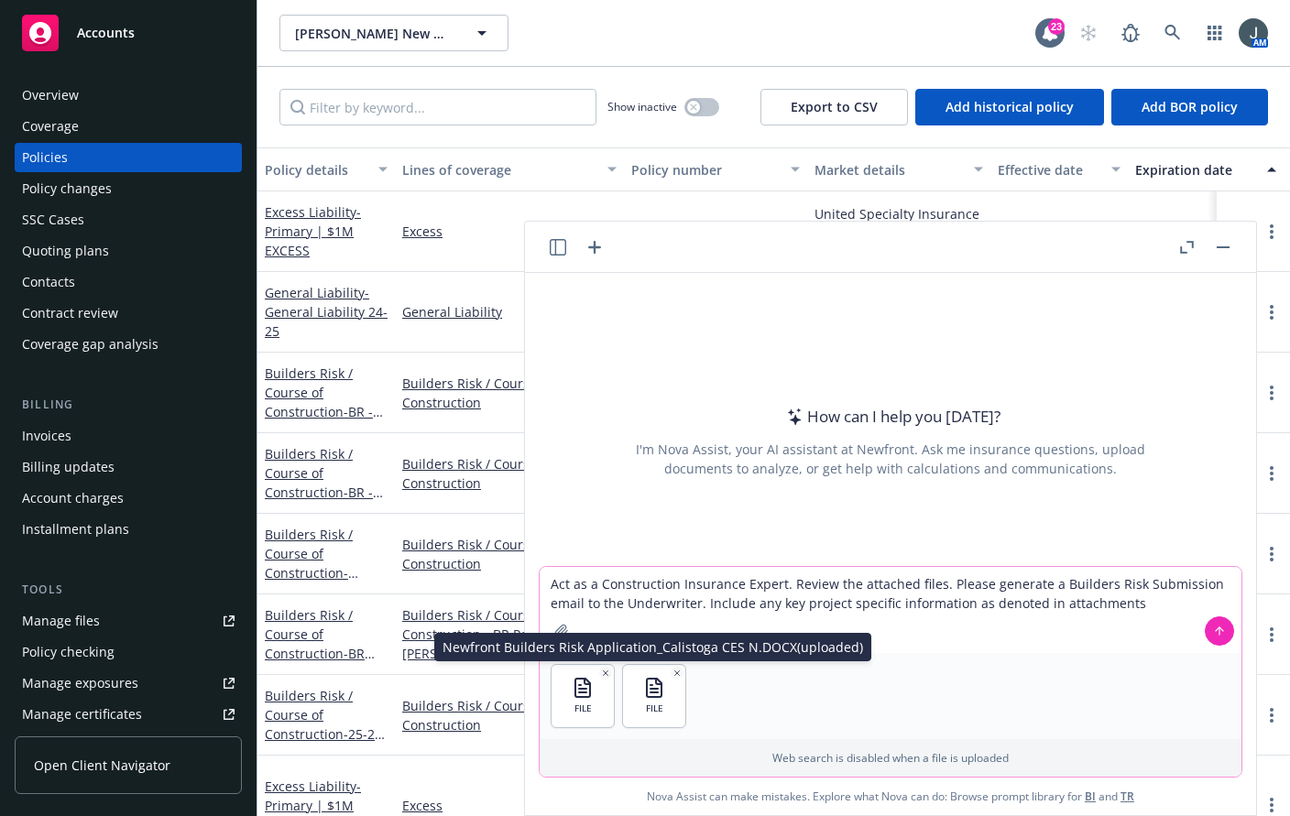
click at [663, 670] on div "FILE" at bounding box center [654, 696] width 62 height 62
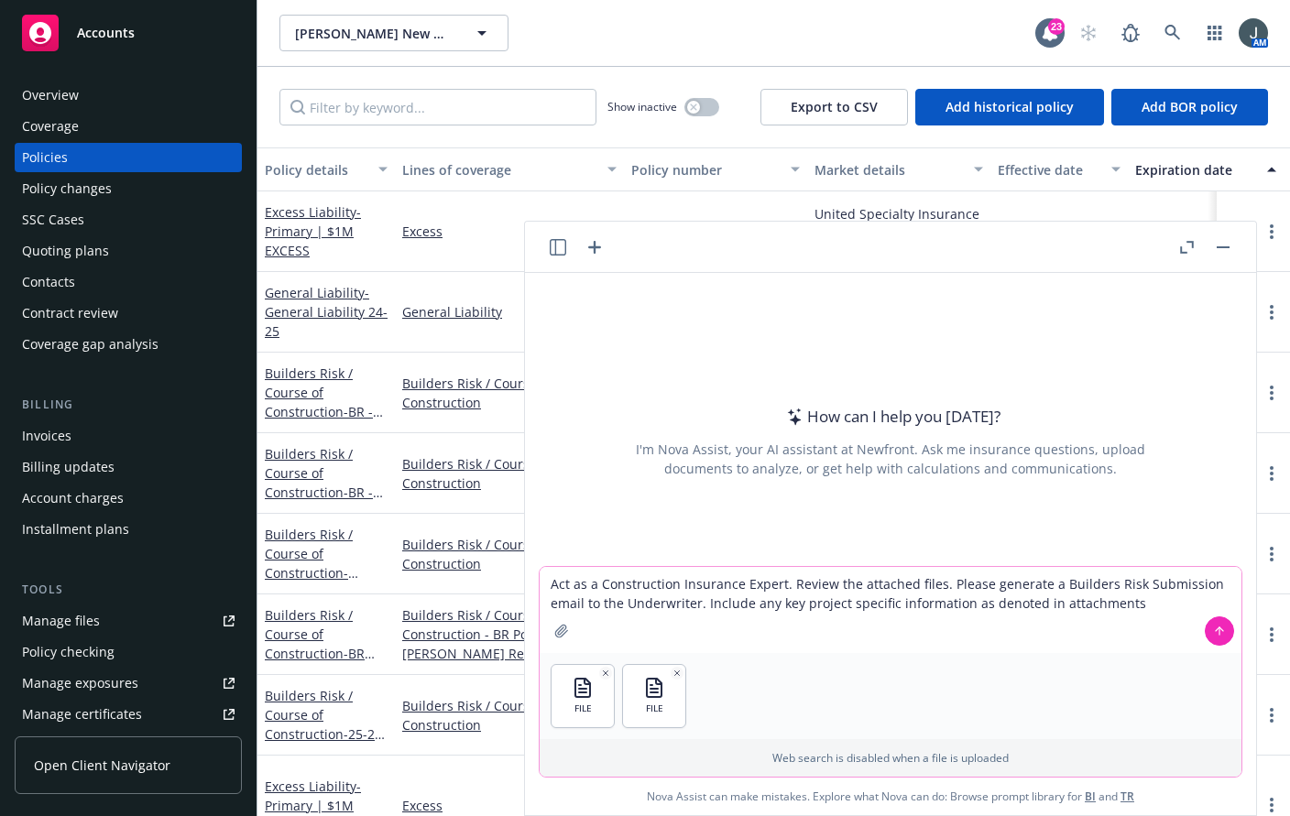
click at [672, 670] on icon "button" at bounding box center [676, 673] width 9 height 9
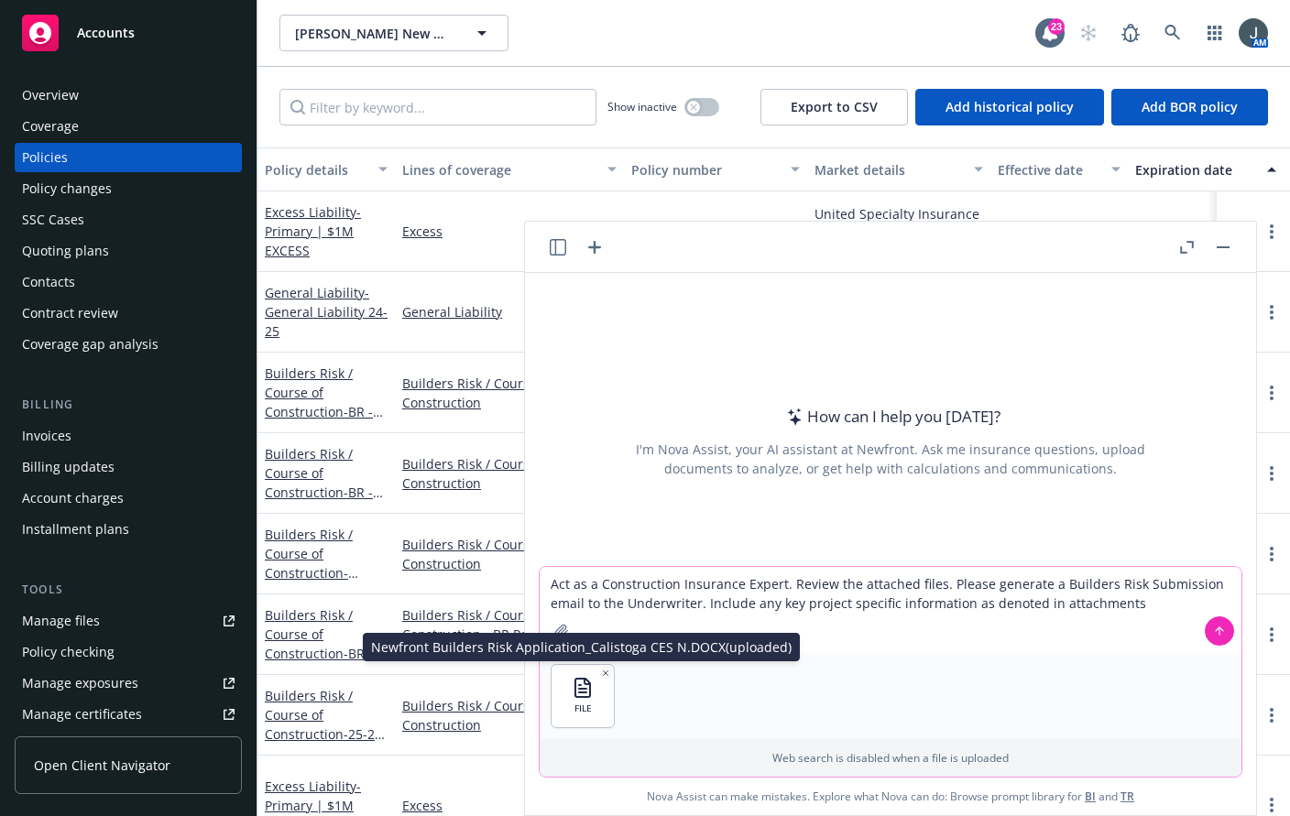
click at [601, 674] on icon "button" at bounding box center [605, 673] width 9 height 9
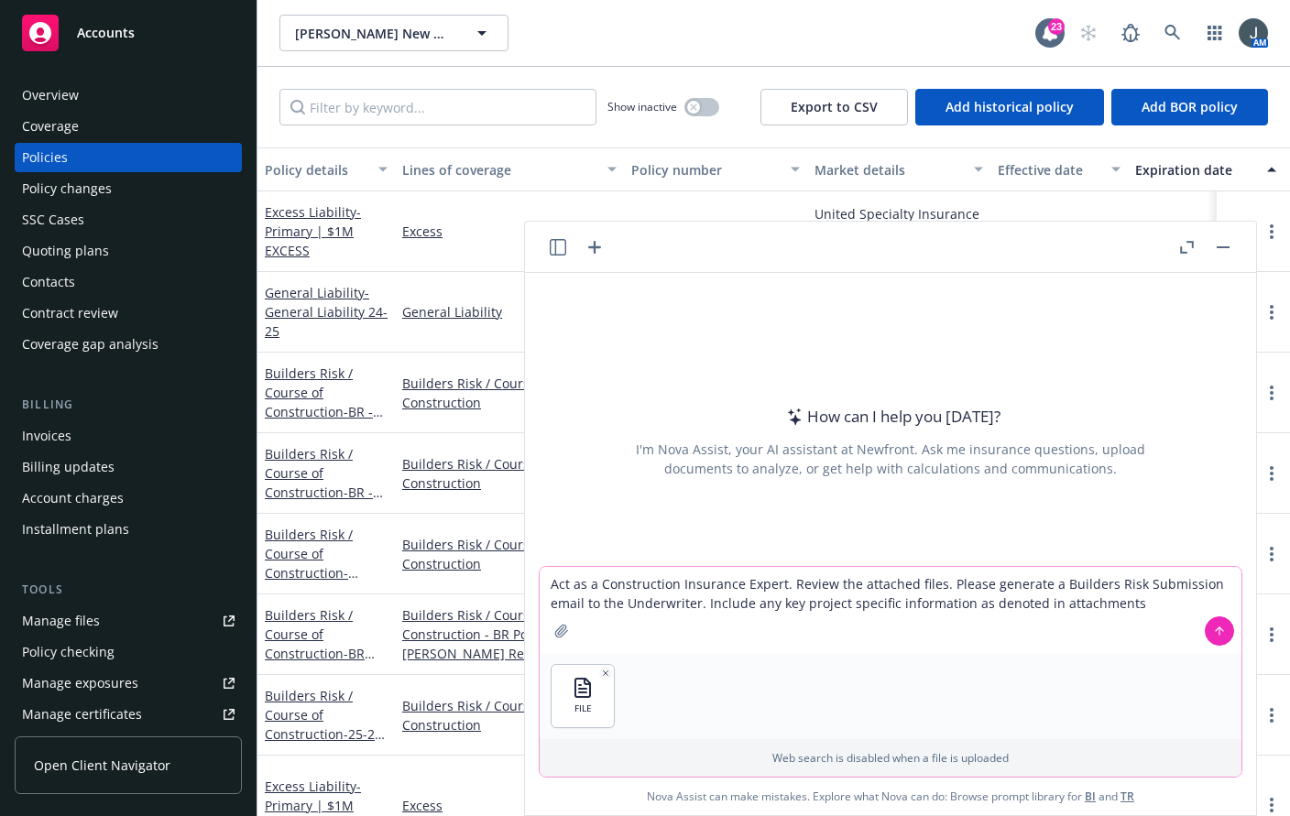
click at [1001, 627] on icon at bounding box center [1218, 629] width 7 height 4
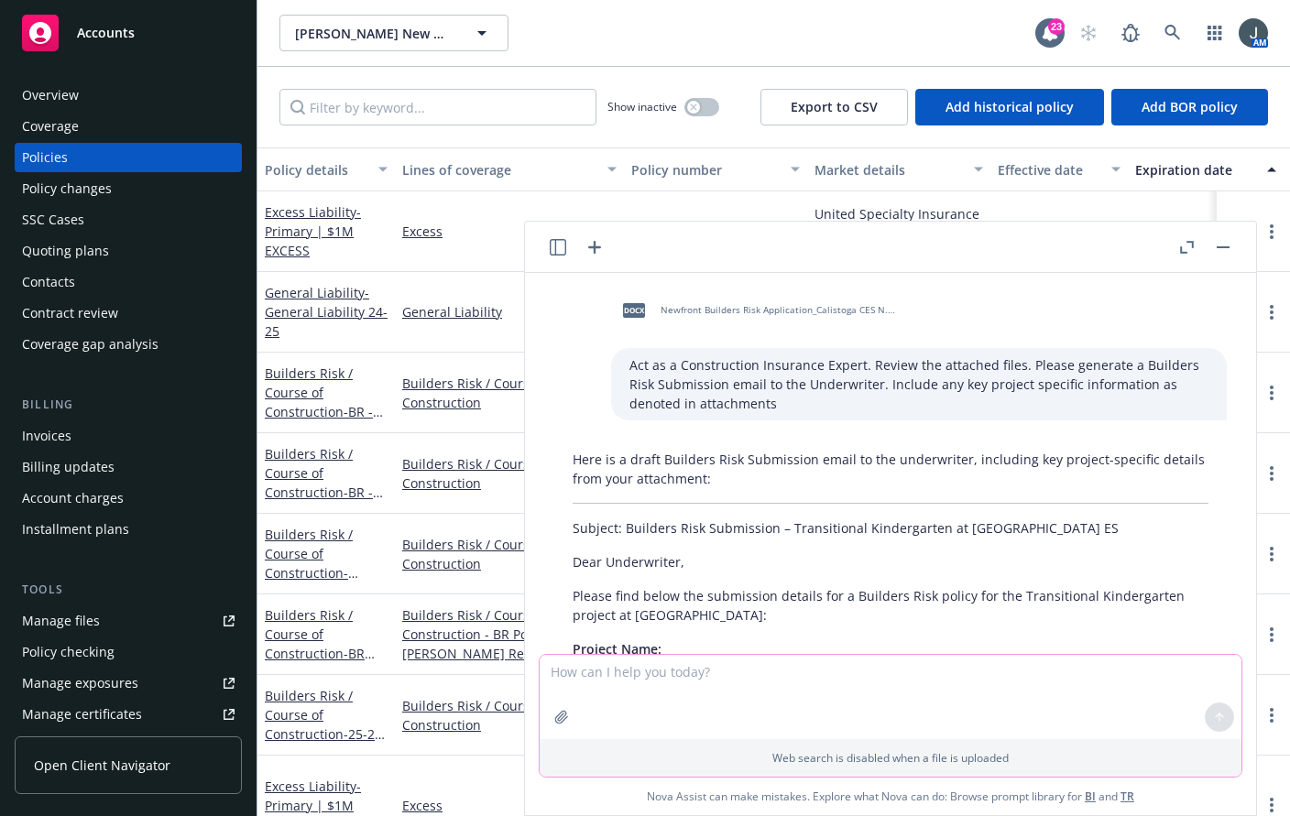
click at [692, 590] on p "Please find below the submission details for a Builders Risk policy for the Tra…" at bounding box center [890, 605] width 636 height 38
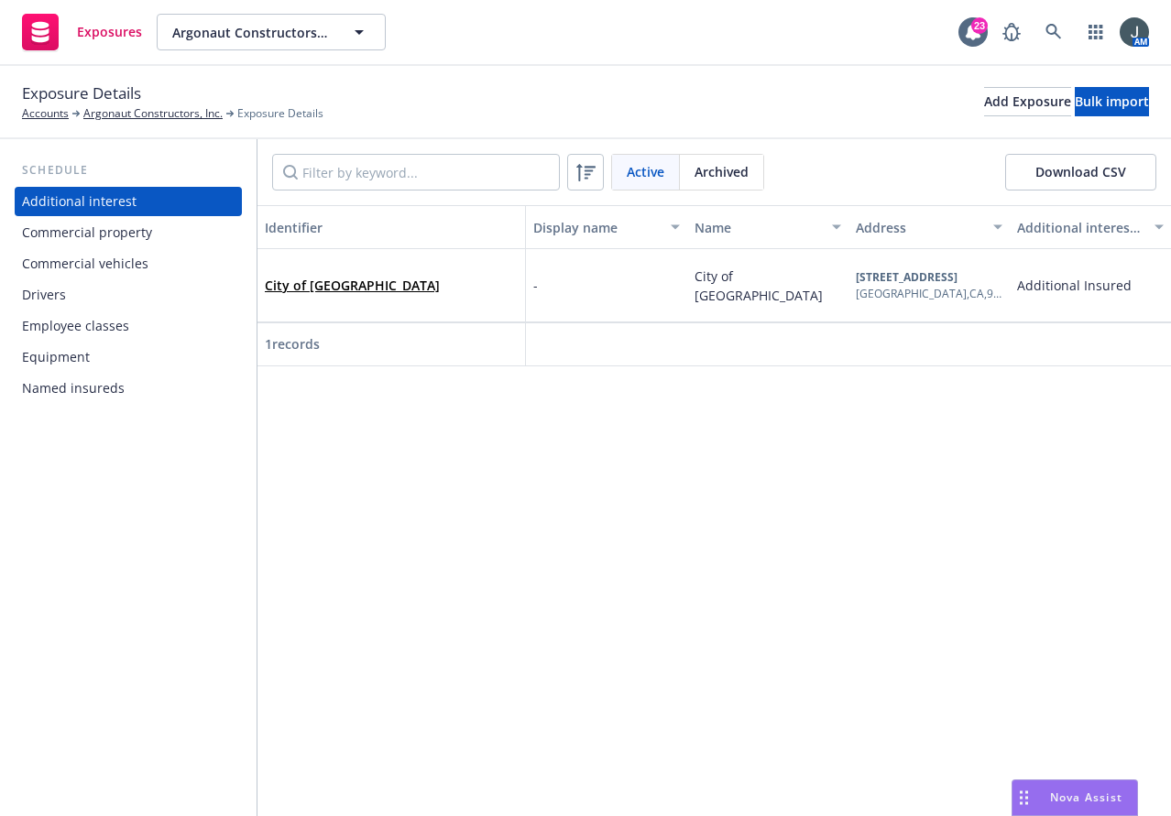
click at [77, 272] on div "Commercial vehicles" at bounding box center [85, 263] width 126 height 29
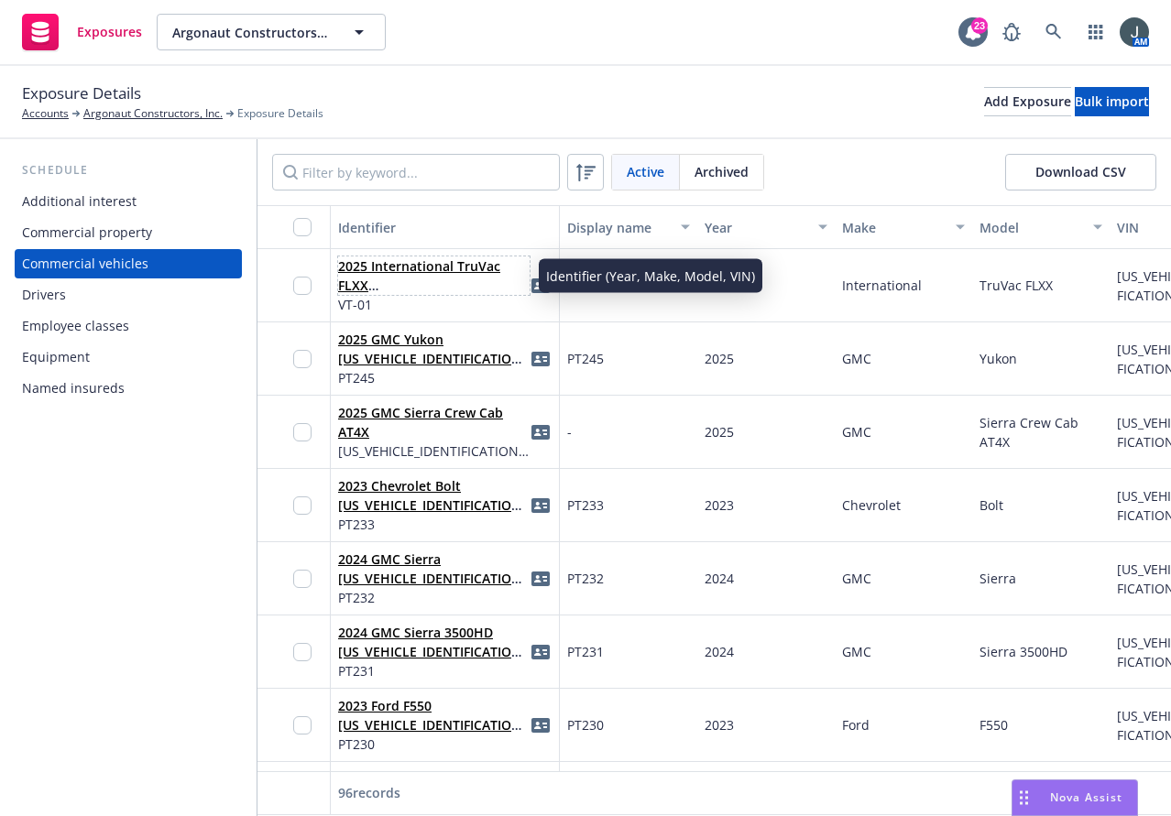
click at [381, 274] on link "2025 International TruVac FLXX [US_VEHICLE_IDENTIFICATION_NUMBER](VT-01)" at bounding box center [432, 294] width 189 height 75
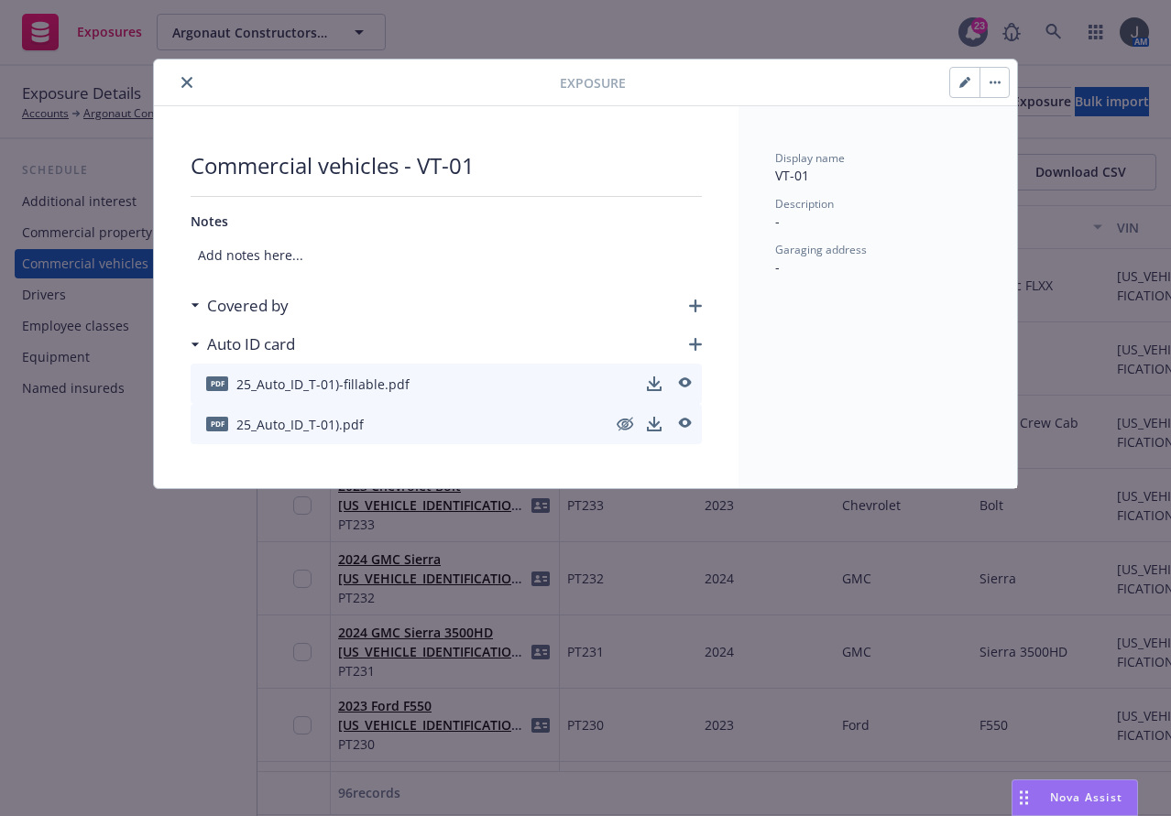
click at [995, 89] on button "button" at bounding box center [993, 82] width 29 height 29
click at [852, 354] on div "Display name VT-01 Description - Garaging address -" at bounding box center [877, 297] width 278 height 382
click at [692, 301] on icon "button" at bounding box center [695, 306] width 13 height 13
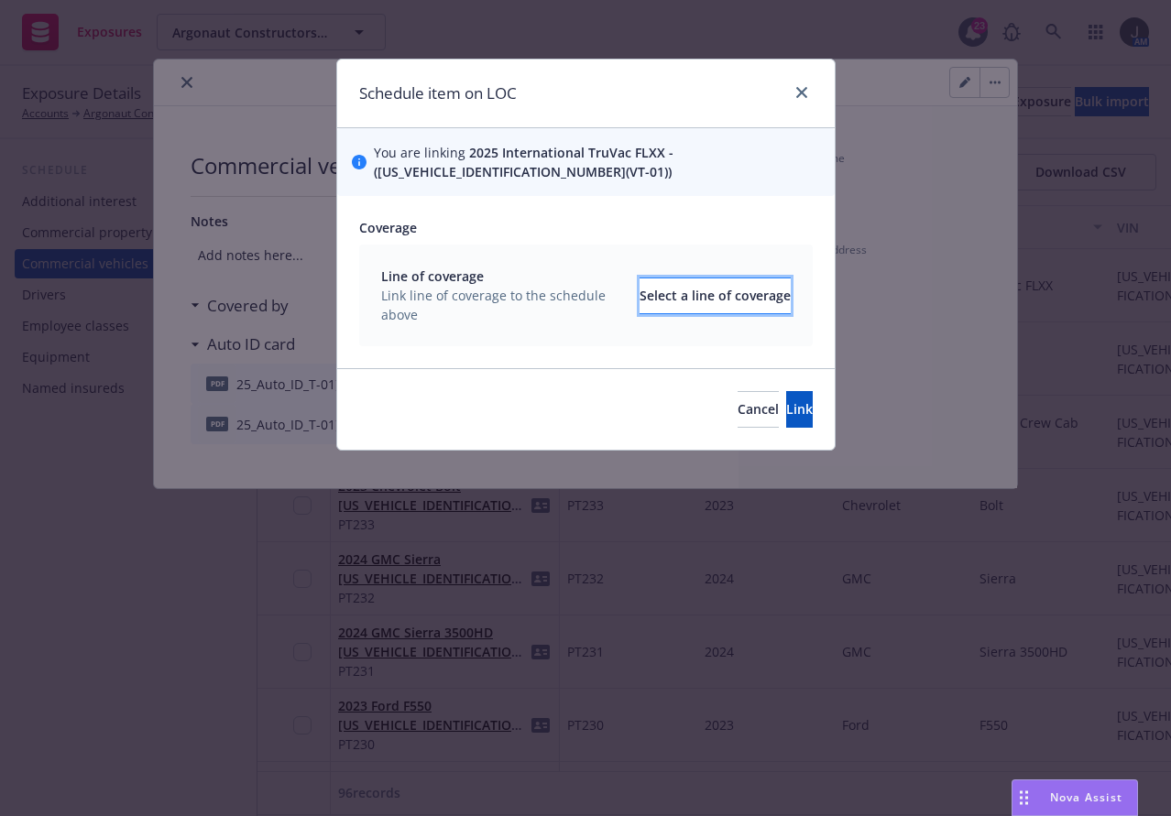
click at [684, 288] on div "Select a line of coverage" at bounding box center [714, 295] width 151 height 35
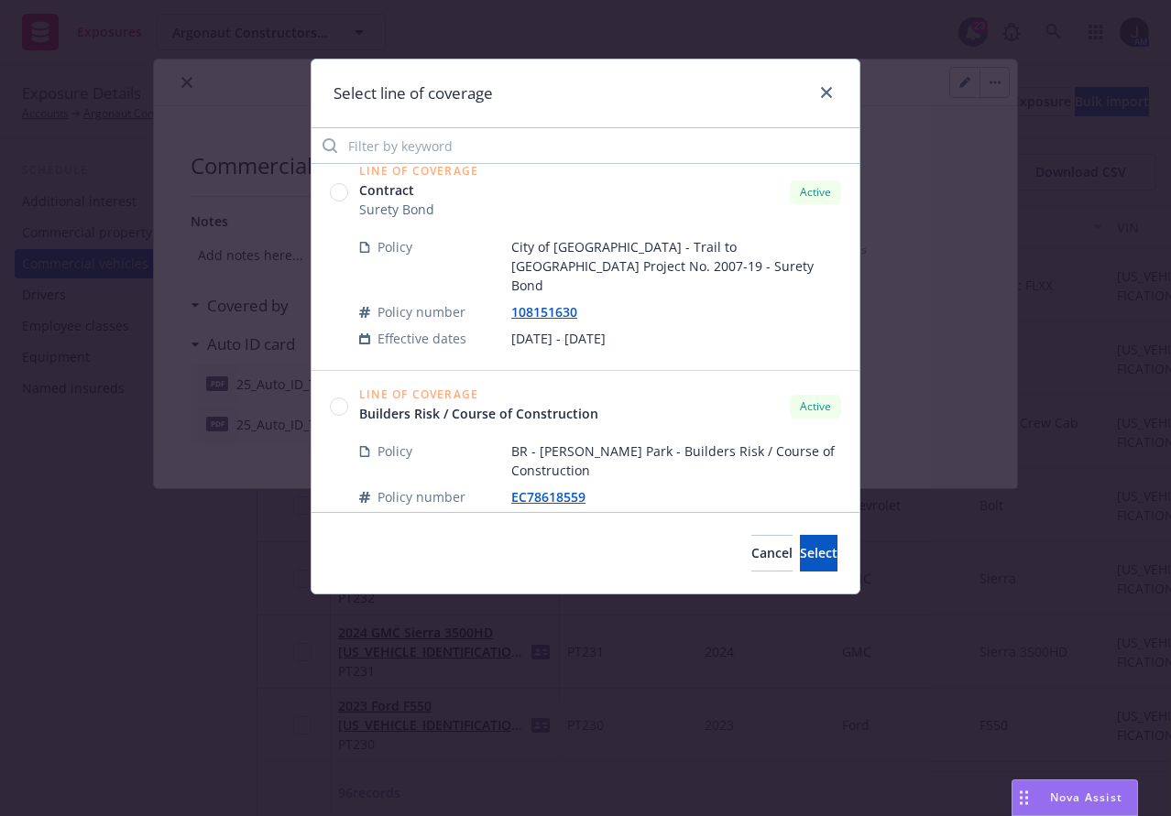
scroll to position [2737, 0]
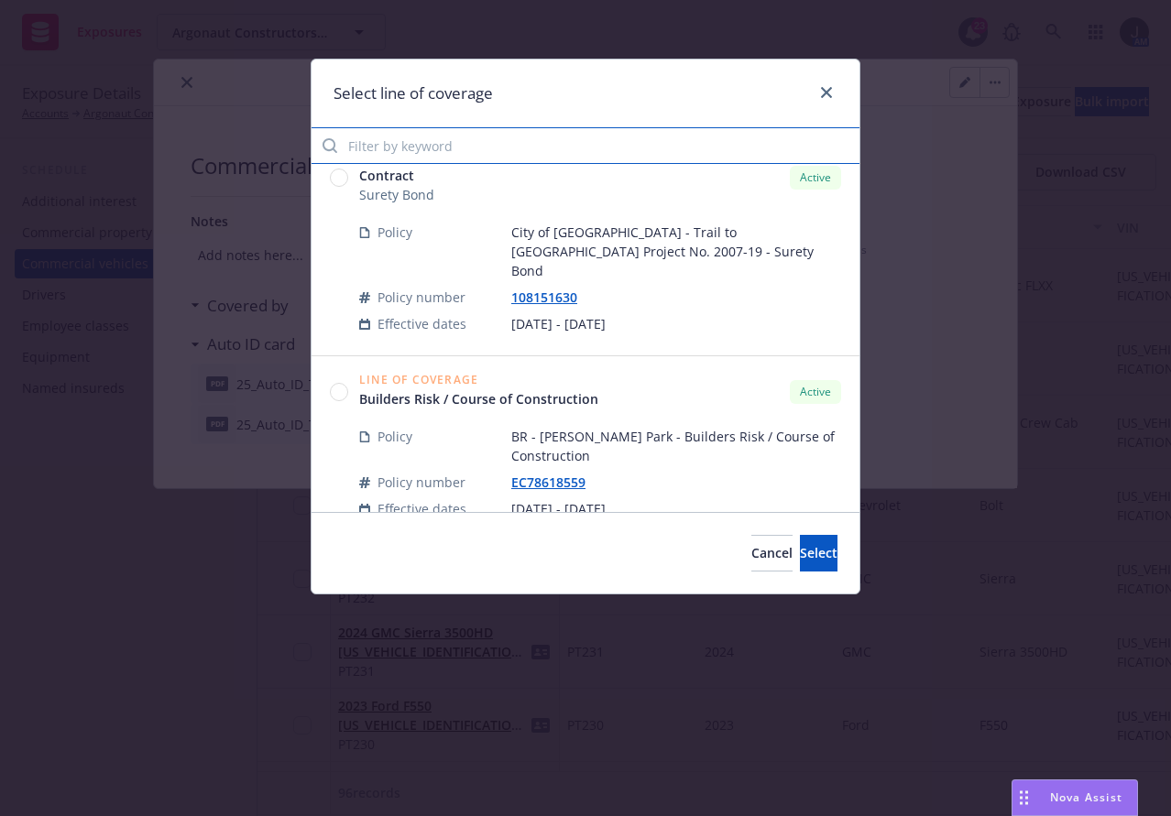
click at [466, 142] on input "Filter by keyword" at bounding box center [585, 145] width 548 height 37
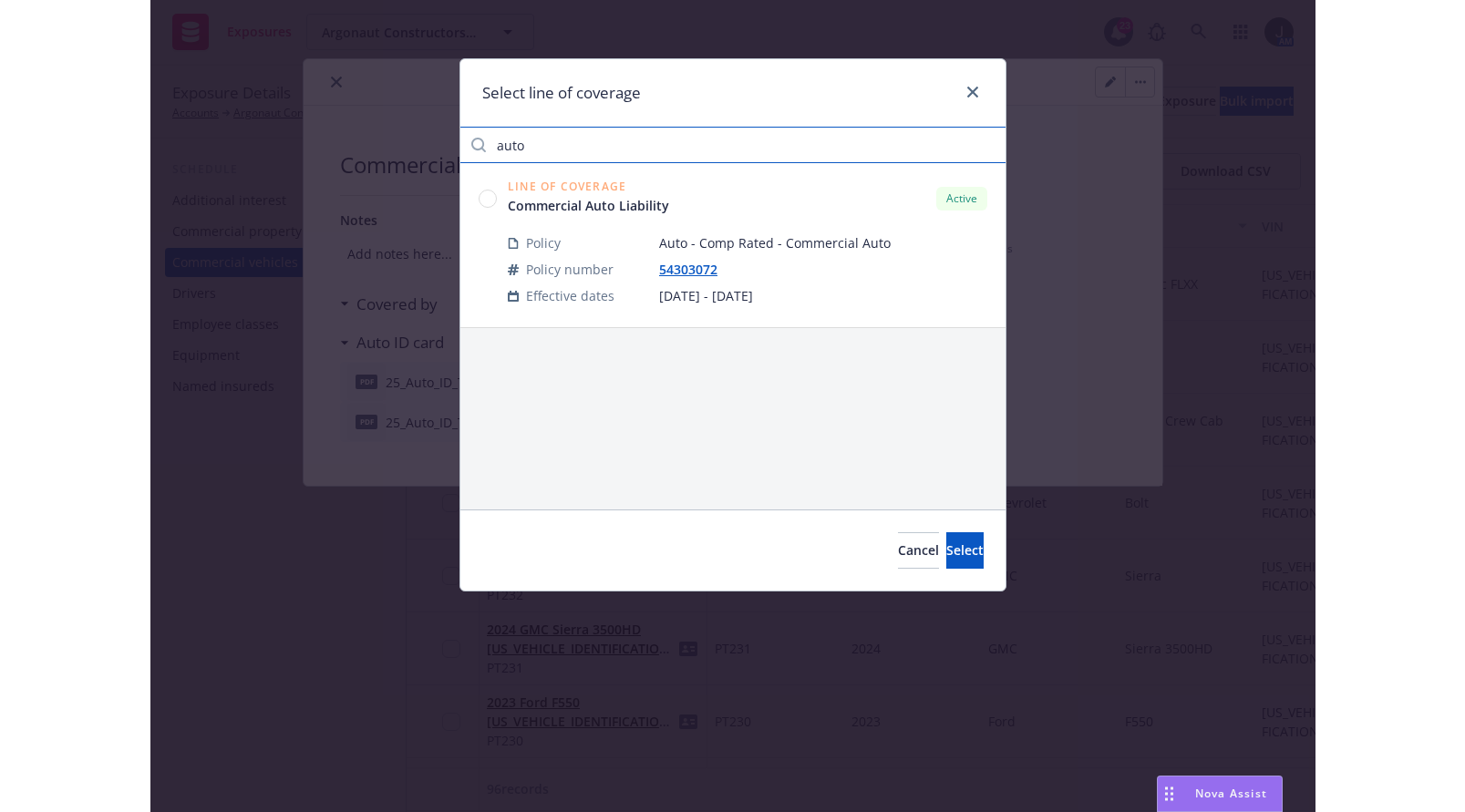
scroll to position [0, 0]
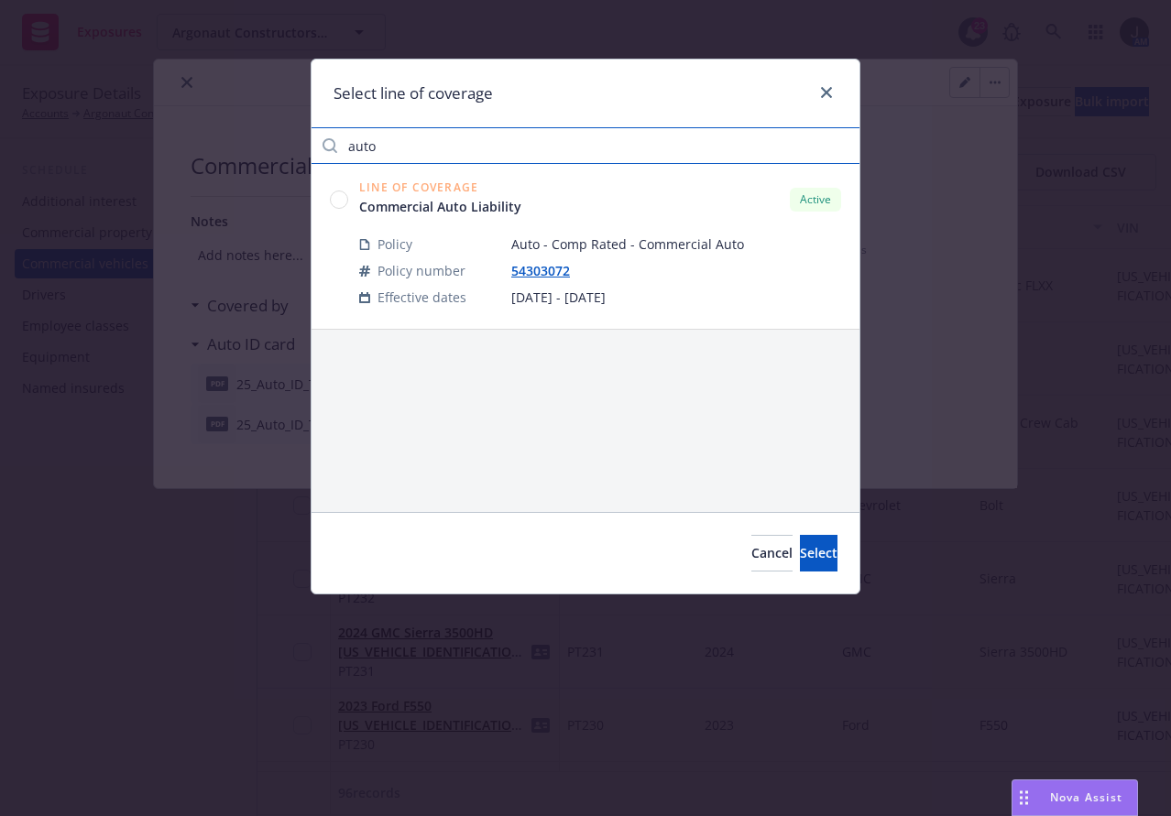
type input "auto"
click at [337, 198] on circle at bounding box center [339, 199] width 17 height 17
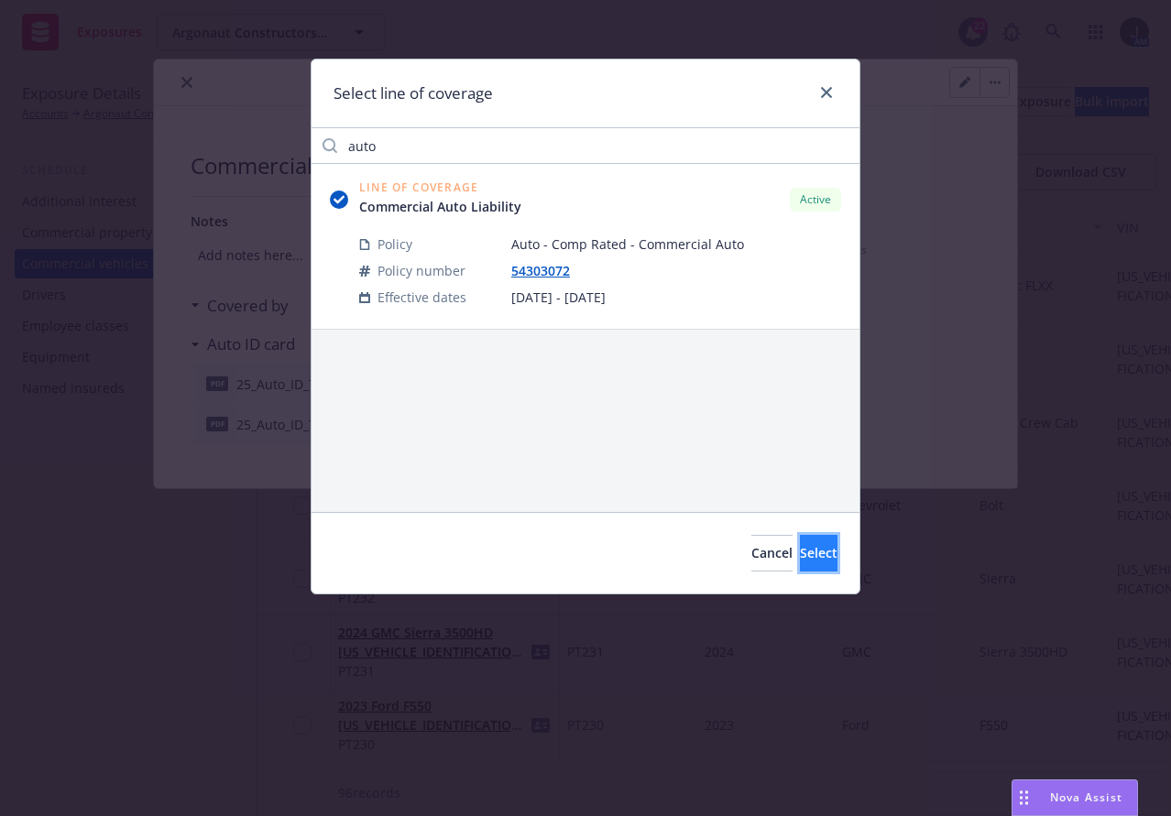
click at [800, 550] on span "Select" at bounding box center [819, 552] width 38 height 17
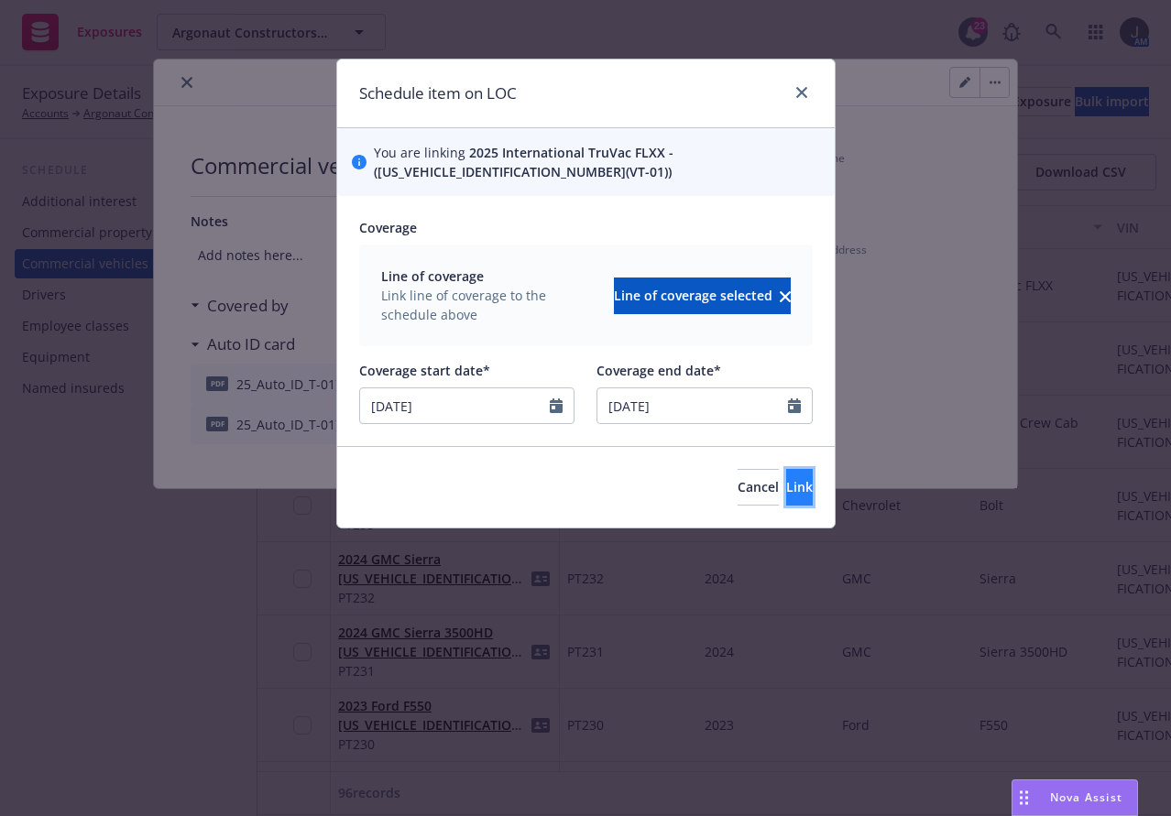
click at [786, 483] on span "Link" at bounding box center [799, 486] width 27 height 17
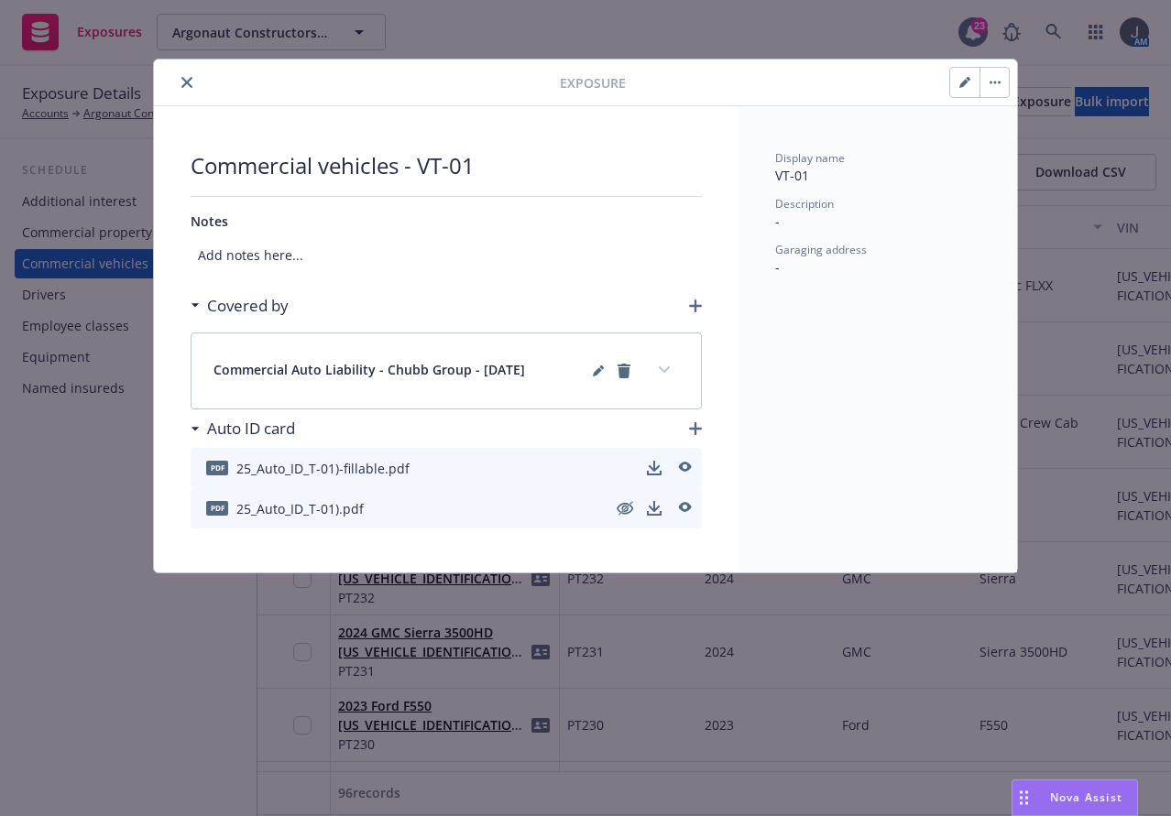
click at [183, 75] on button "close" at bounding box center [187, 82] width 22 height 22
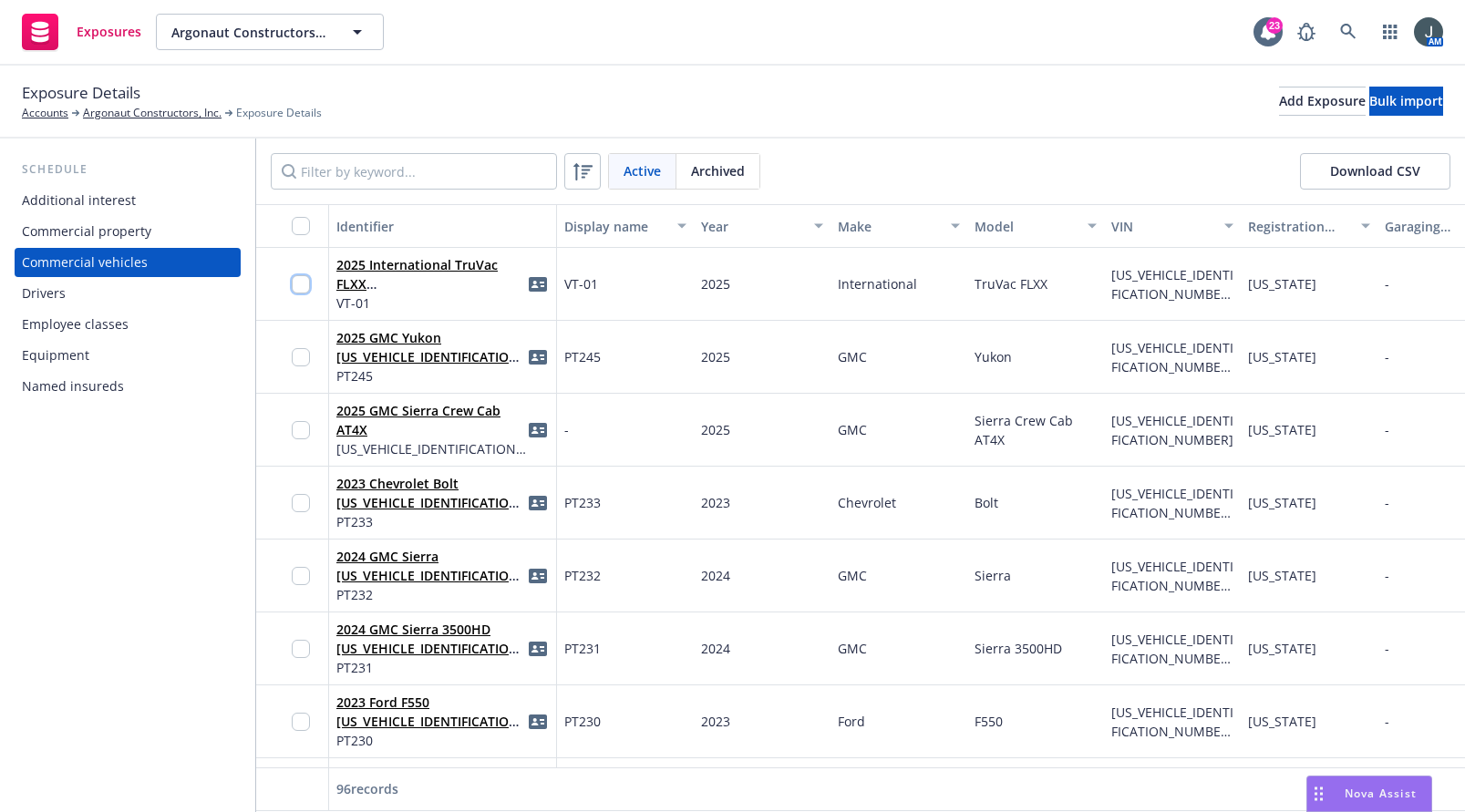
click at [295, 277] on input "checkbox" at bounding box center [301, 285] width 18 height 18
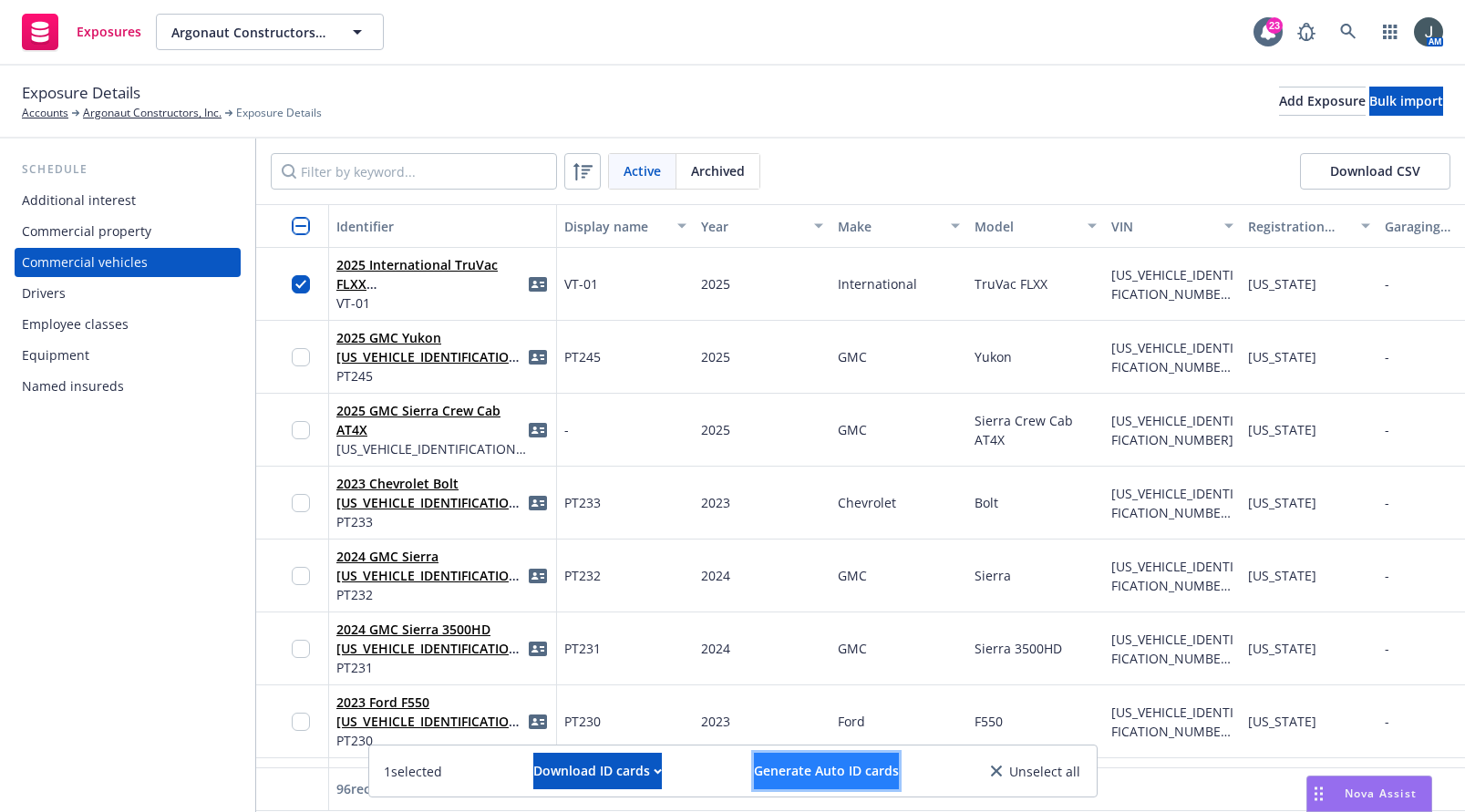
click at [819, 764] on span "Generate Auto ID cards" at bounding box center [826, 770] width 145 height 17
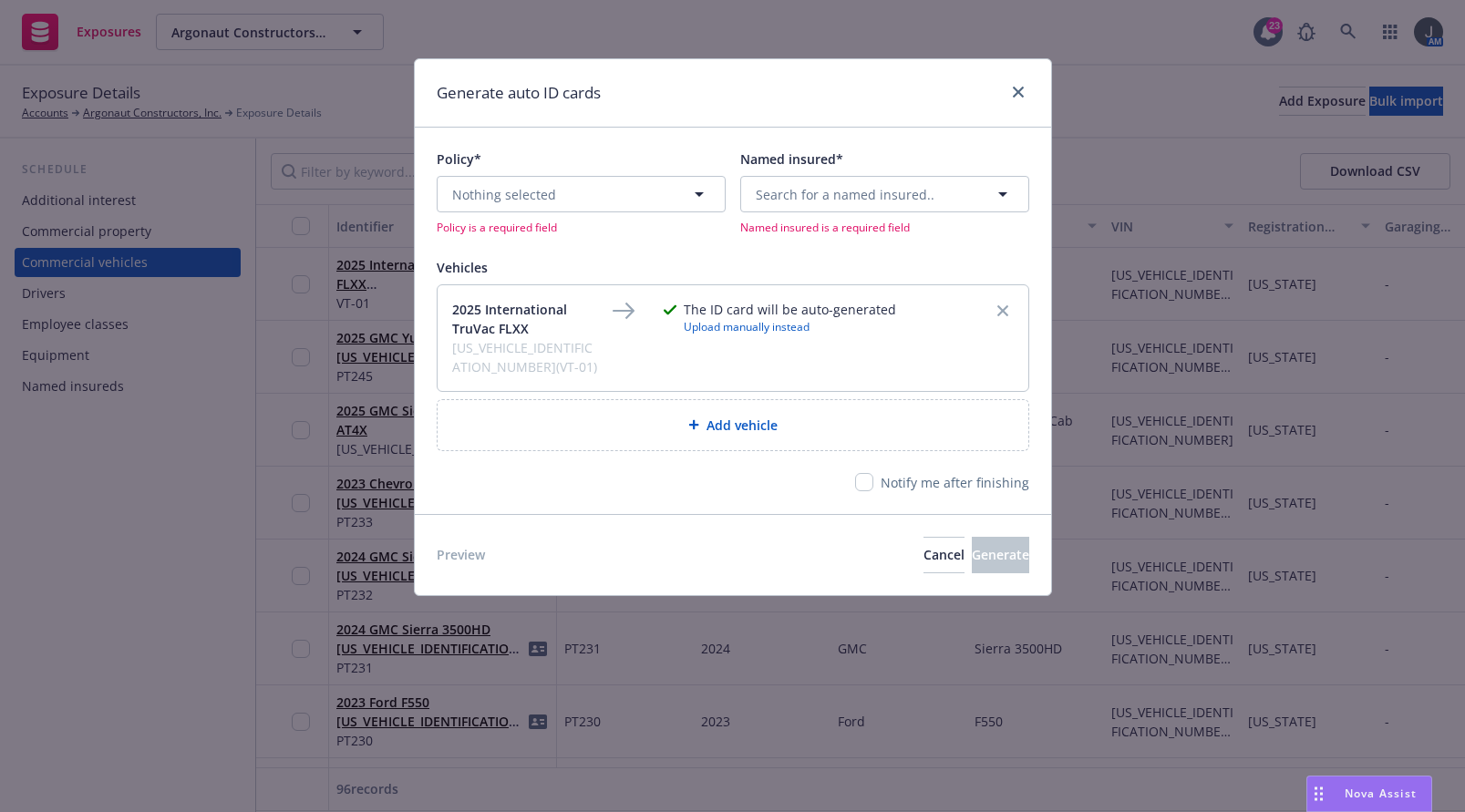
click at [550, 505] on div "Policy* Nothing selected Policy is a required field Named insured* Search for a…" at bounding box center [732, 319] width 636 height 385
click at [696, 192] on icon "button" at bounding box center [700, 194] width 22 height 22
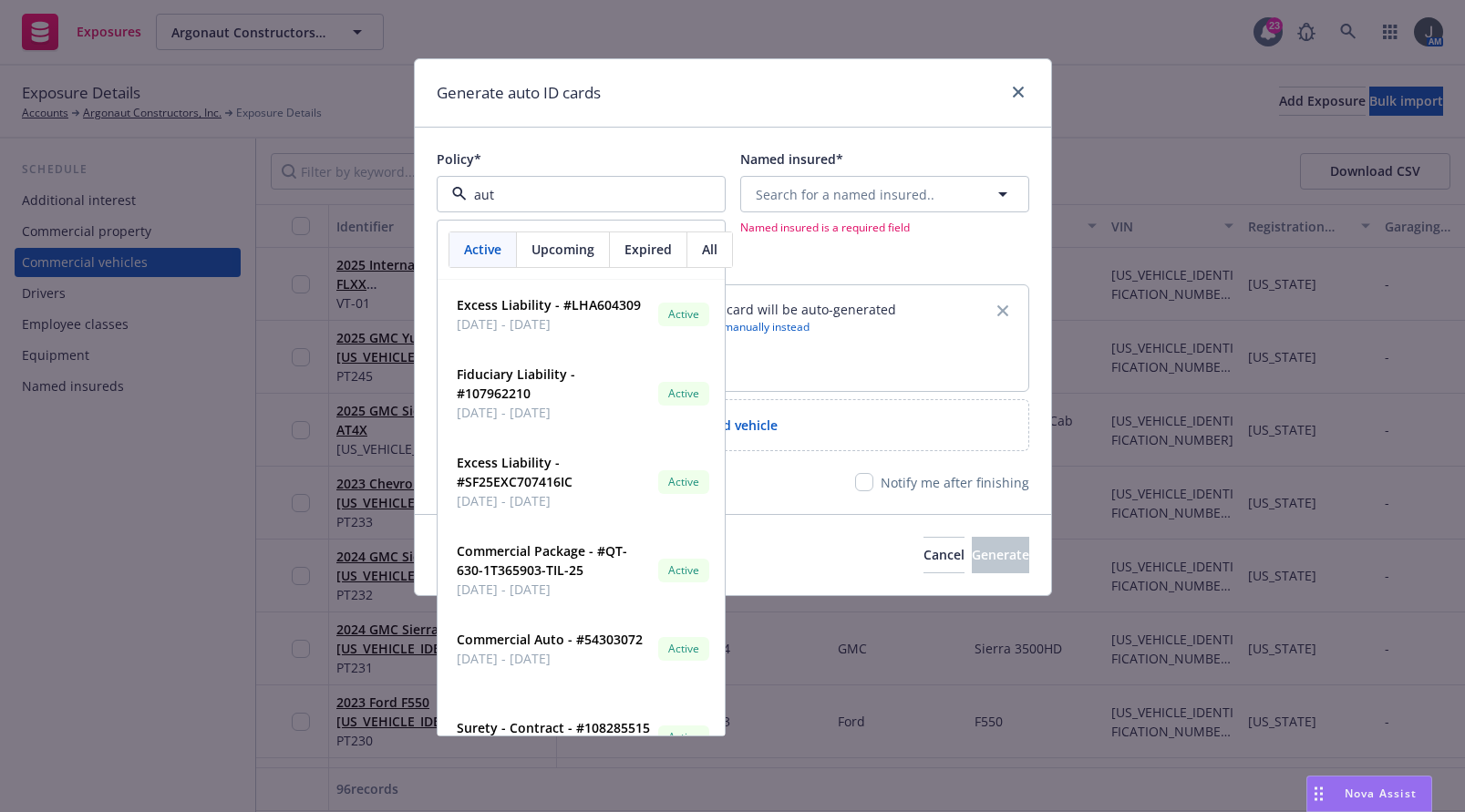
type input "auto"
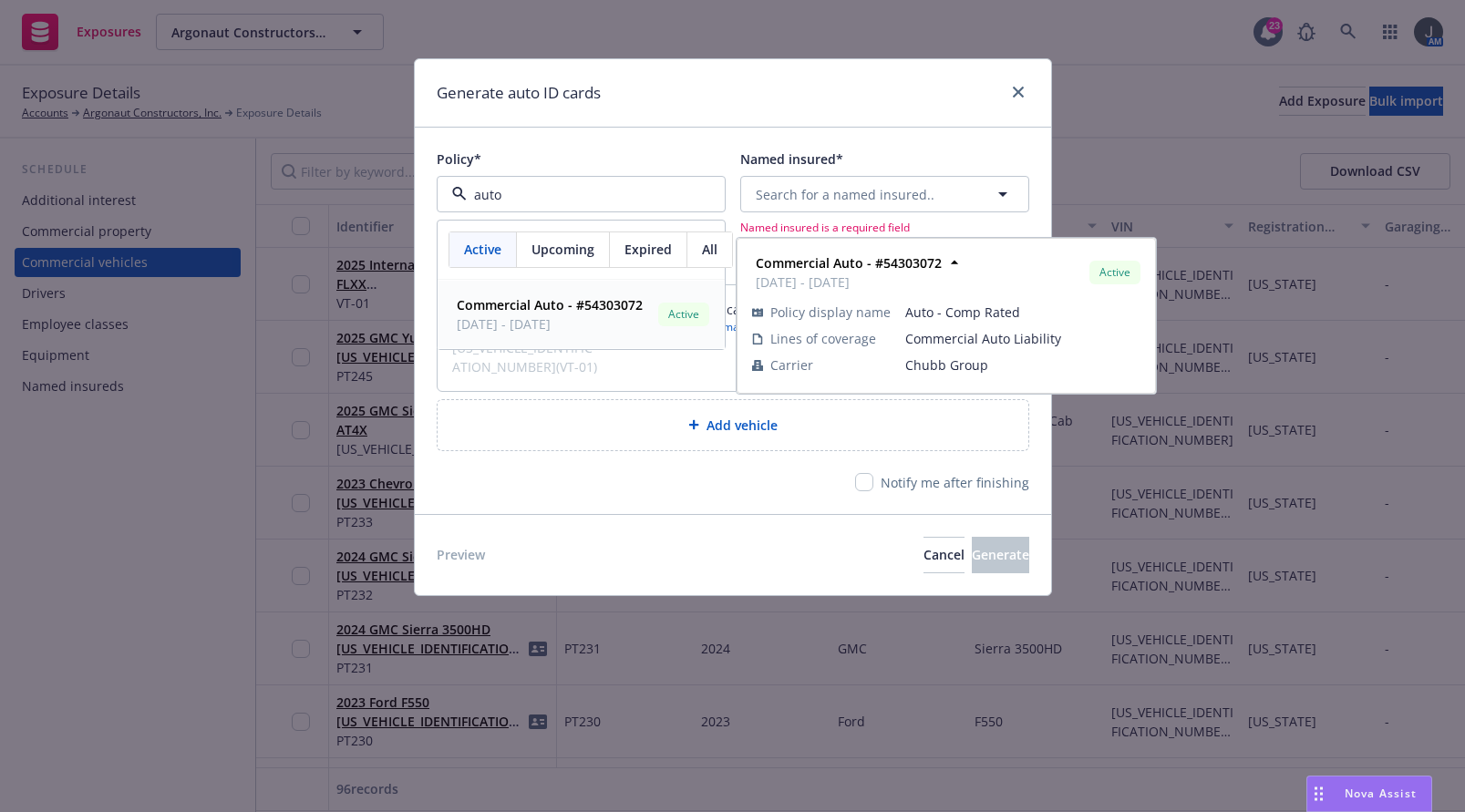
click at [590, 322] on span "[DATE] - [DATE]" at bounding box center [549, 323] width 186 height 19
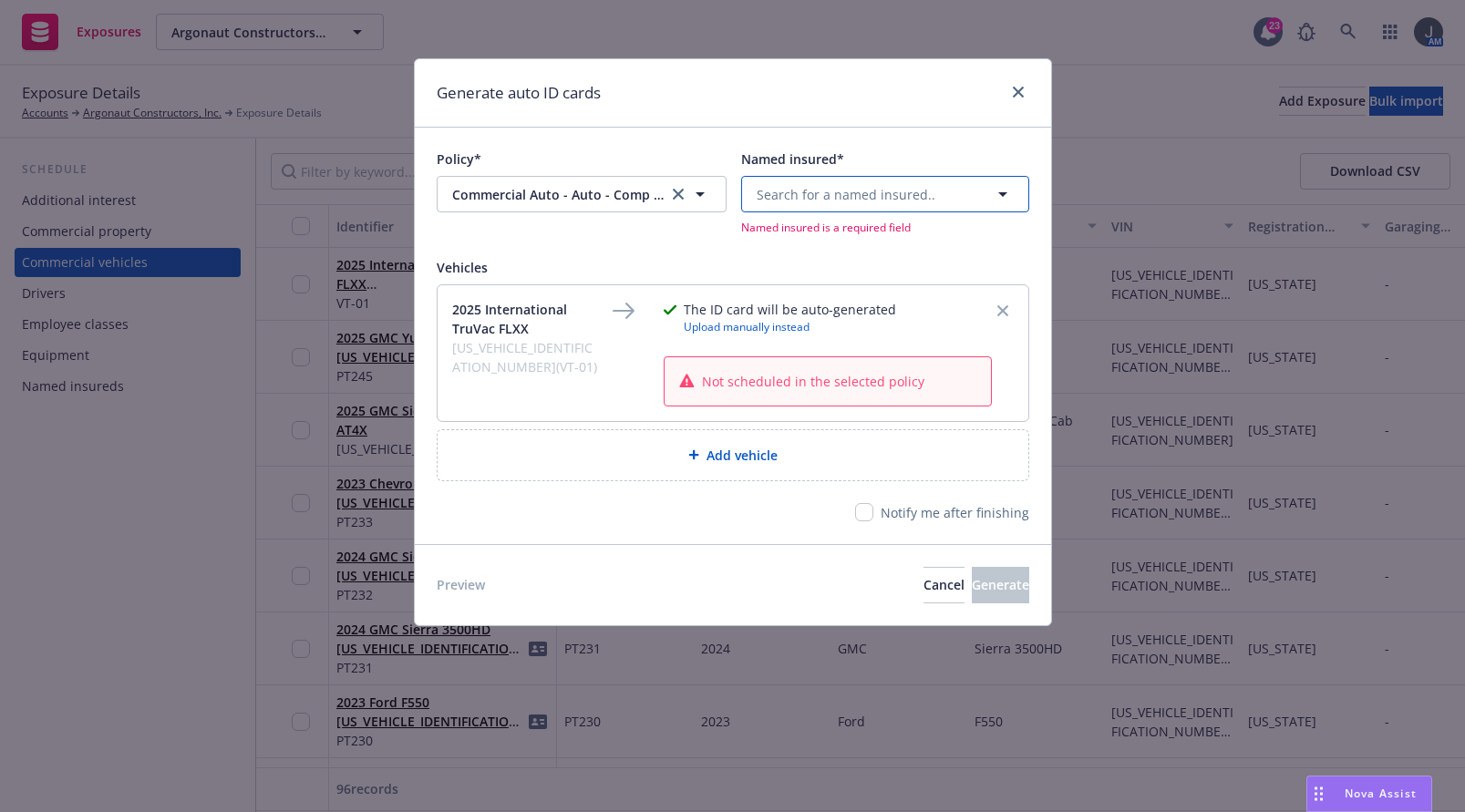
click at [969, 195] on button "Search for a named insured.." at bounding box center [885, 194] width 288 height 37
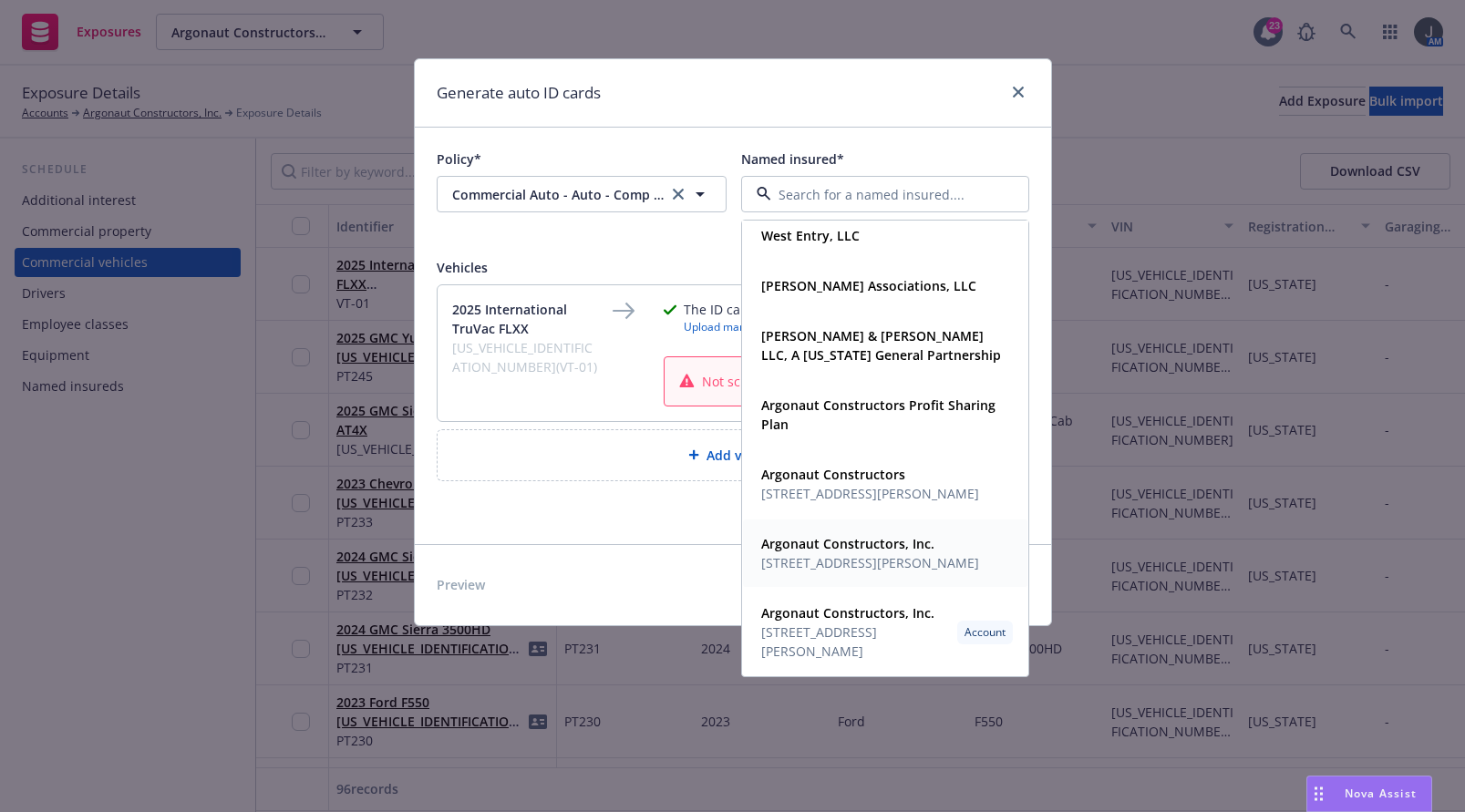
scroll to position [1328, 0]
click at [873, 627] on span "[STREET_ADDRESS][PERSON_NAME]" at bounding box center [856, 642] width 189 height 38
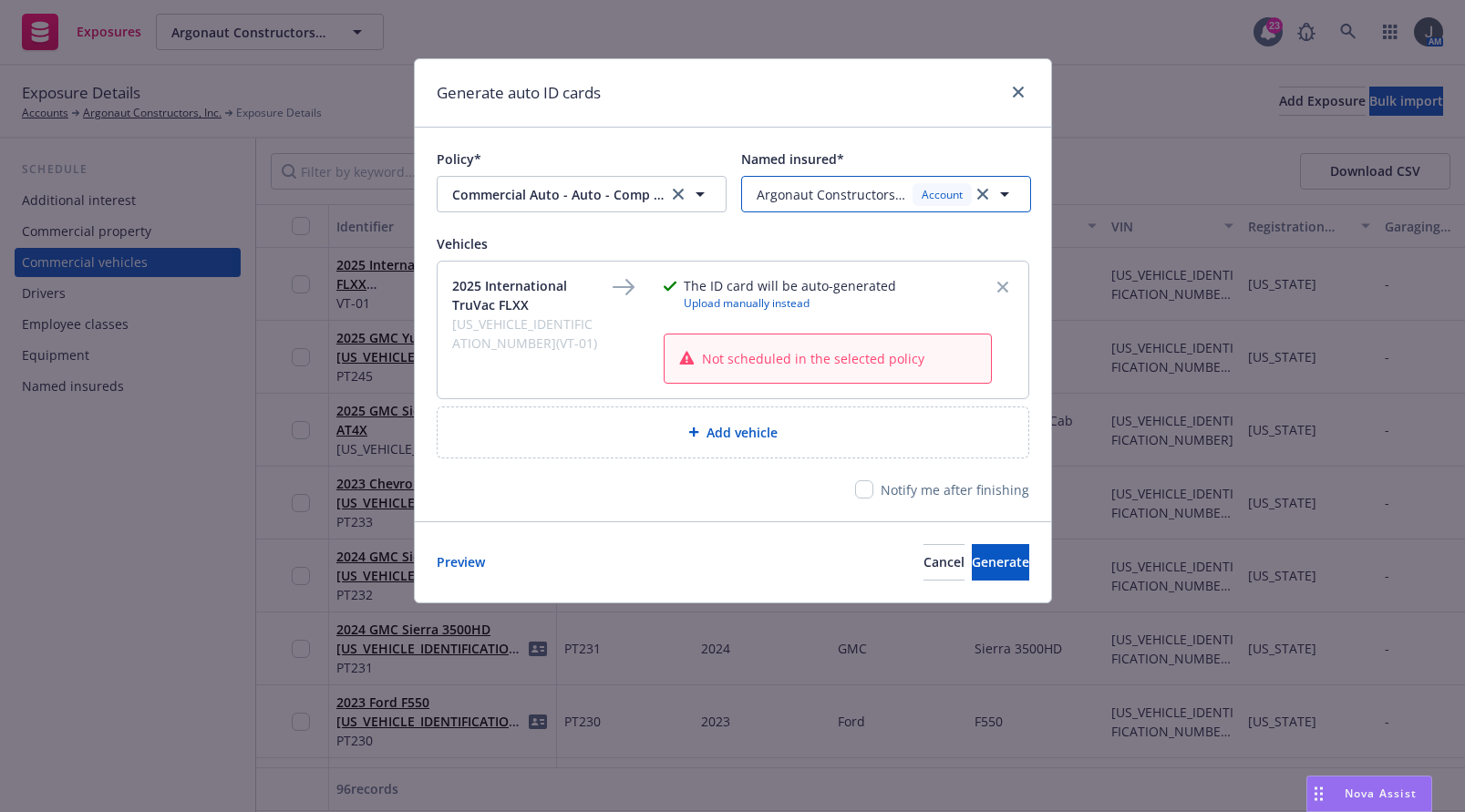
click at [851, 197] on span "Argonaut Constructors, Inc." at bounding box center [830, 194] width 148 height 19
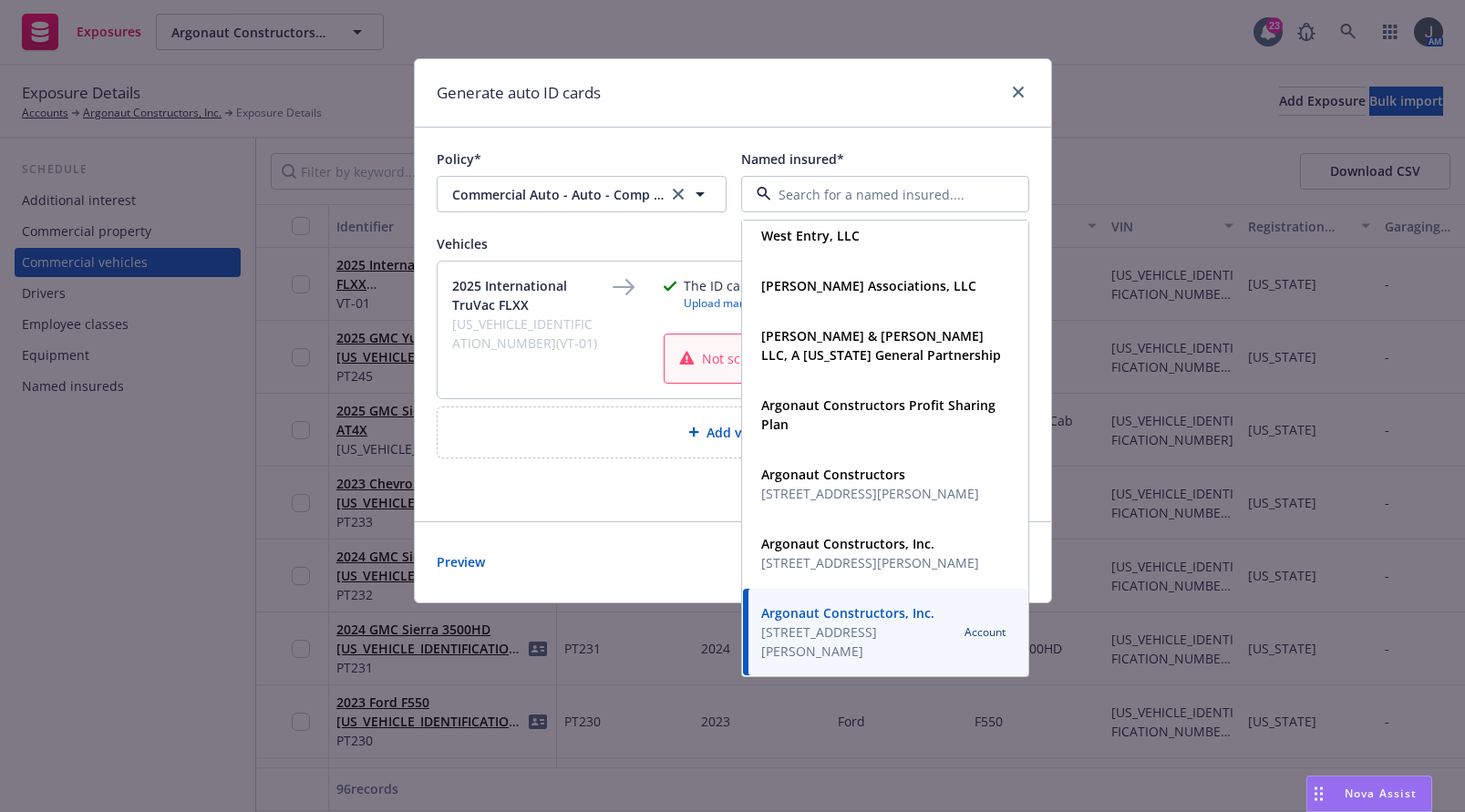
click at [835, 635] on span "[STREET_ADDRESS][PERSON_NAME]" at bounding box center [856, 642] width 189 height 38
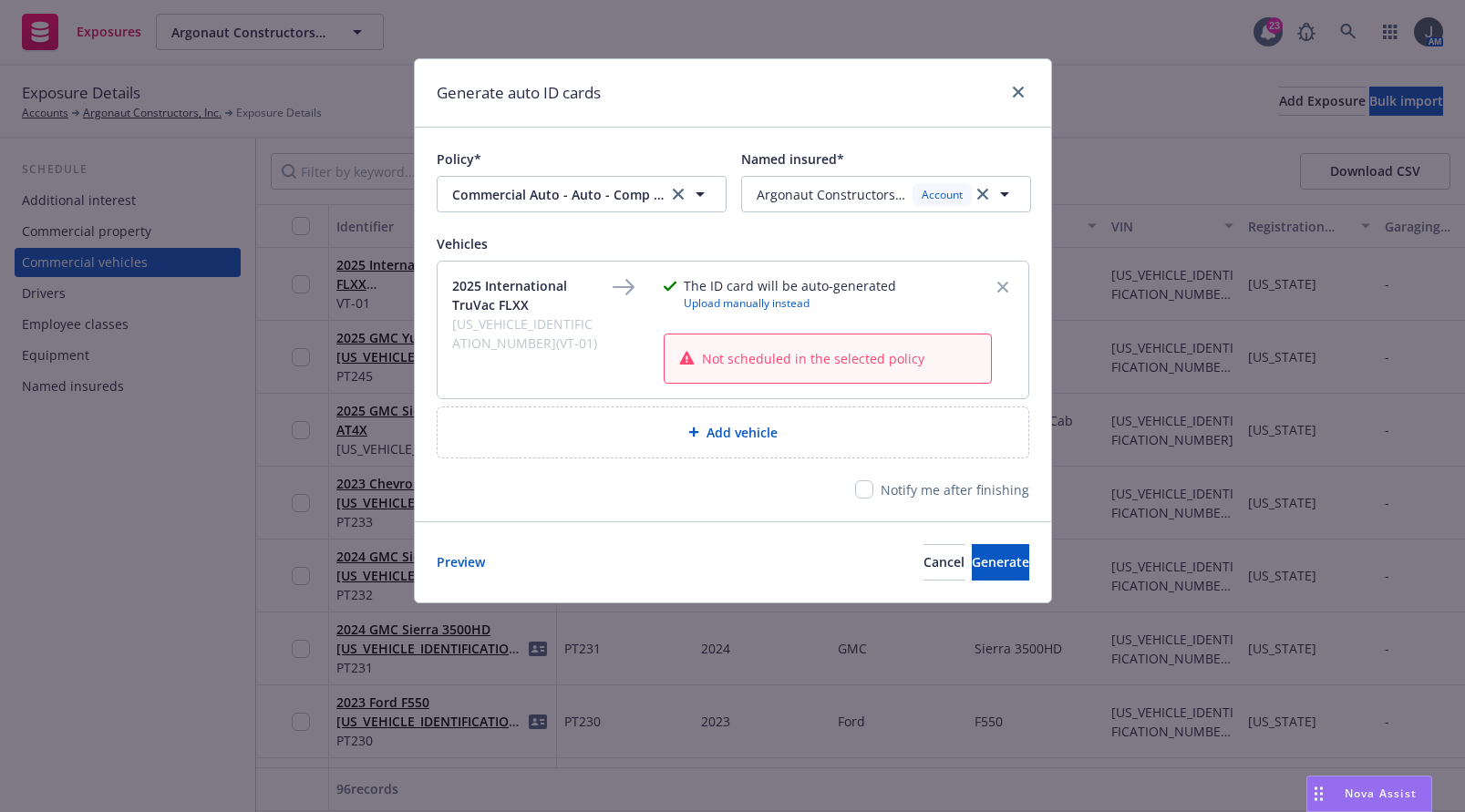
click at [595, 347] on span "[US_VEHICLE_IDENTIFICATION_NUMBER](VT-01)" at bounding box center [524, 333] width 146 height 38
click at [873, 490] on input "checkbox" at bounding box center [864, 490] width 18 height 18
checkbox input "true"
click at [975, 558] on span "Generate" at bounding box center [1000, 561] width 58 height 17
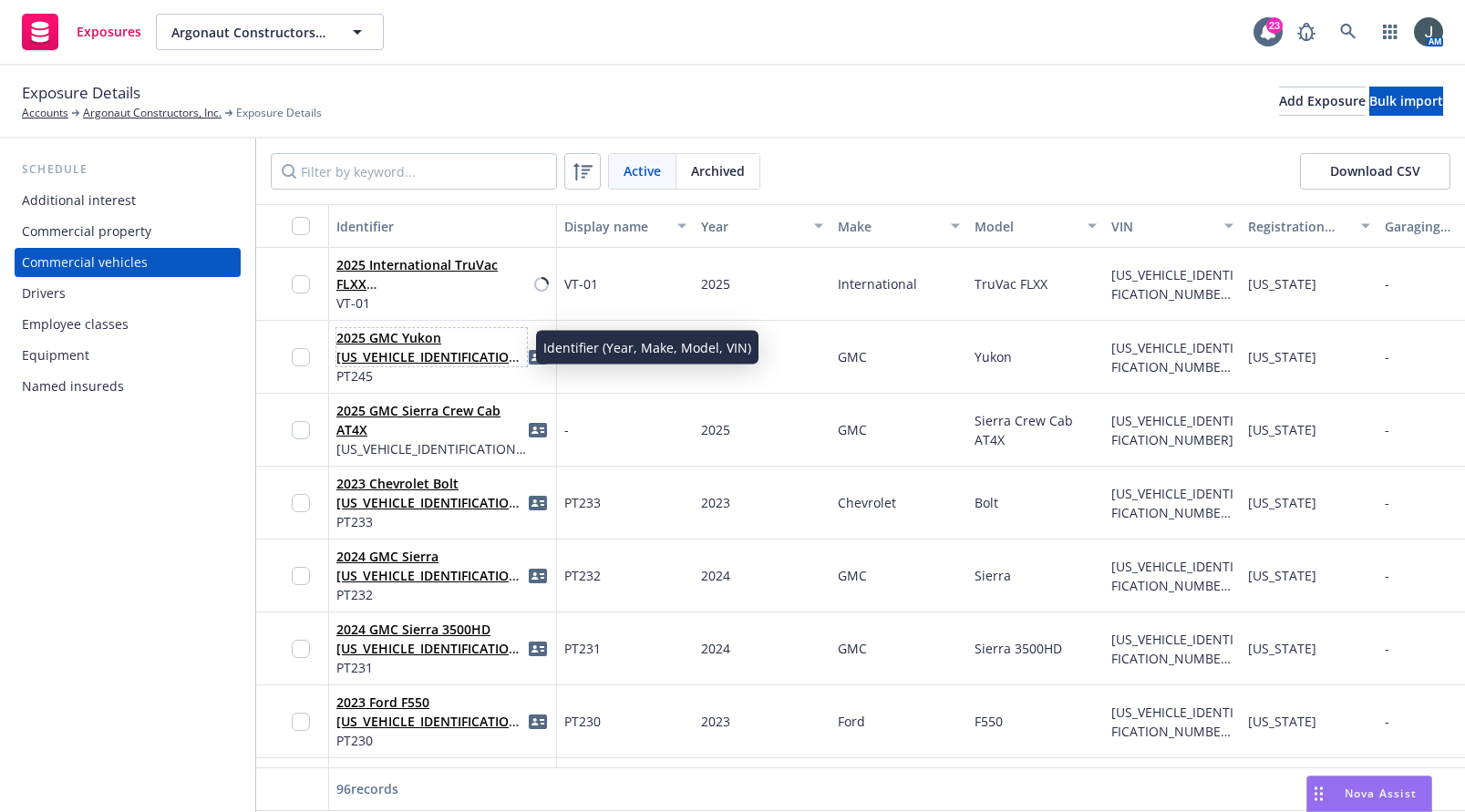
click at [369, 354] on link "2025 GMC Yukon [US_VEHICLE_IDENTIFICATION_NUMBER](PT245)" at bounding box center [430, 357] width 188 height 56
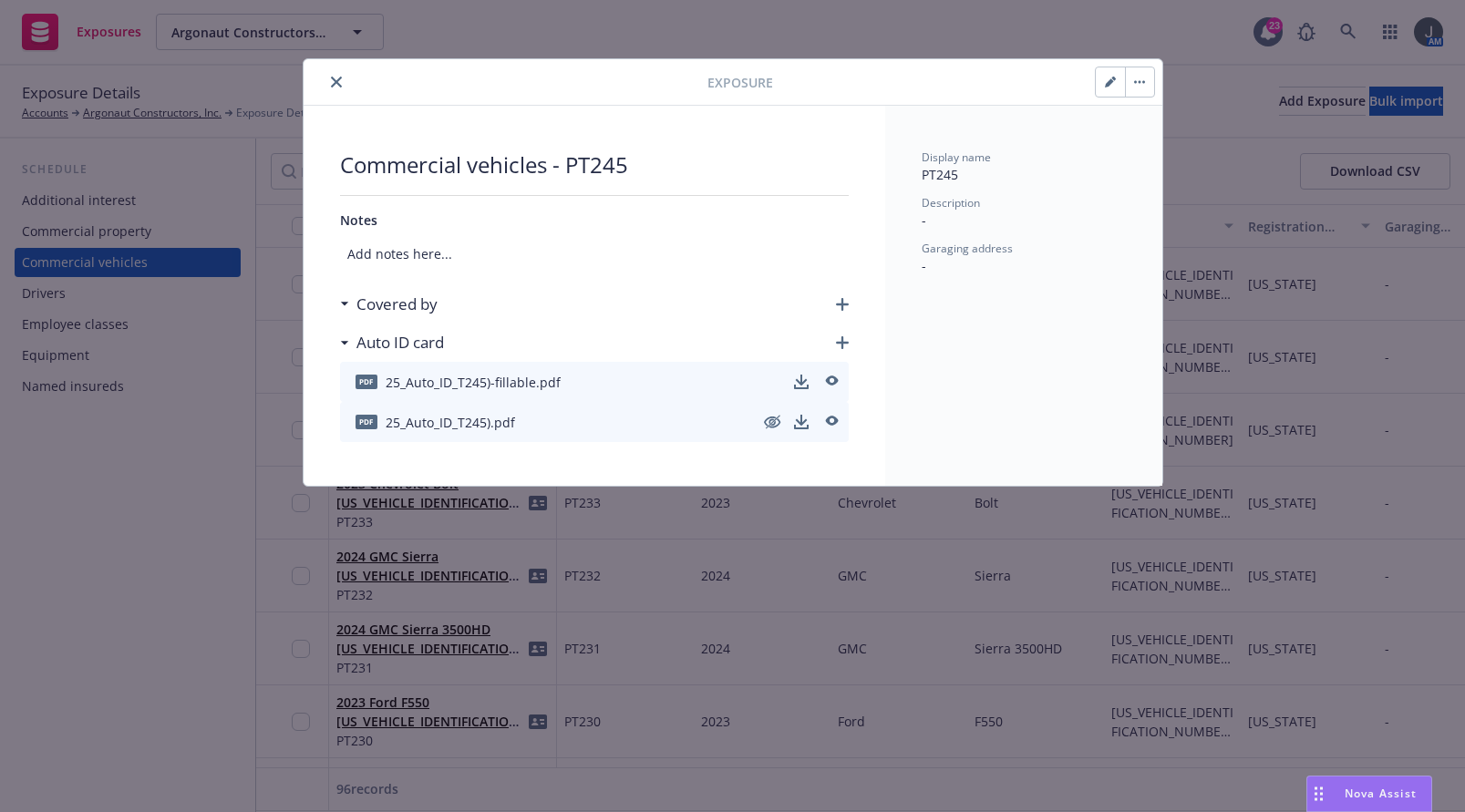
click at [337, 87] on icon "close" at bounding box center [335, 82] width 11 height 11
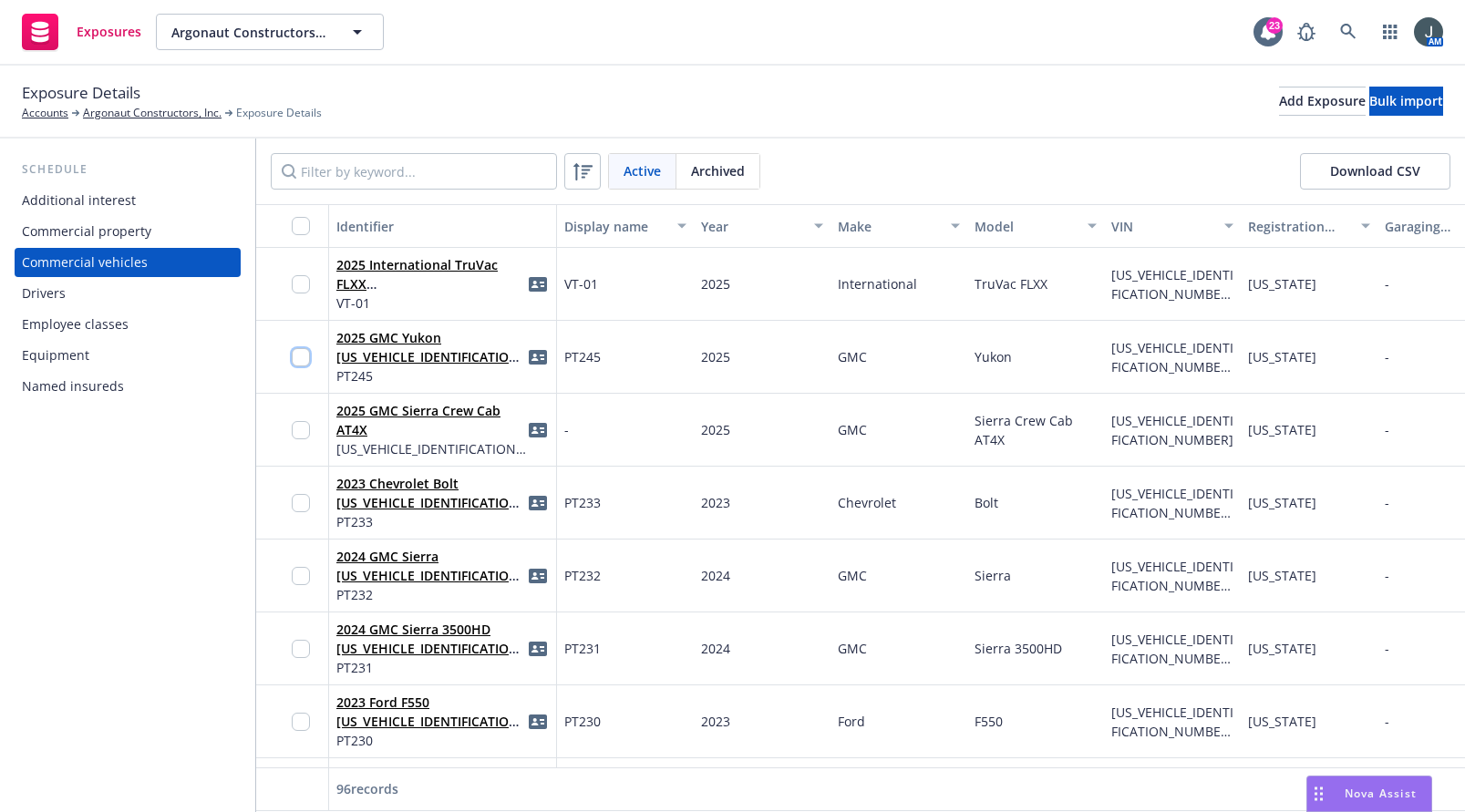
click at [303, 353] on input "checkbox" at bounding box center [301, 357] width 18 height 18
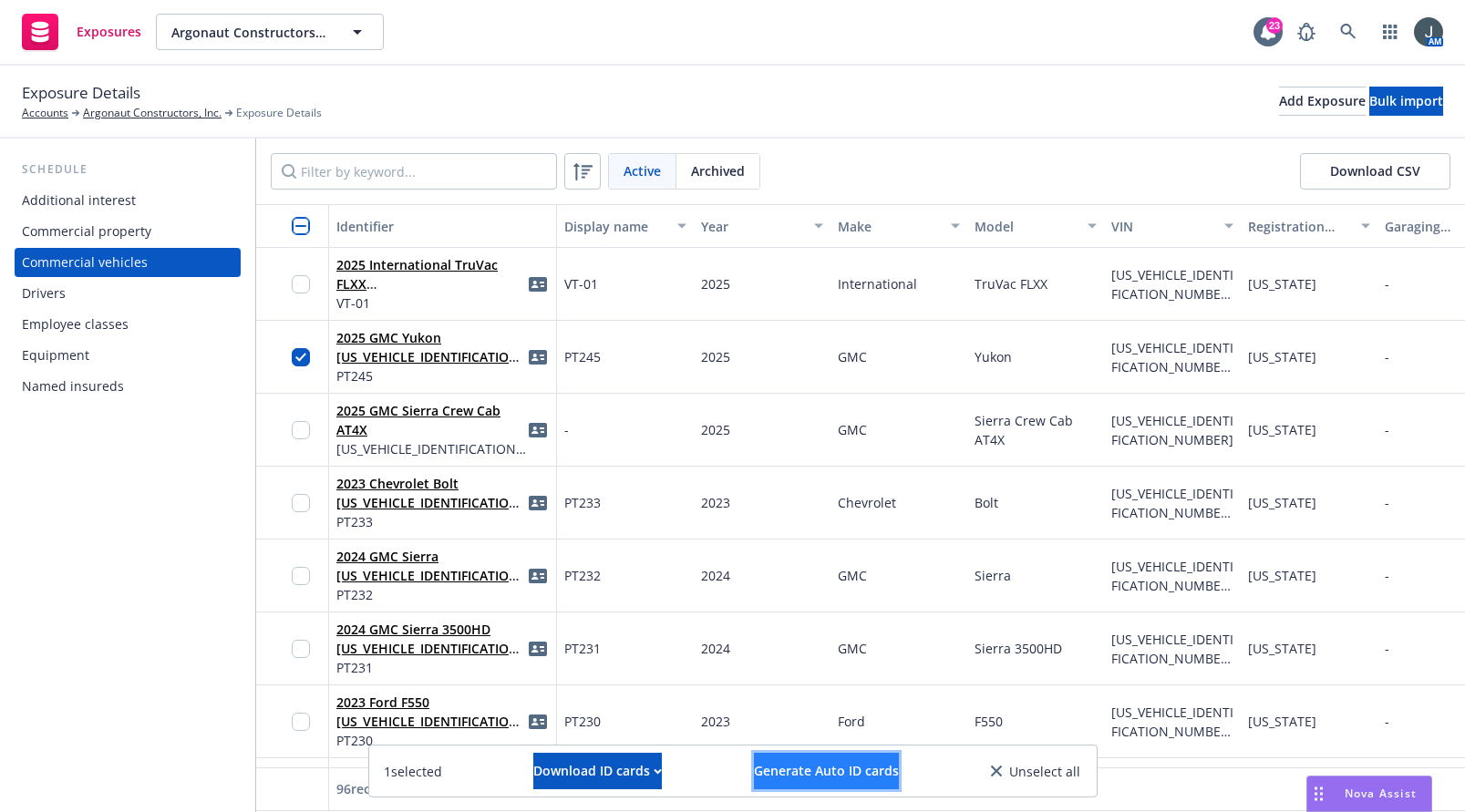
click at [871, 767] on span "Generate Auto ID cards" at bounding box center [826, 770] width 145 height 17
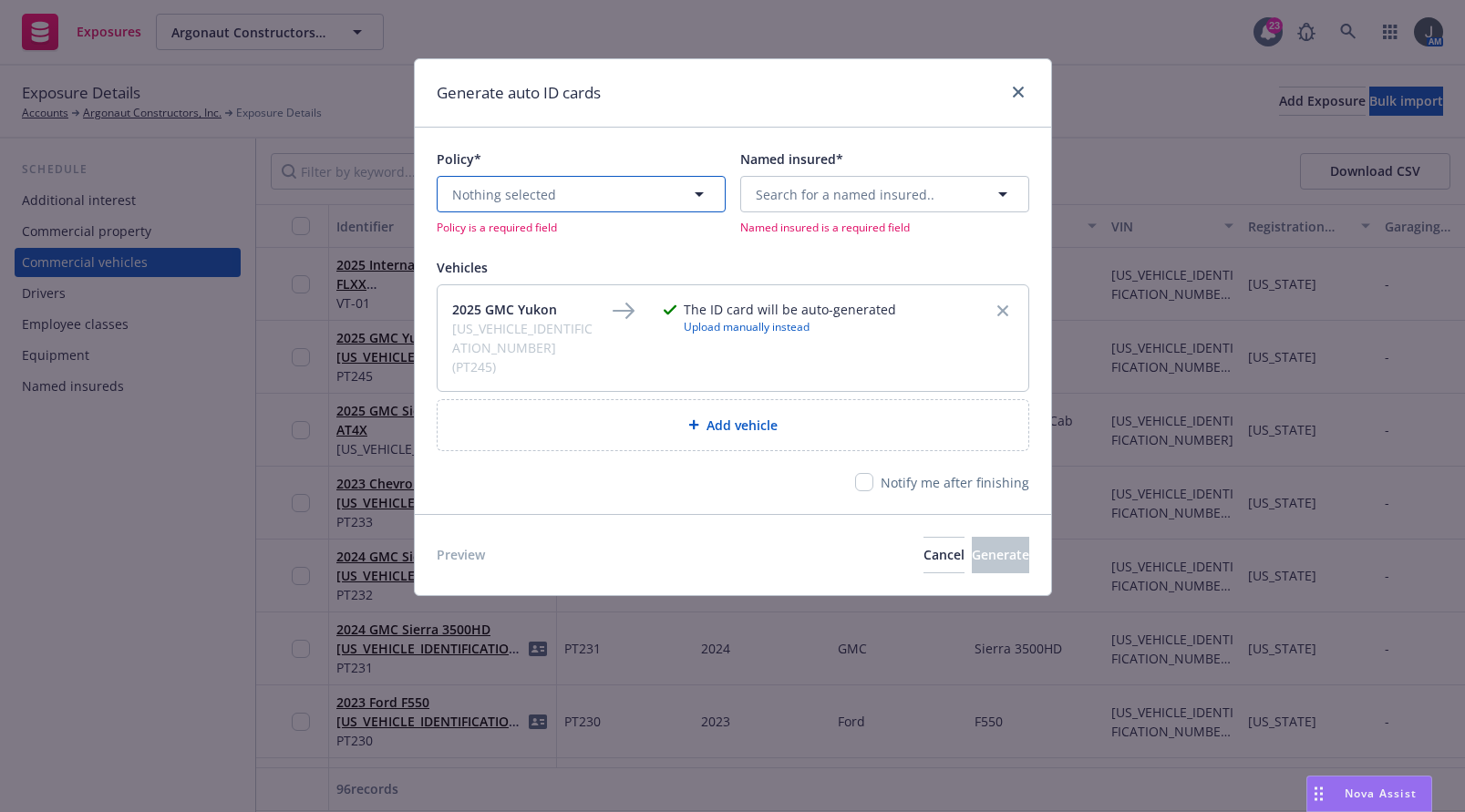
click at [658, 206] on button "Nothing selected" at bounding box center [581, 194] width 289 height 37
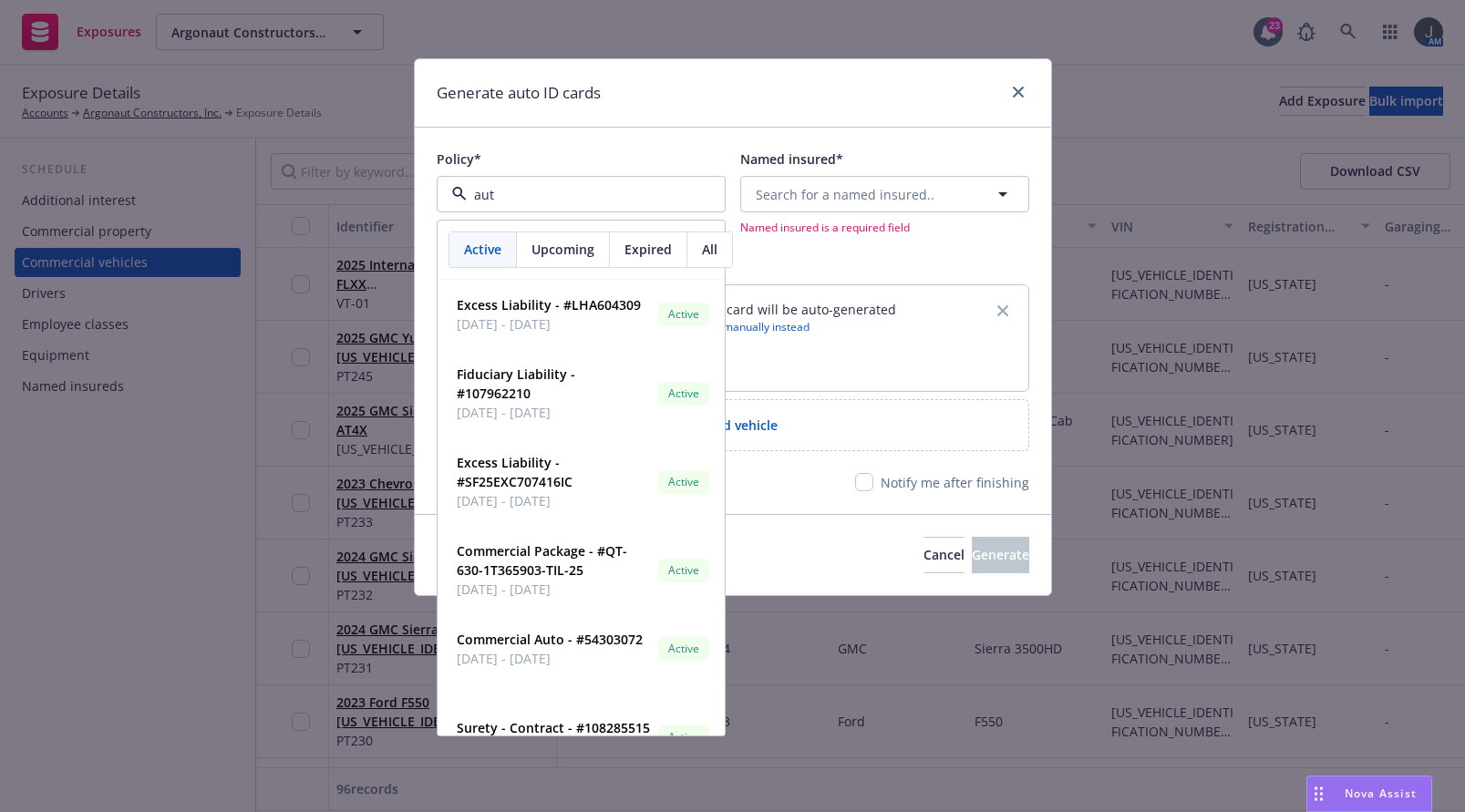
type input "auto"
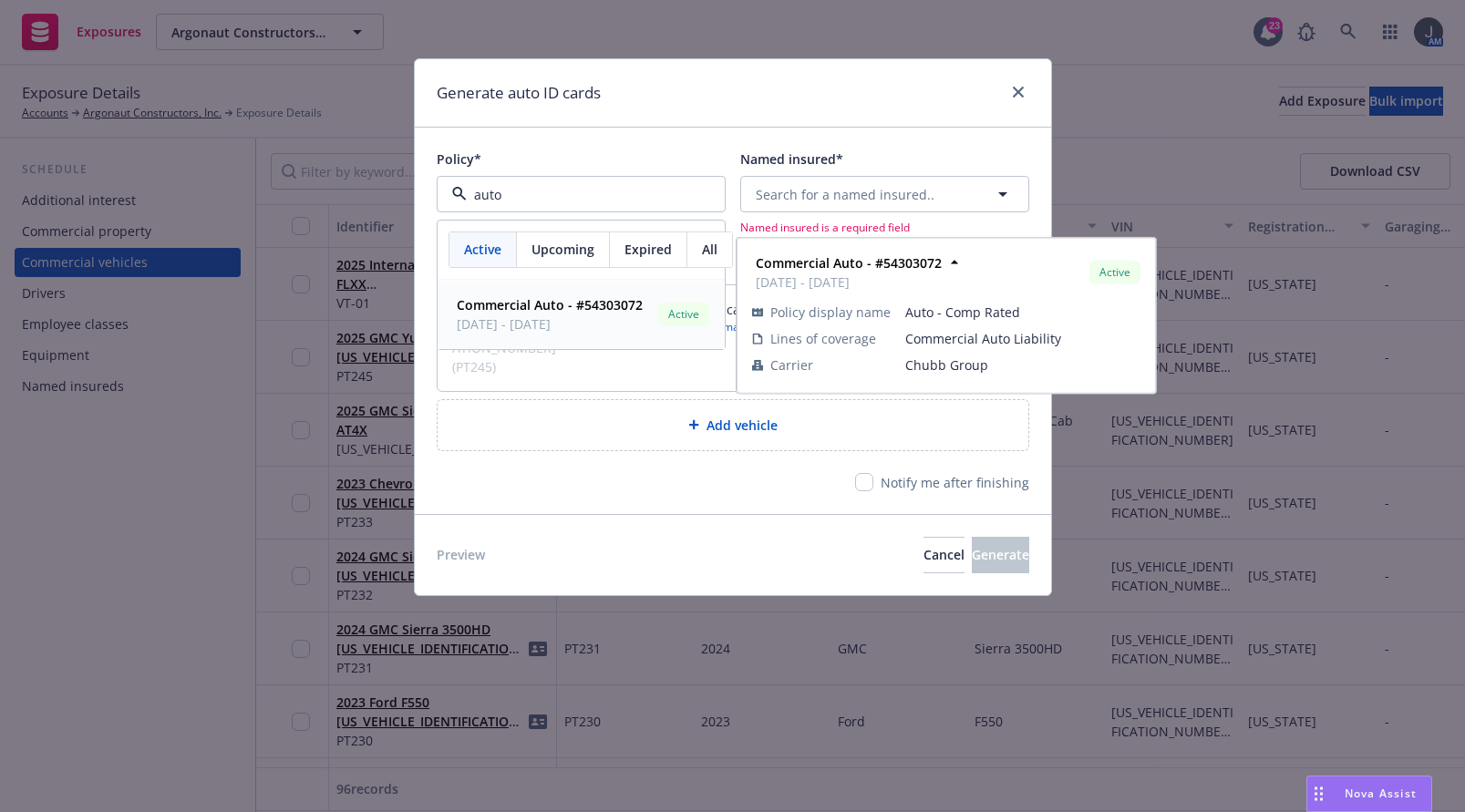
click at [553, 291] on div "Commercial Auto - #54303072 [DATE] - [DATE] Active Policy display name Auto - C…" at bounding box center [581, 314] width 286 height 68
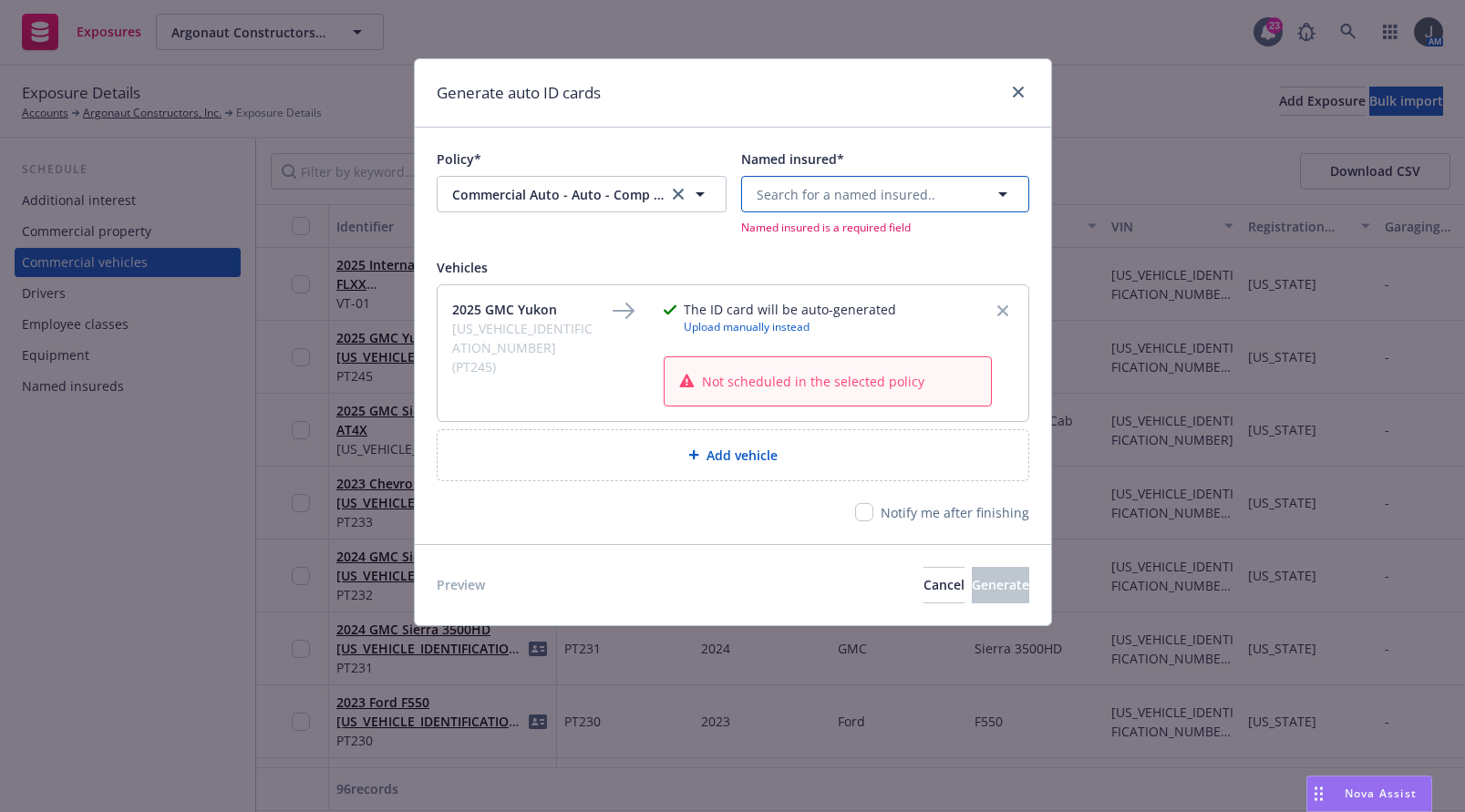
click at [813, 203] on span "Search for a named insured.." at bounding box center [846, 194] width 179 height 19
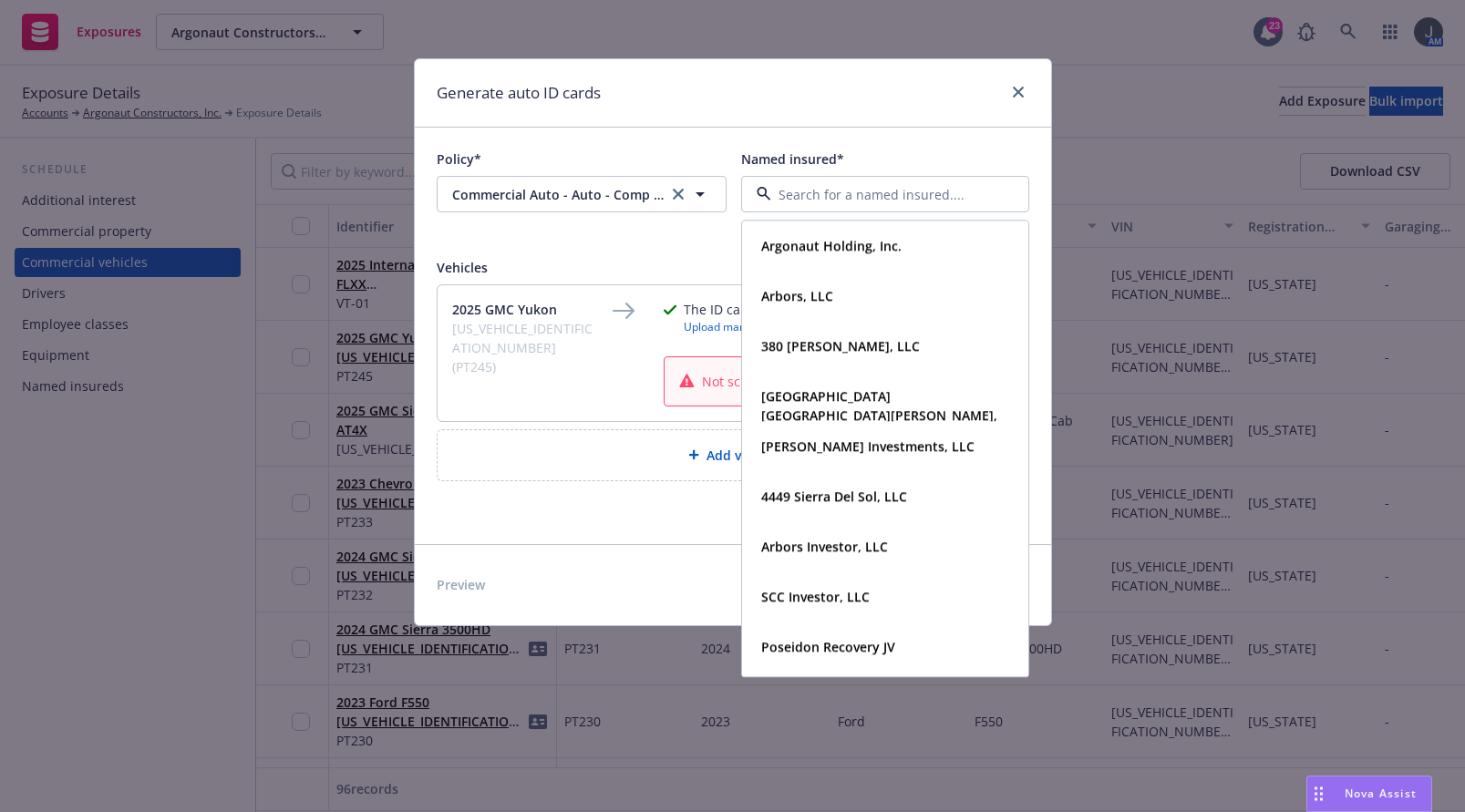
type input "a"
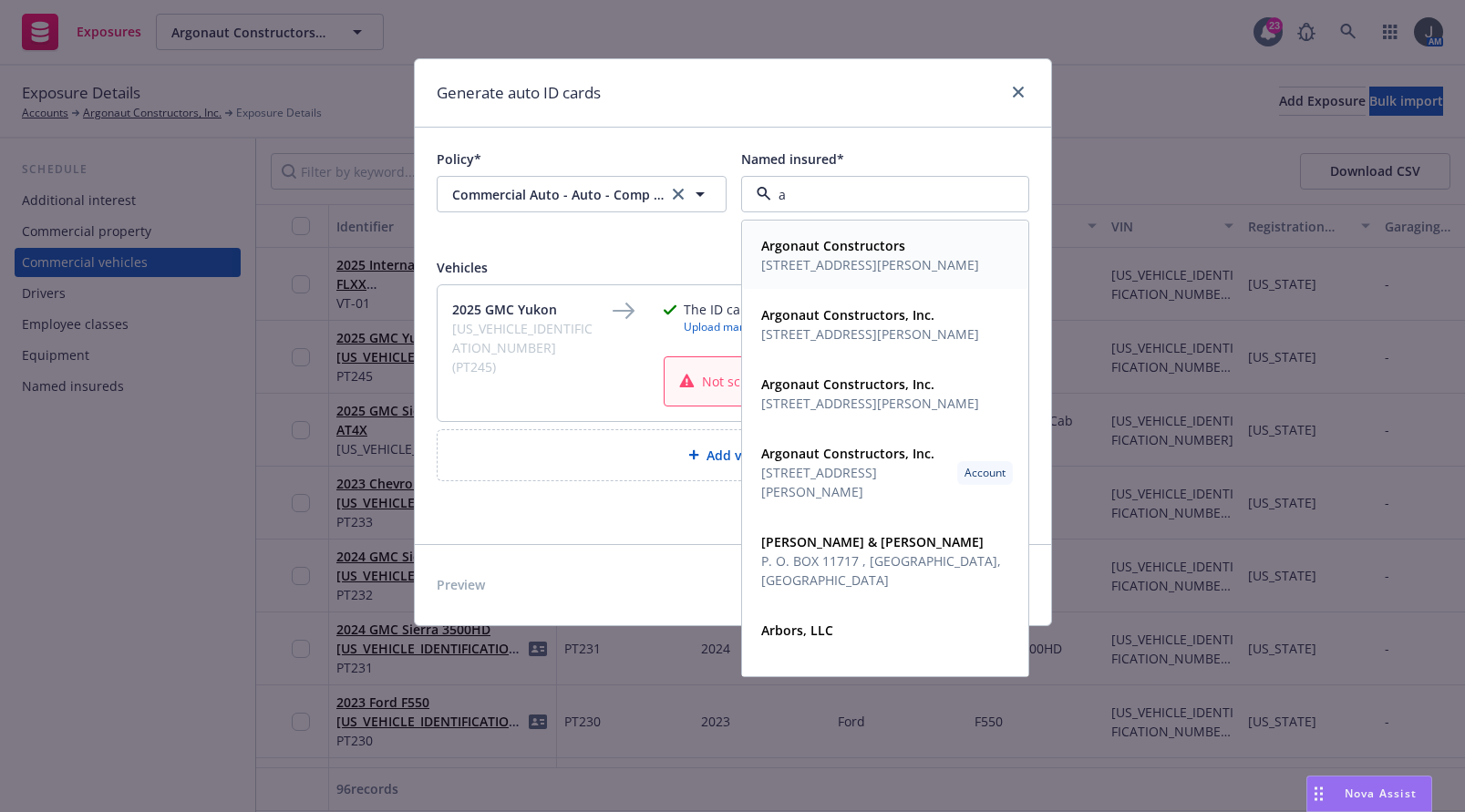
click at [826, 229] on div "Argonaut Constructors [STREET_ADDRESS][PERSON_NAME]" at bounding box center [886, 256] width 285 height 68
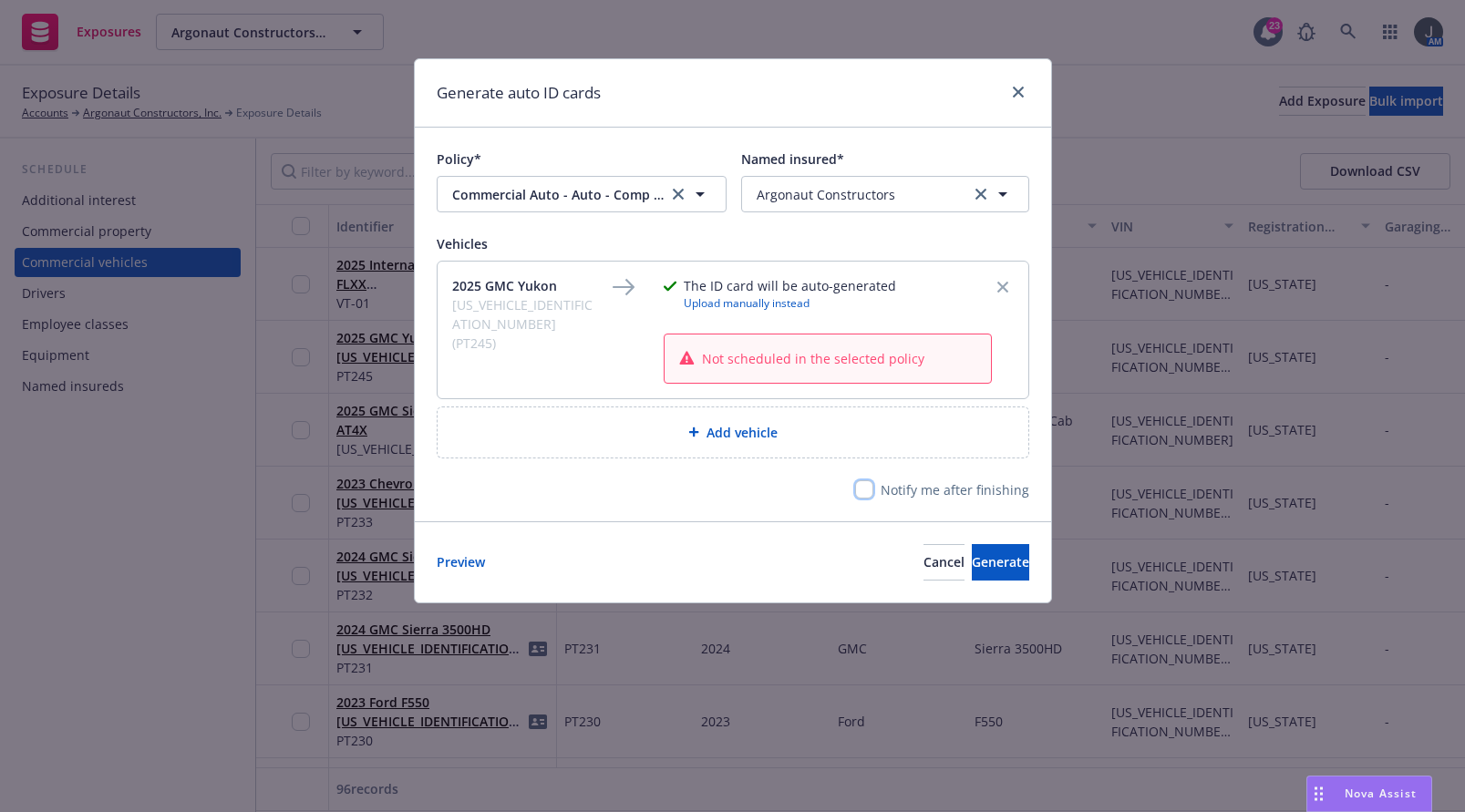
click at [865, 491] on input "checkbox" at bounding box center [864, 490] width 18 height 18
checkbox input "true"
click at [980, 558] on span "Generate" at bounding box center [1000, 561] width 58 height 17
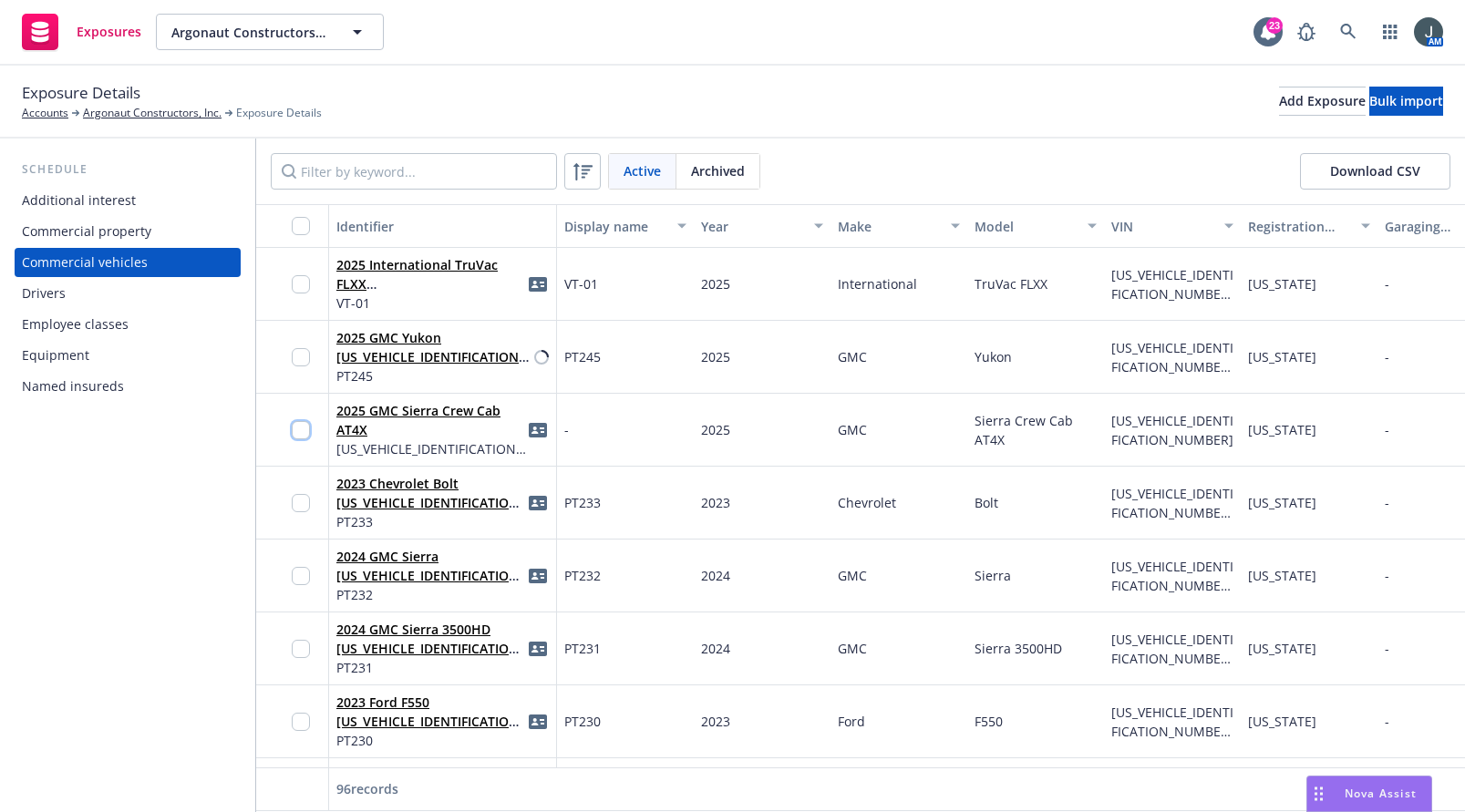
click at [297, 439] on input "checkbox" at bounding box center [301, 430] width 18 height 18
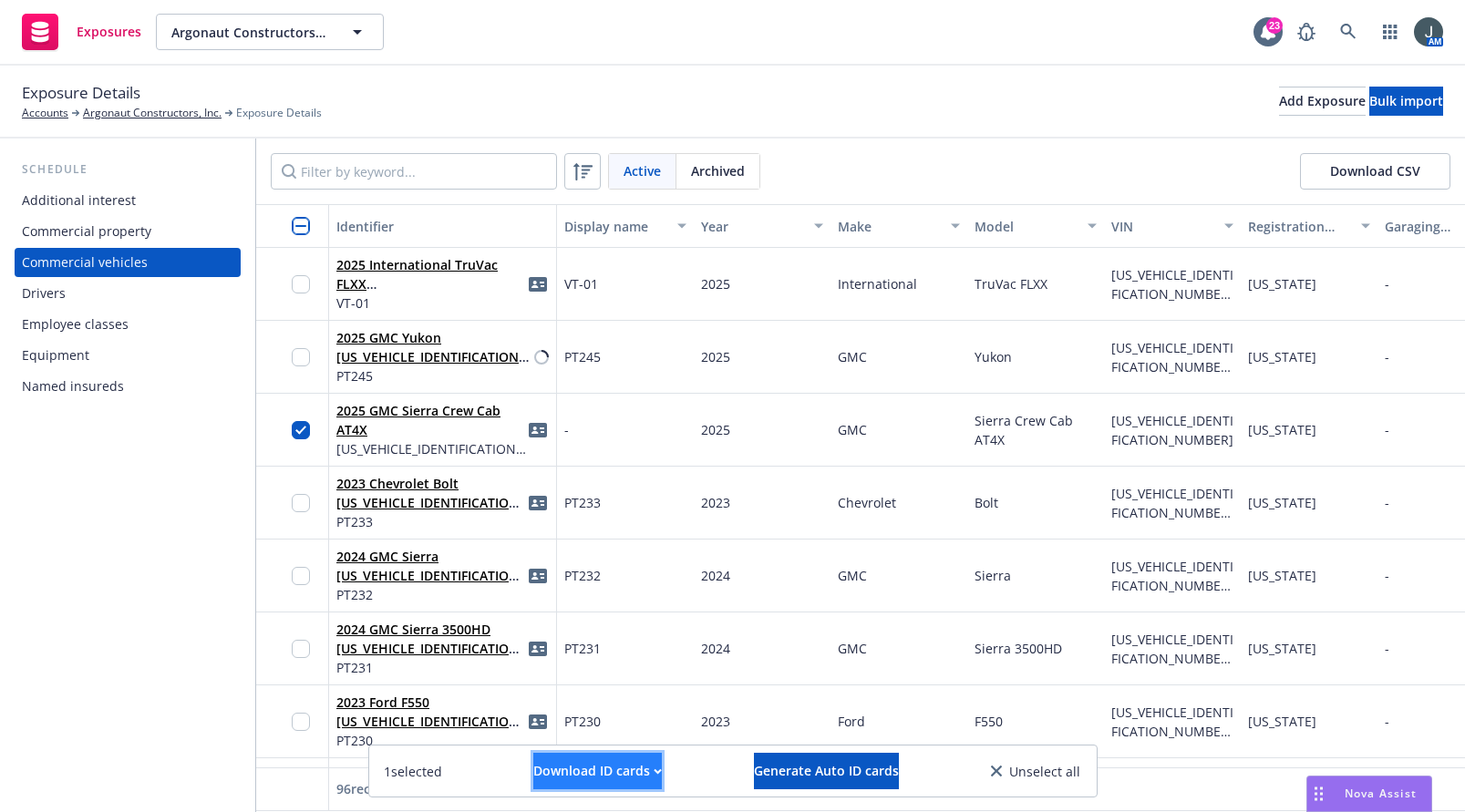
click at [632, 771] on div "Download ID cards" at bounding box center [597, 770] width 128 height 35
click at [607, 692] on link "Download editable ID cards" at bounding box center [561, 690] width 244 height 37
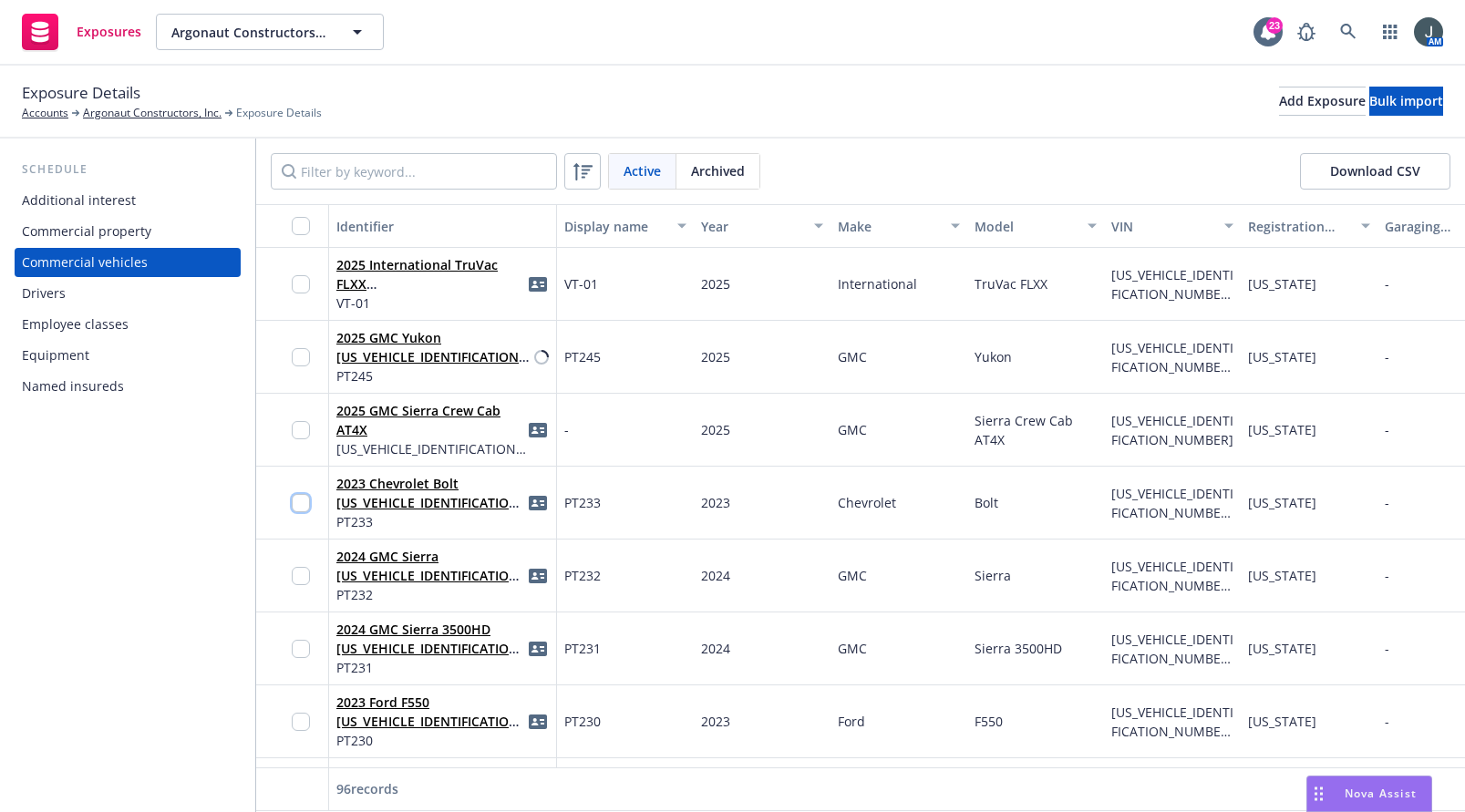
click at [300, 496] on input "checkbox" at bounding box center [301, 503] width 18 height 18
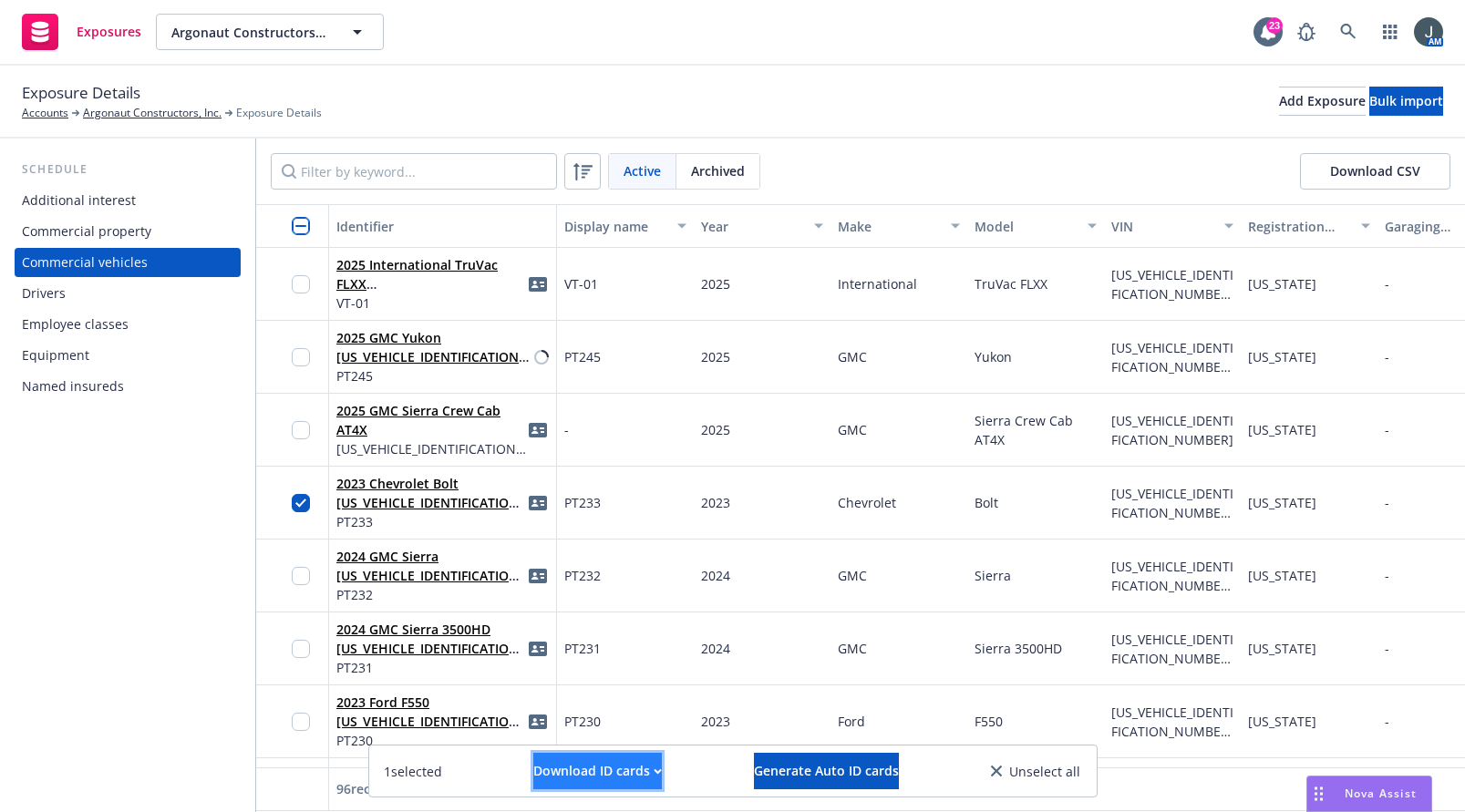
click at [604, 770] on div "Download ID cards" at bounding box center [597, 770] width 128 height 35
click at [587, 732] on link "Download uneditable ID cards" at bounding box center [561, 726] width 244 height 37
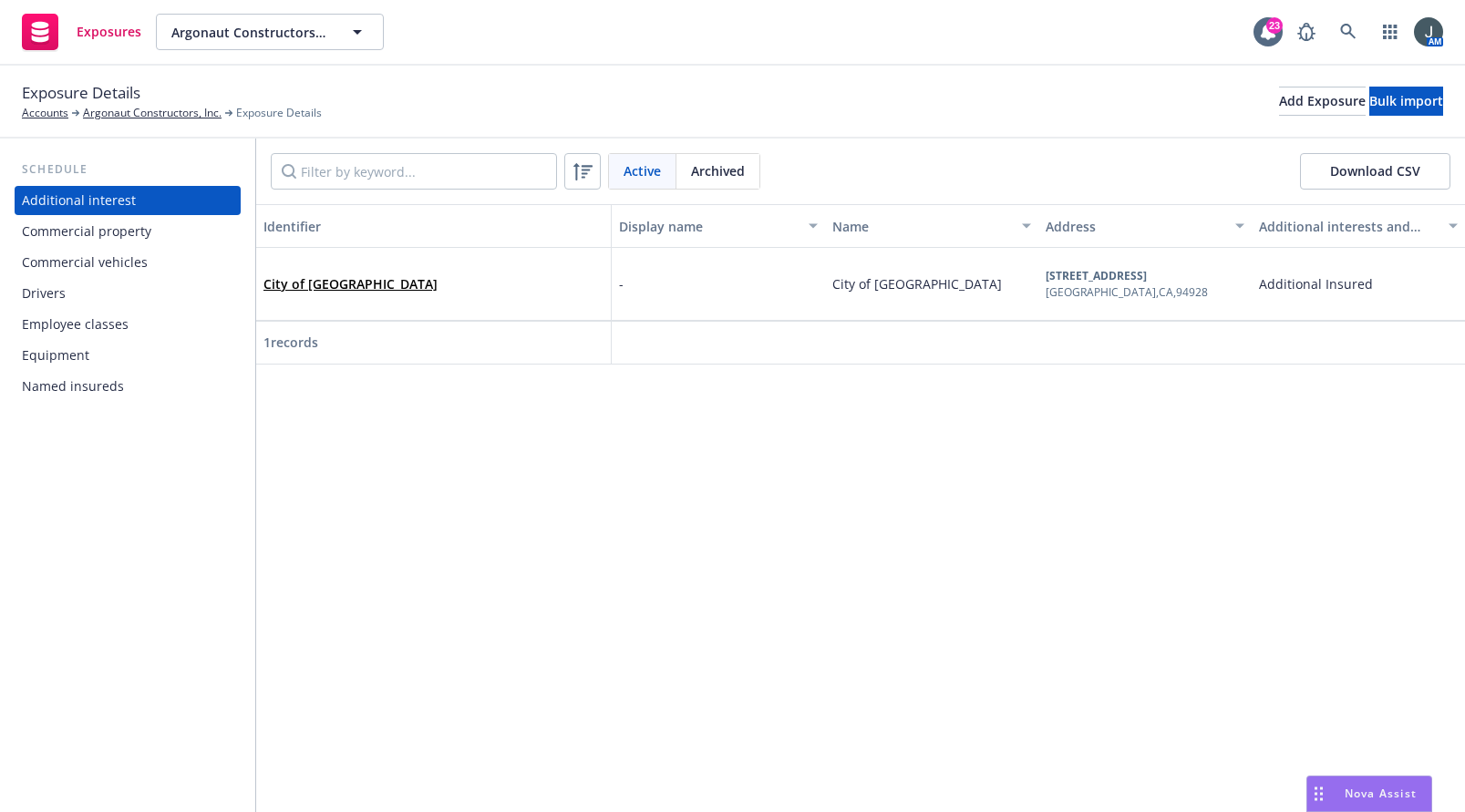
click at [90, 271] on div "Commercial vehicles" at bounding box center [85, 262] width 125 height 29
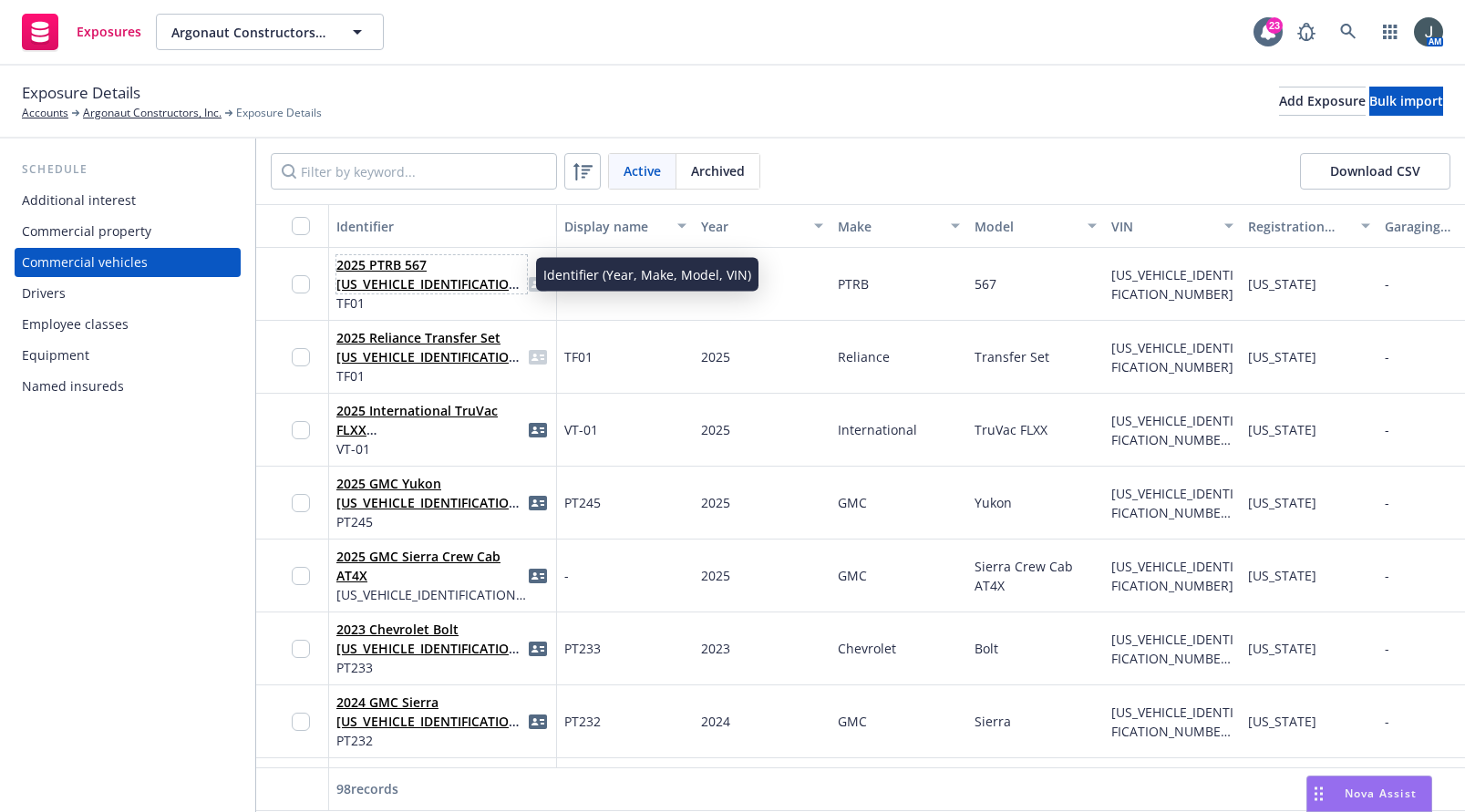
click at [397, 283] on link "2025 PTRB 567 1NPCL49X8SD761164" at bounding box center [430, 284] width 188 height 56
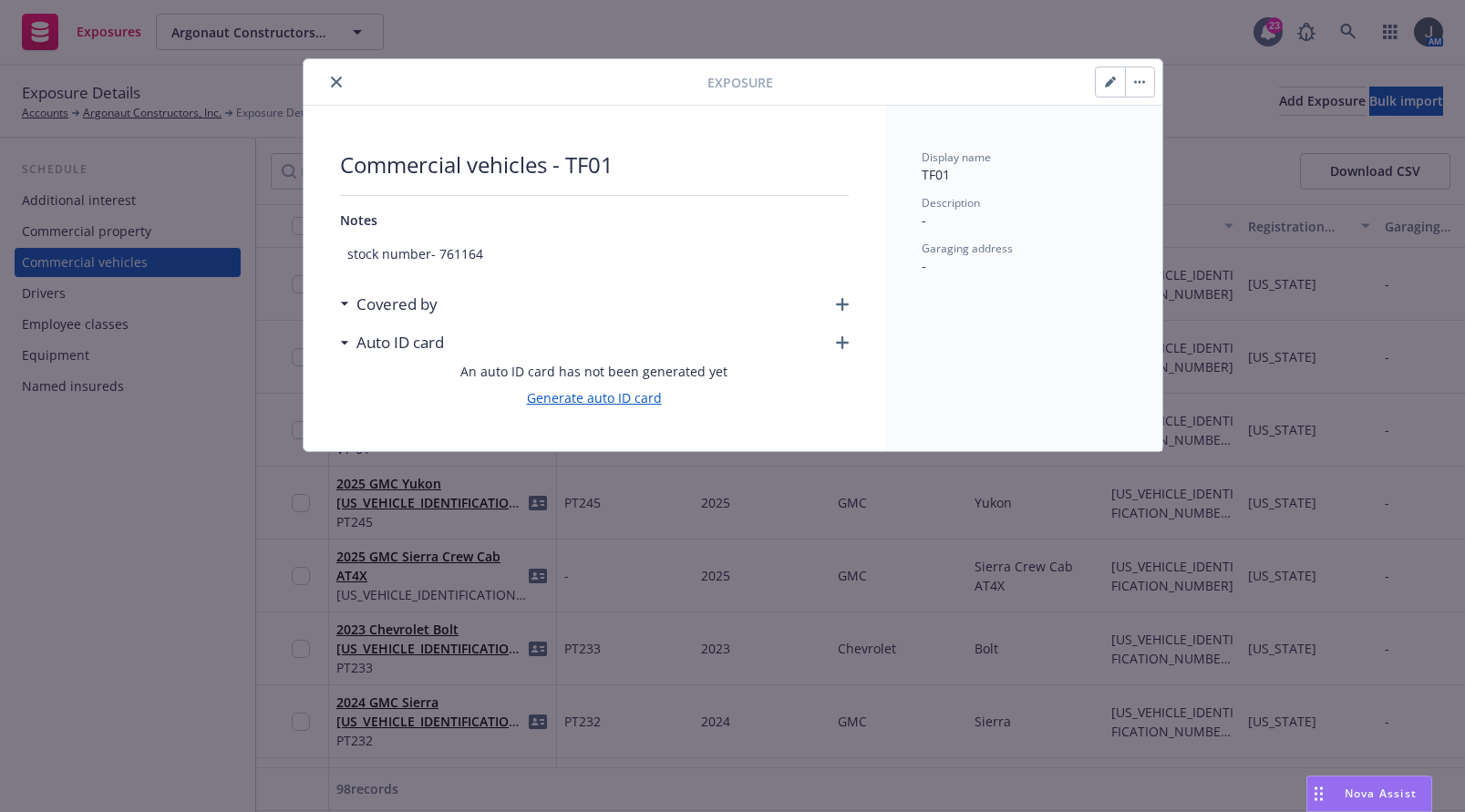
click at [565, 397] on link "Generate auto ID card" at bounding box center [594, 397] width 135 height 19
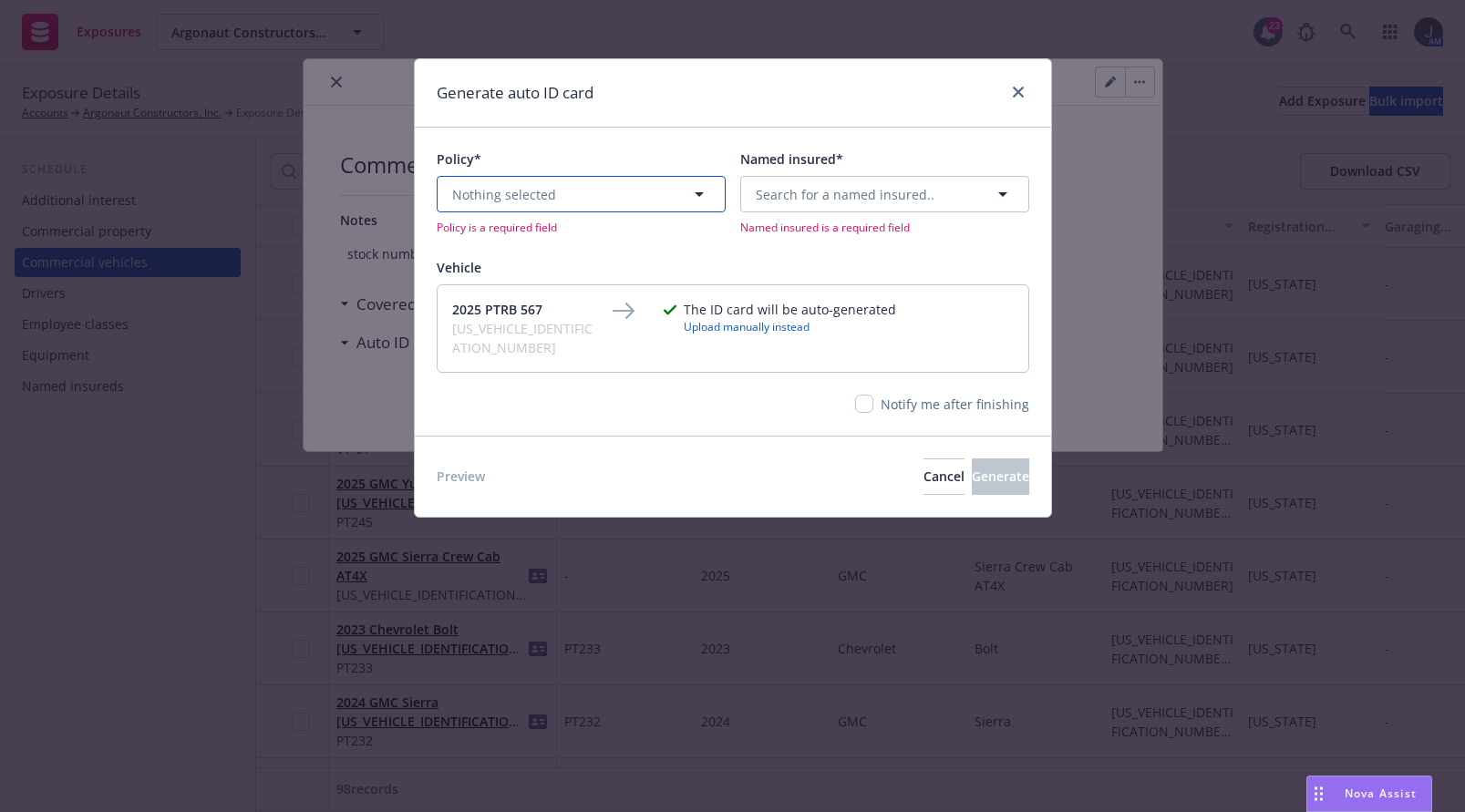
click at [614, 203] on button "Nothing selected" at bounding box center [581, 194] width 289 height 37
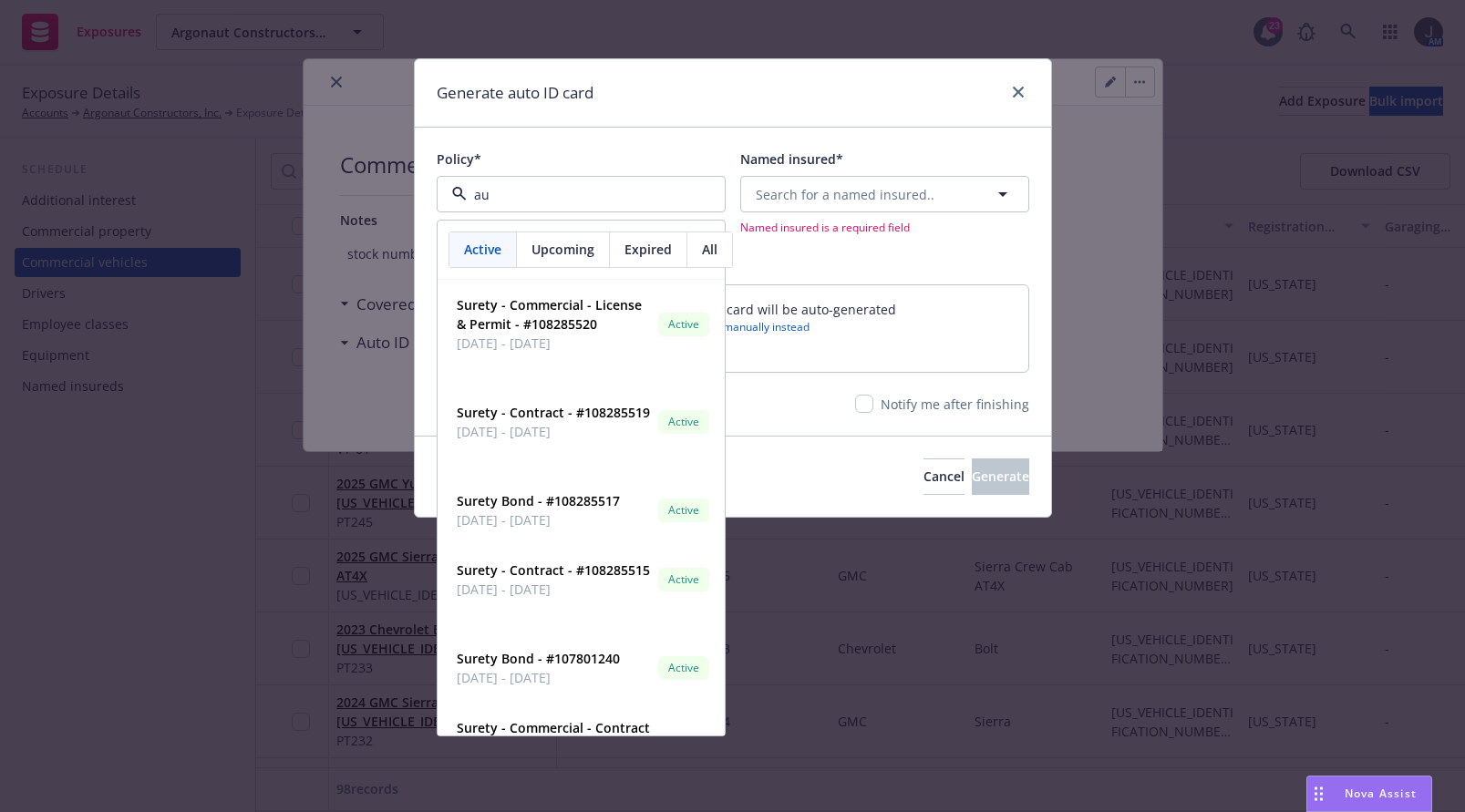
type input "aut"
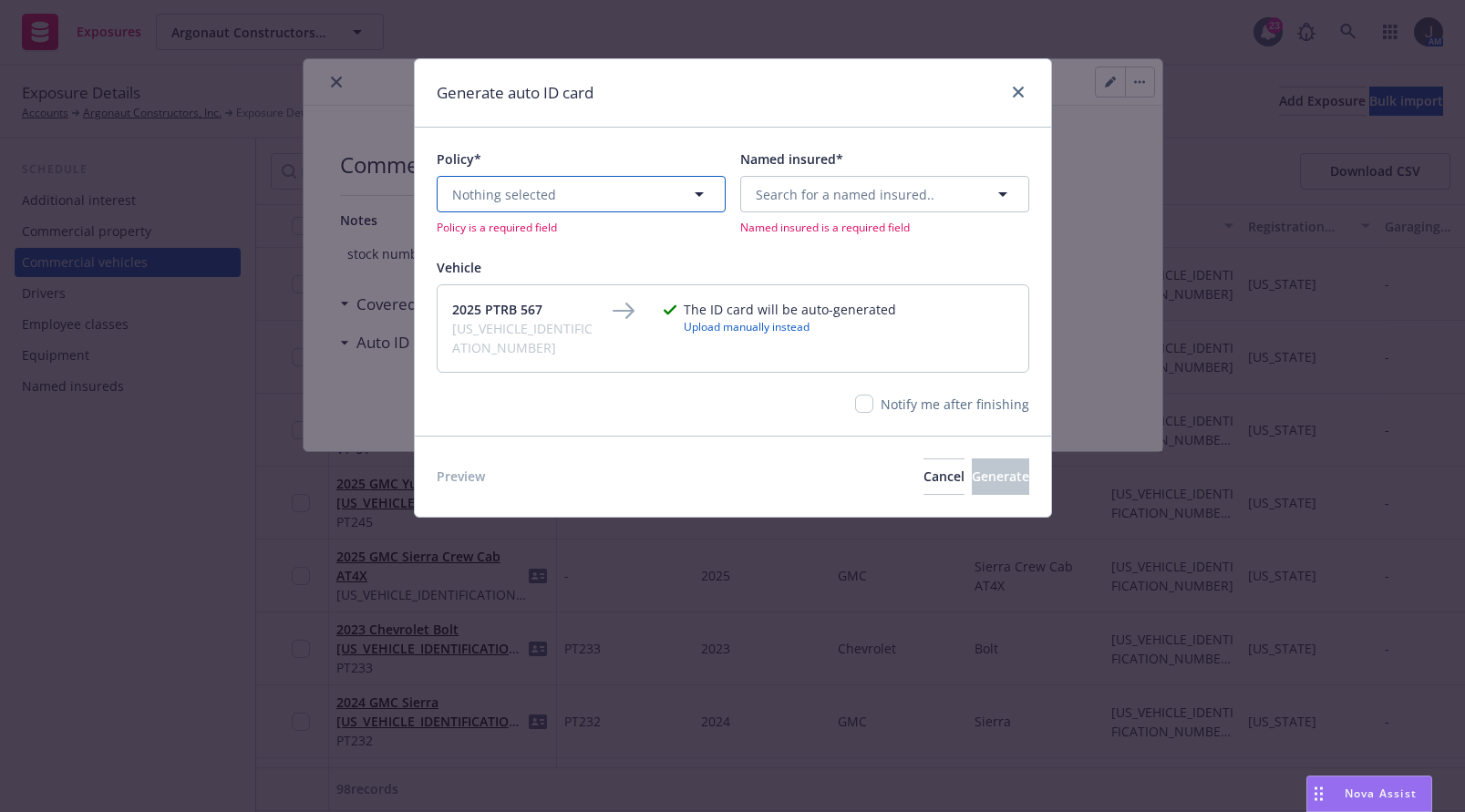
click at [610, 199] on button "Nothing selected" at bounding box center [581, 194] width 289 height 37
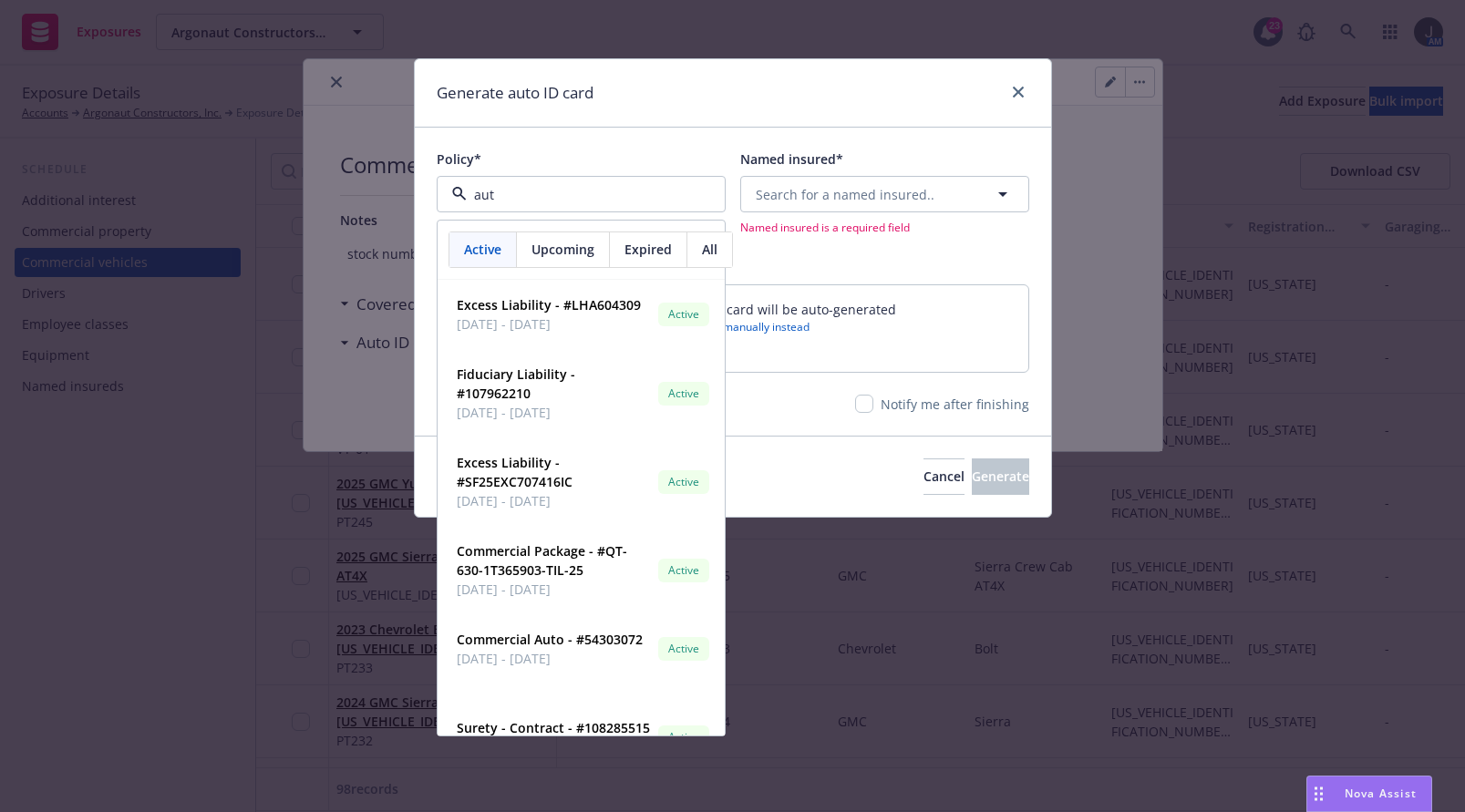
type input "auto"
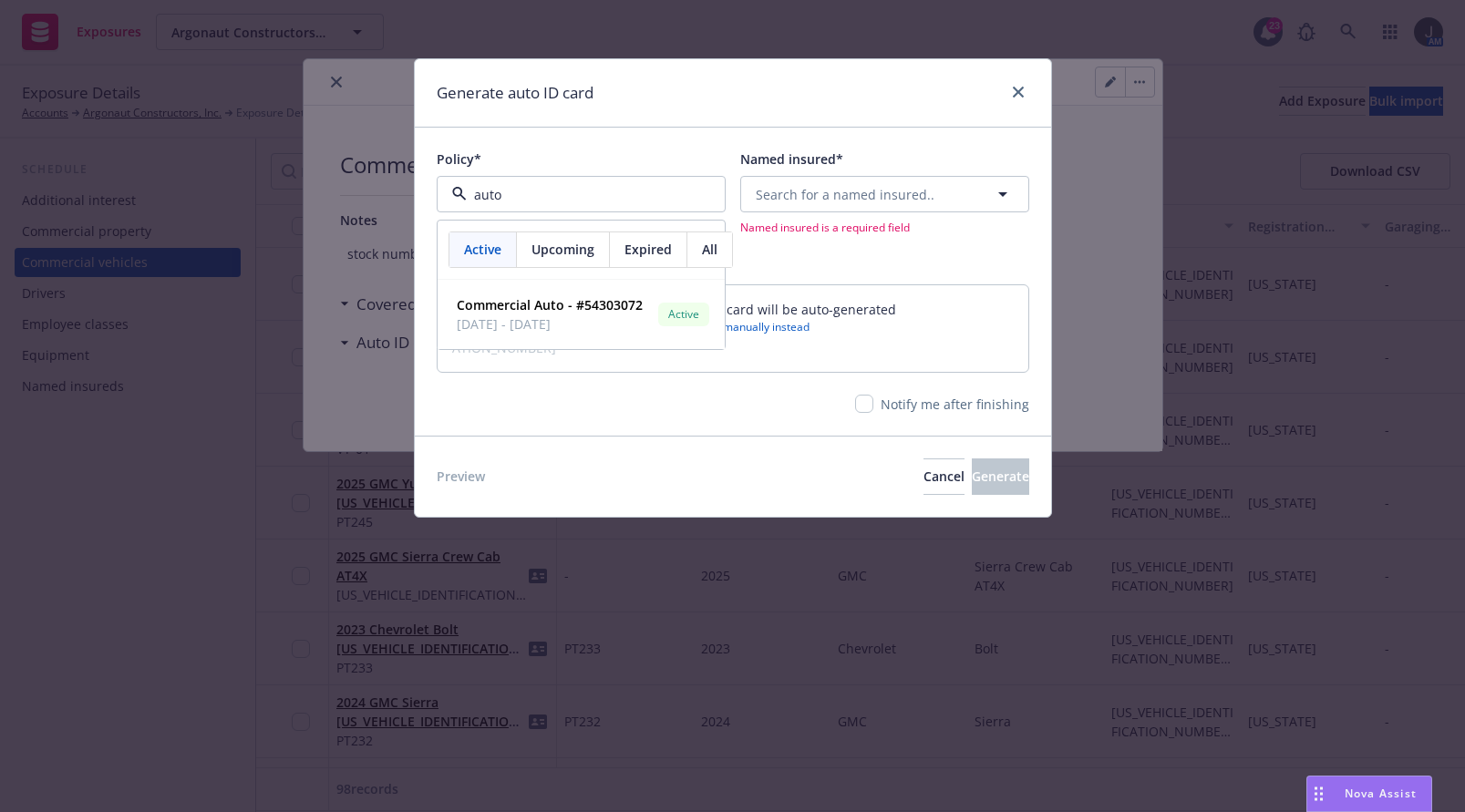
drag, startPoint x: 563, startPoint y: 192, endPoint x: 331, endPoint y: 169, distance: 233.1
click at [336, 171] on div "Generate auto ID card Policy* auto Active Upcoming Expired All Commercial Auto …" at bounding box center [732, 406] width 1465 height 812
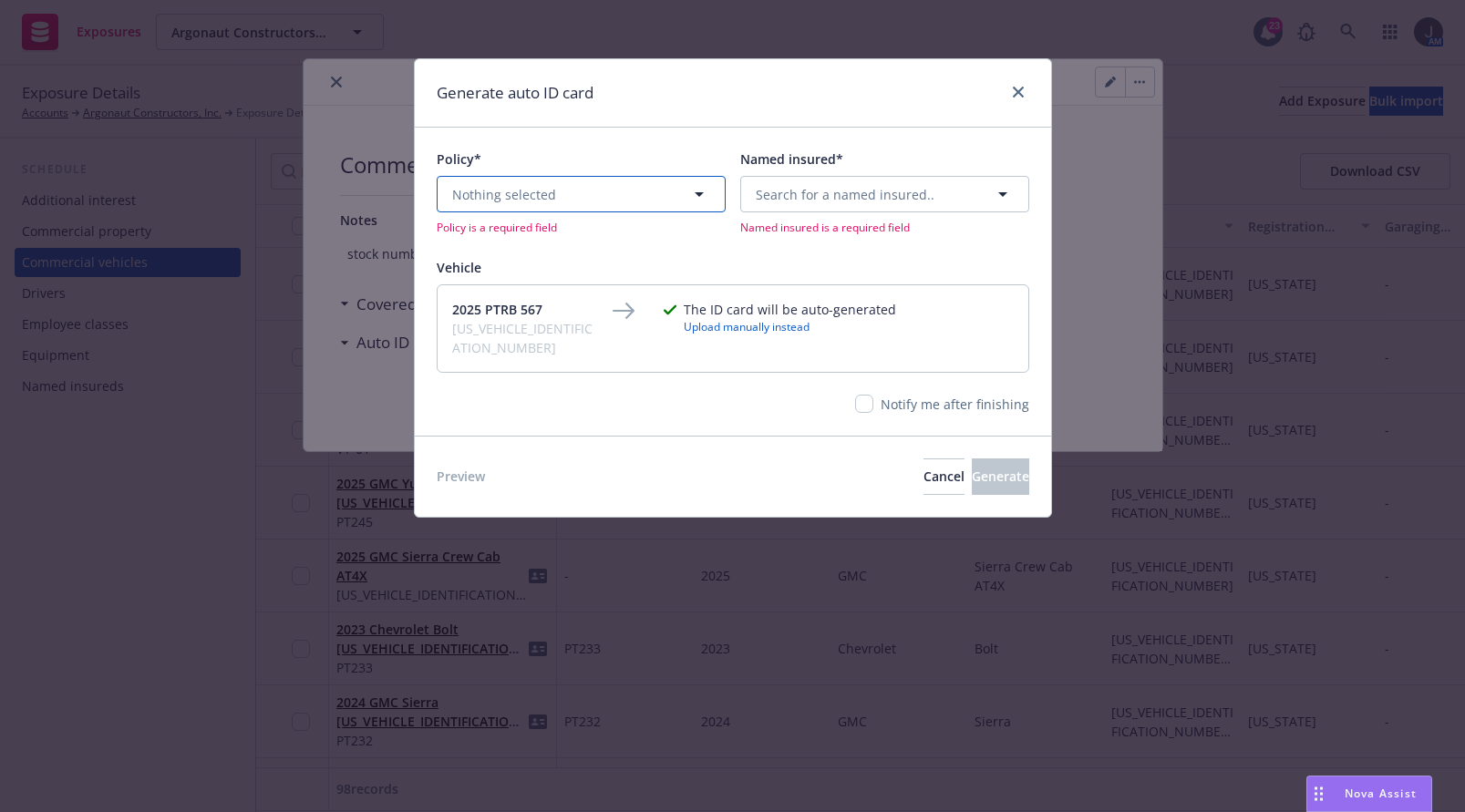
click at [470, 192] on span "Nothing selected" at bounding box center [504, 194] width 104 height 19
click at [555, 204] on button "Nothing selected" at bounding box center [581, 194] width 289 height 37
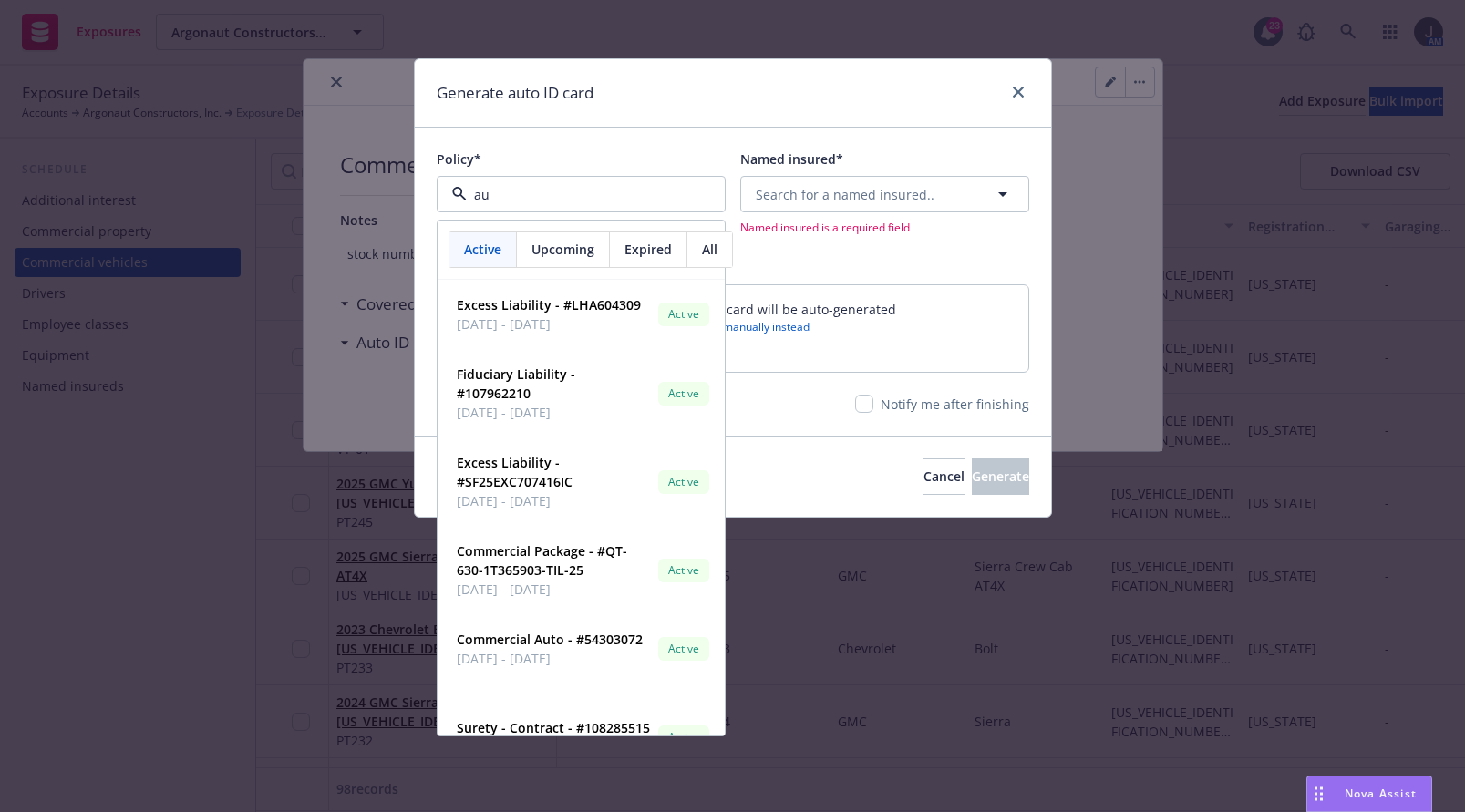
type input "aut"
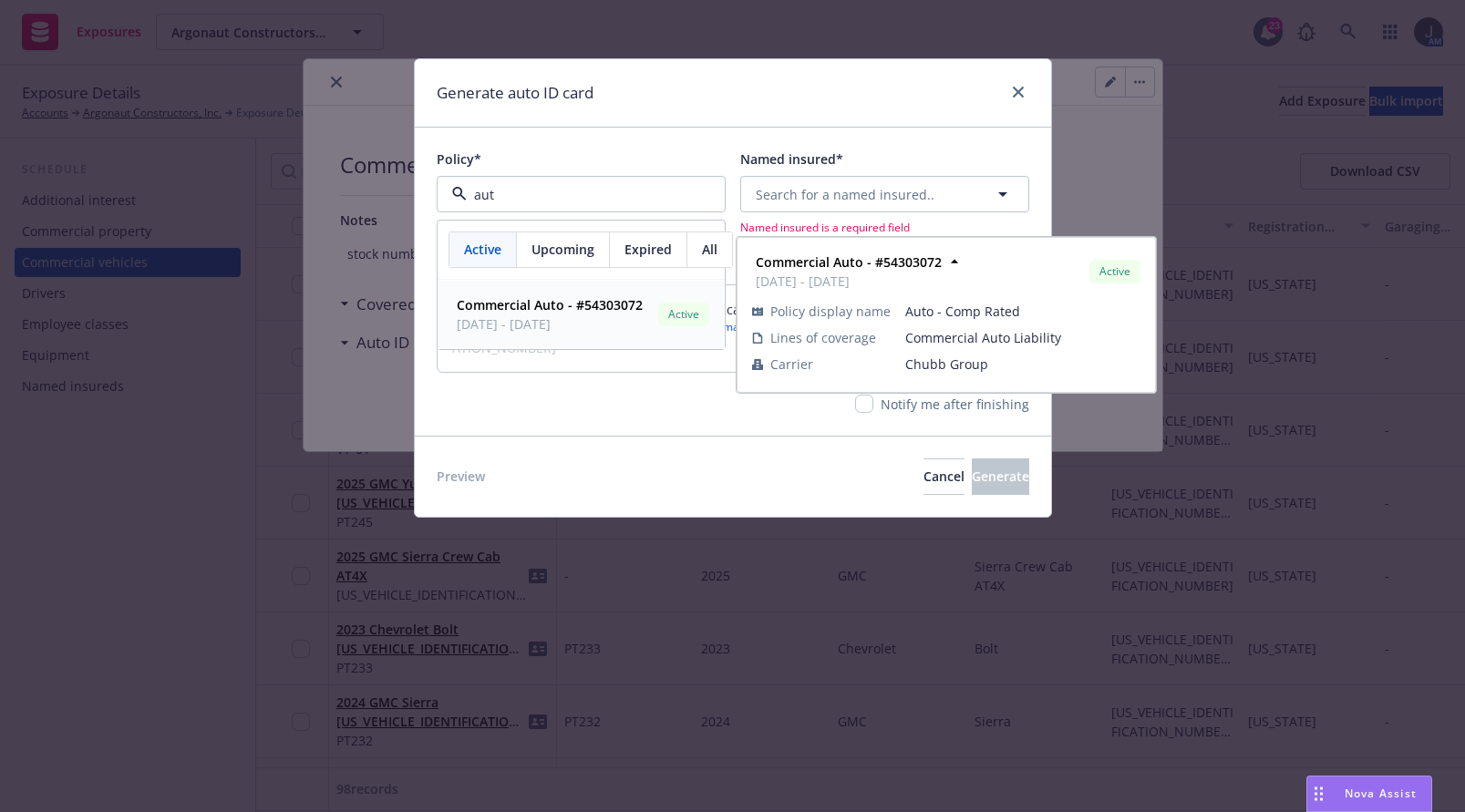
click at [565, 303] on strong "Commercial Auto - #54303072" at bounding box center [549, 304] width 186 height 17
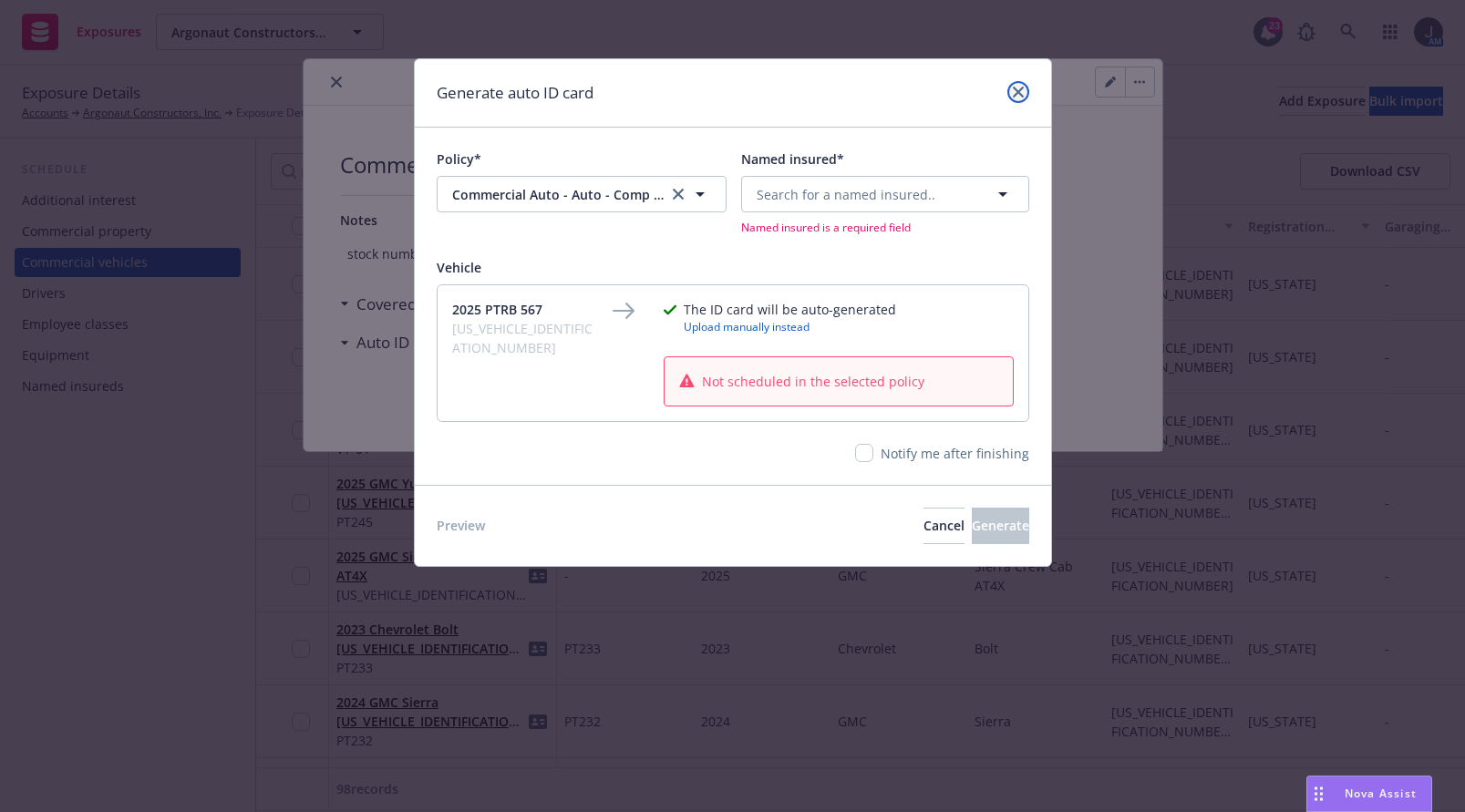
click at [1023, 87] on icon "close" at bounding box center [1018, 92] width 11 height 11
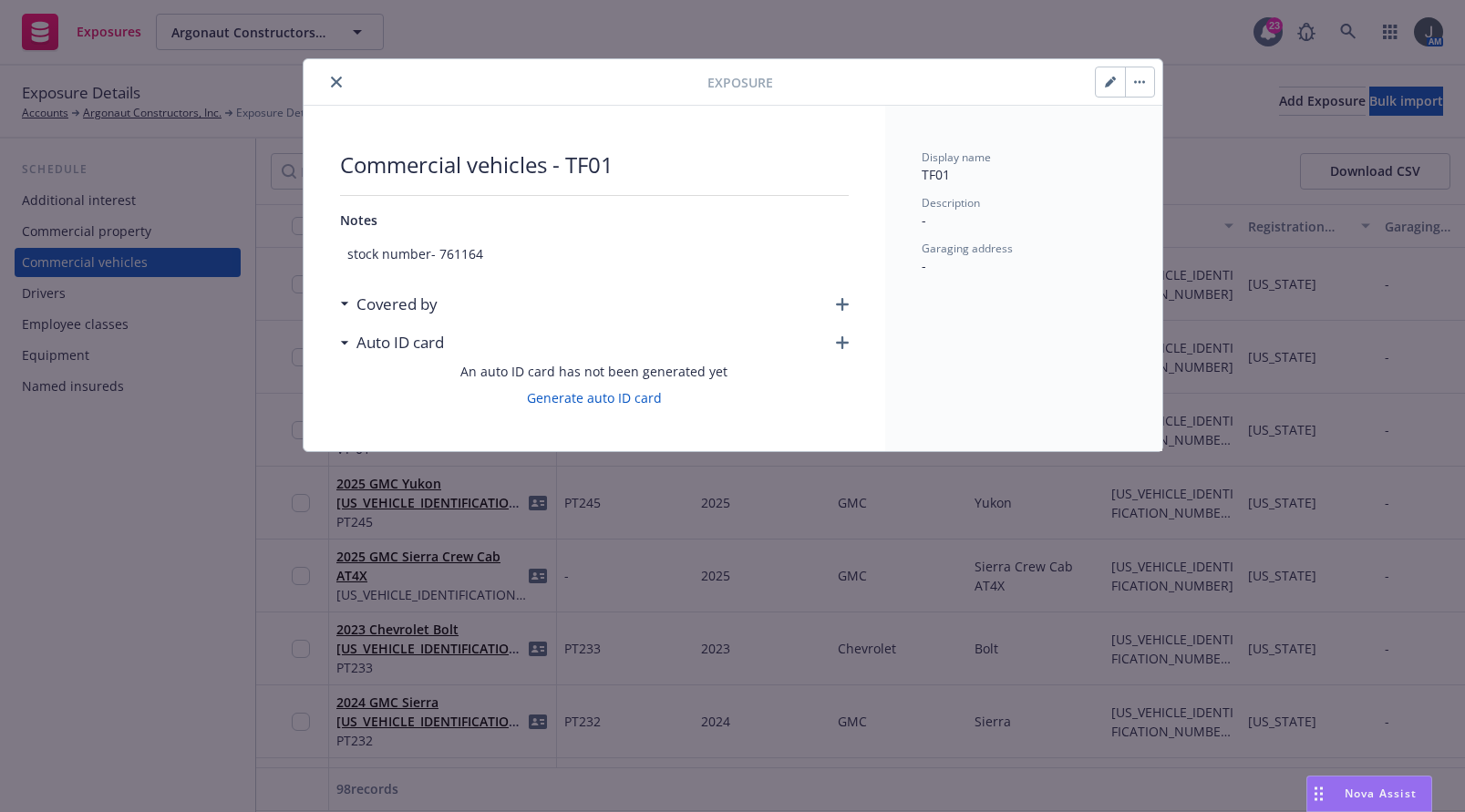
click at [326, 79] on button "close" at bounding box center [336, 82] width 22 height 22
